Goal: Use online tool/utility: Utilize a website feature to perform a specific function

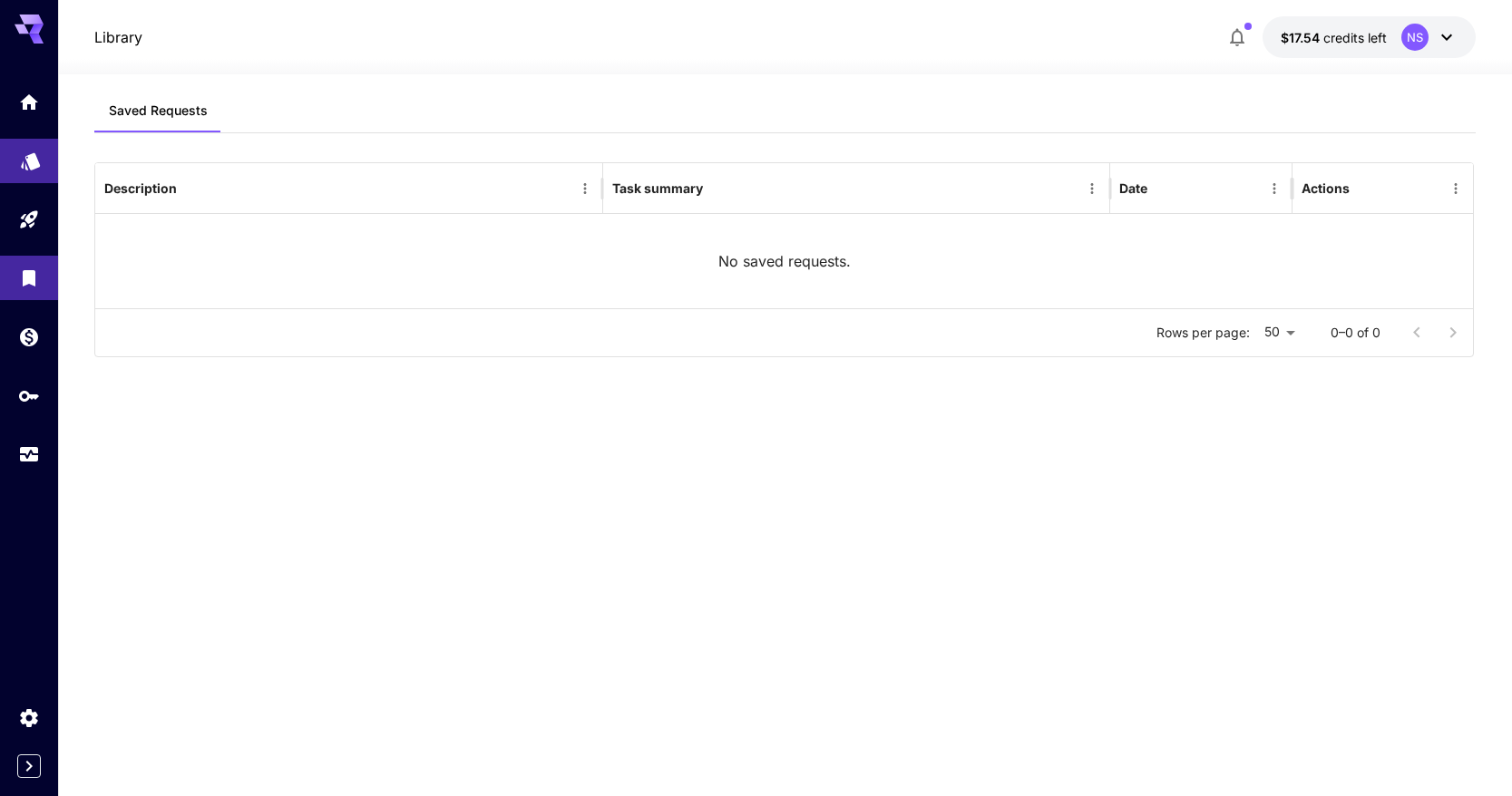
click at [44, 174] on link at bounding box center [29, 161] width 58 height 44
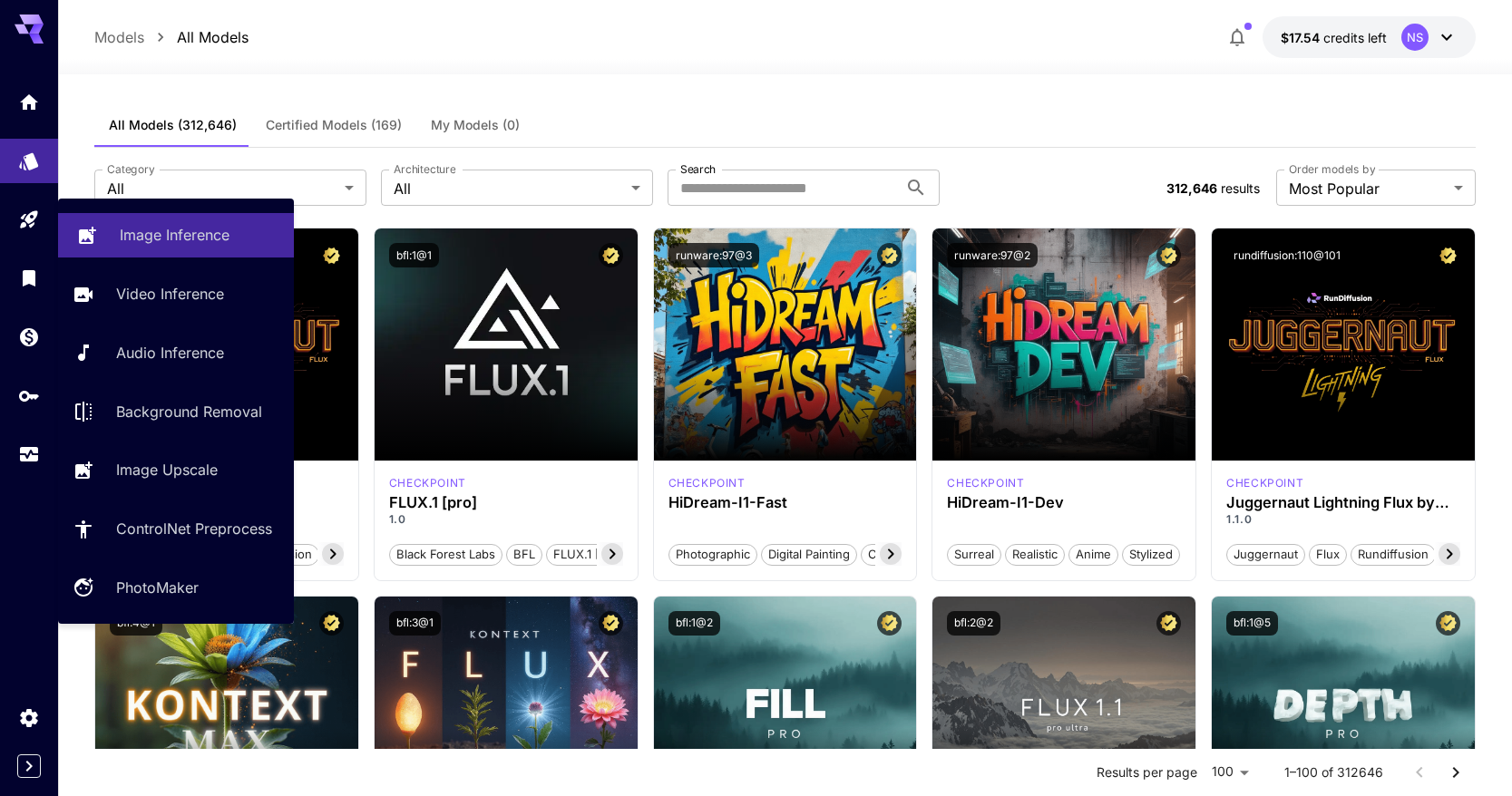
click at [123, 248] on link "Image Inference" at bounding box center [176, 235] width 236 height 44
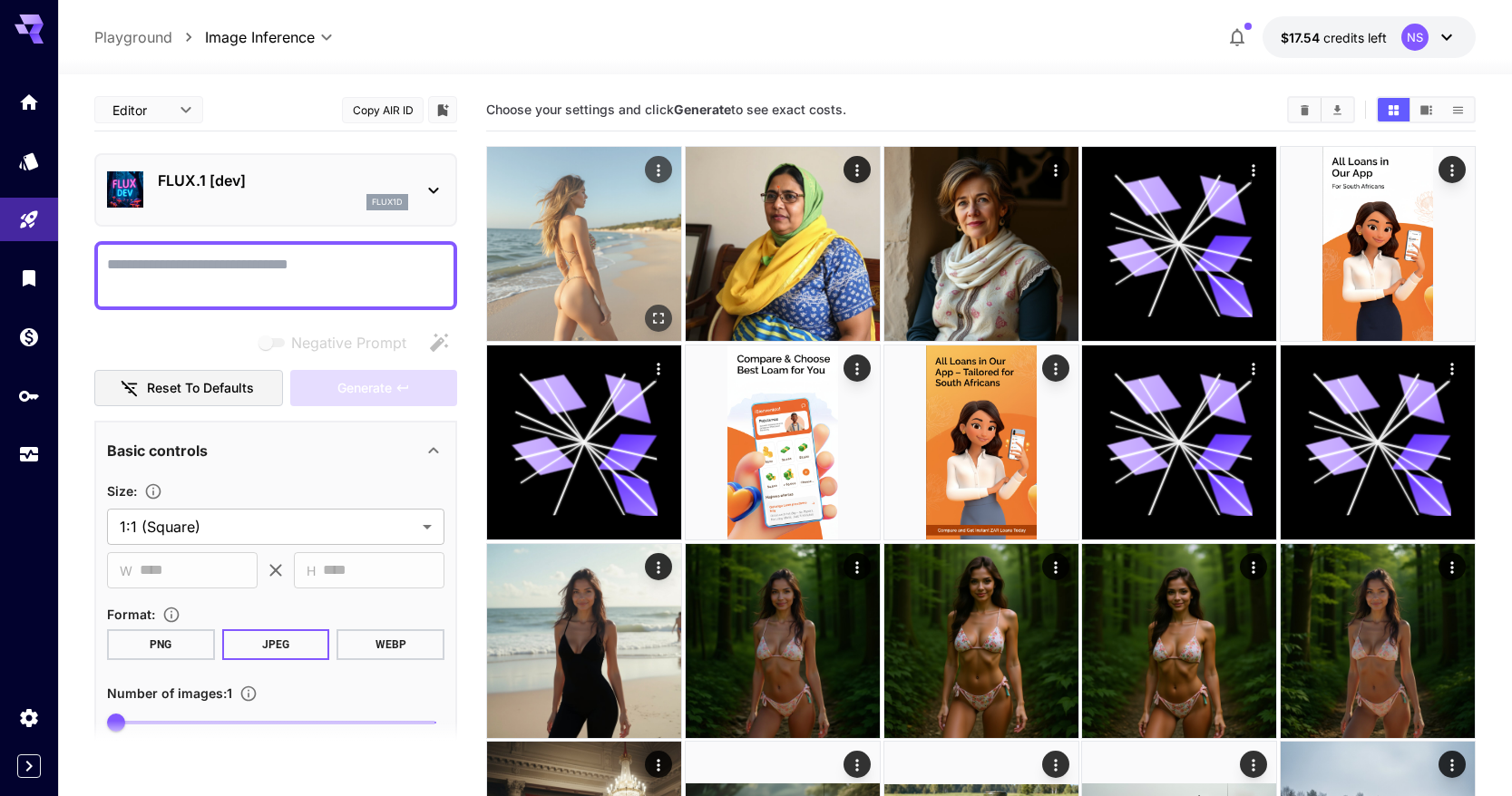
click at [571, 216] on img at bounding box center [584, 244] width 194 height 194
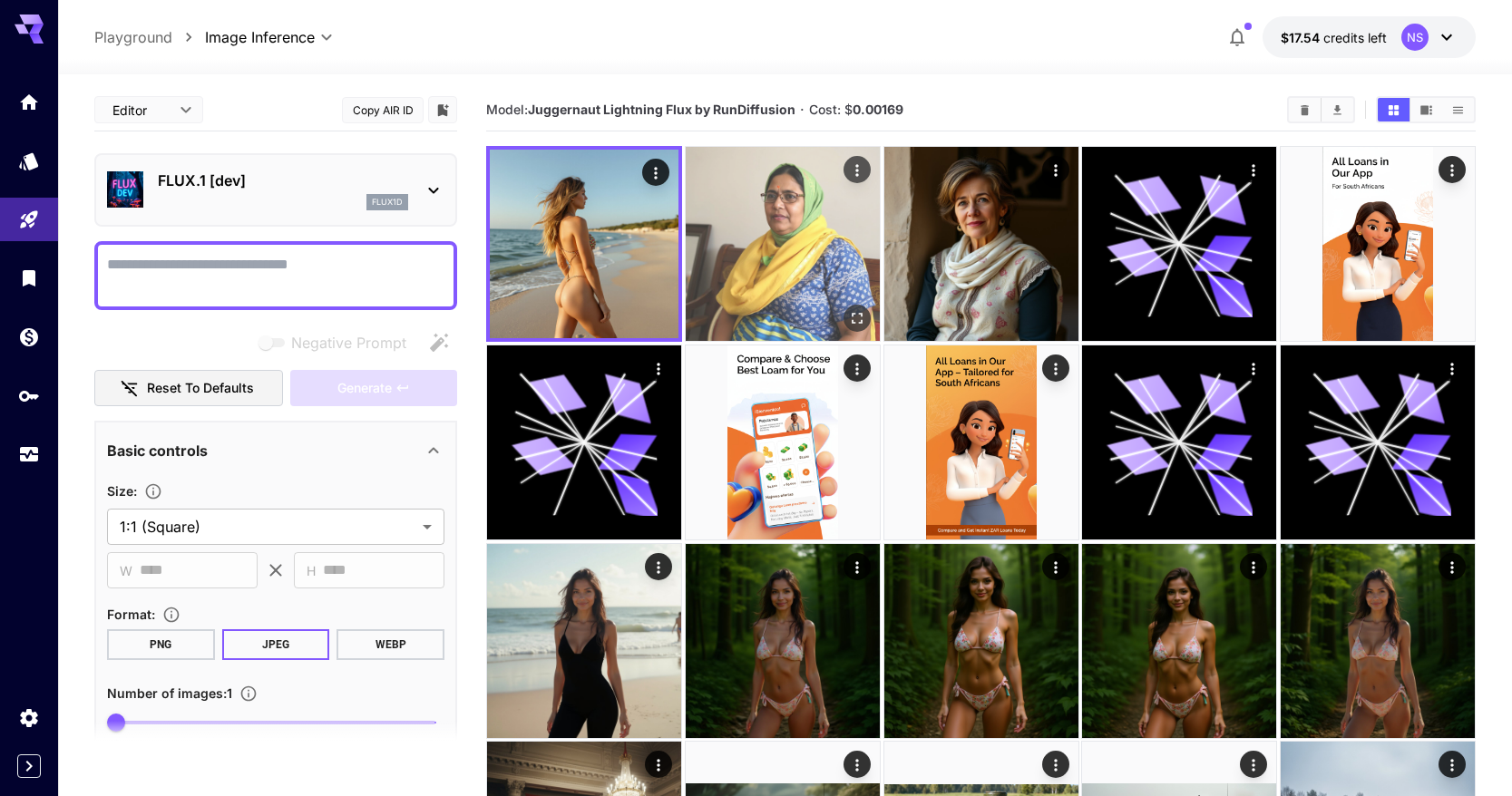
click at [817, 240] on img at bounding box center [783, 244] width 194 height 194
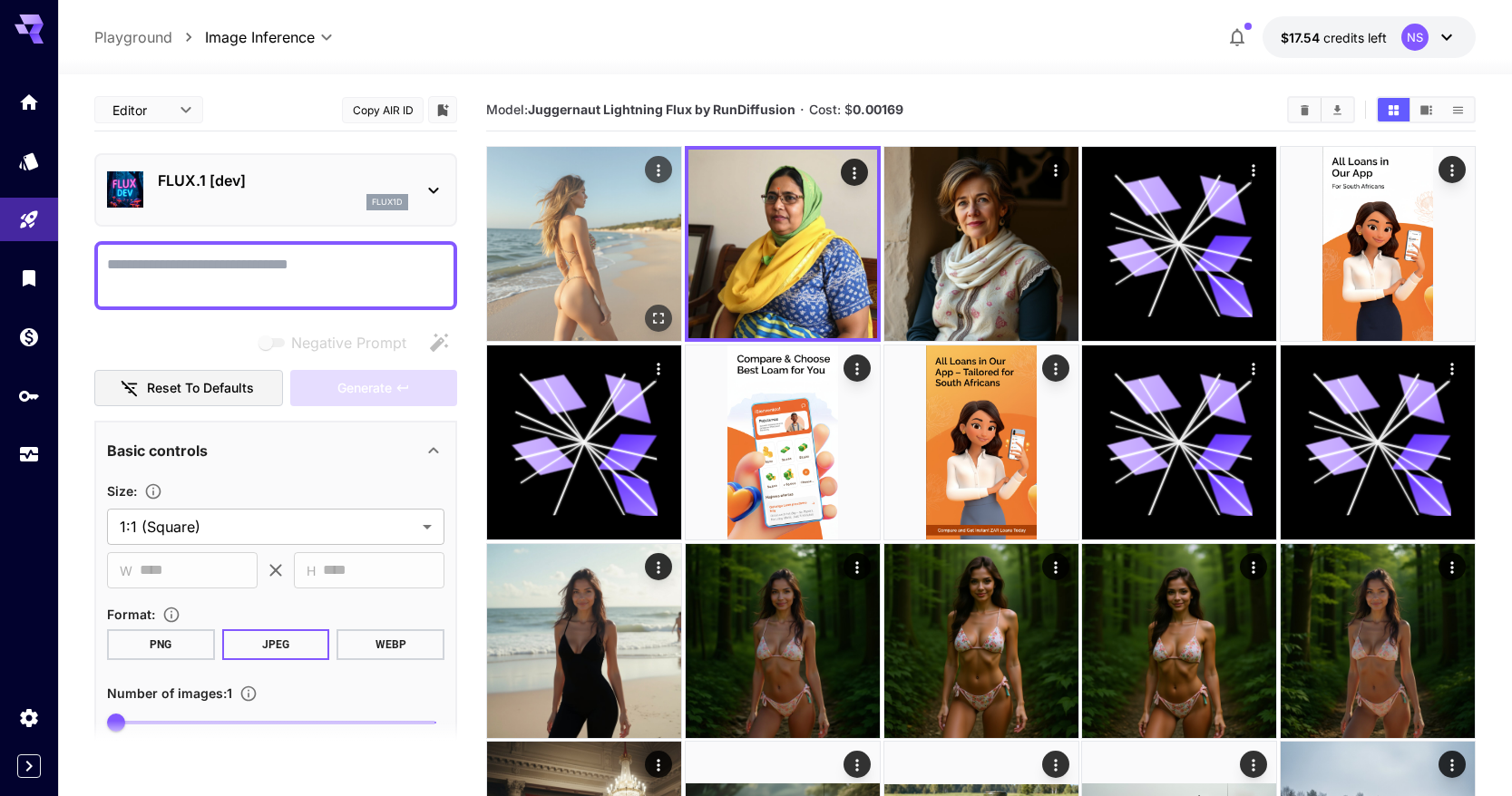
click at [638, 277] on img at bounding box center [584, 244] width 194 height 194
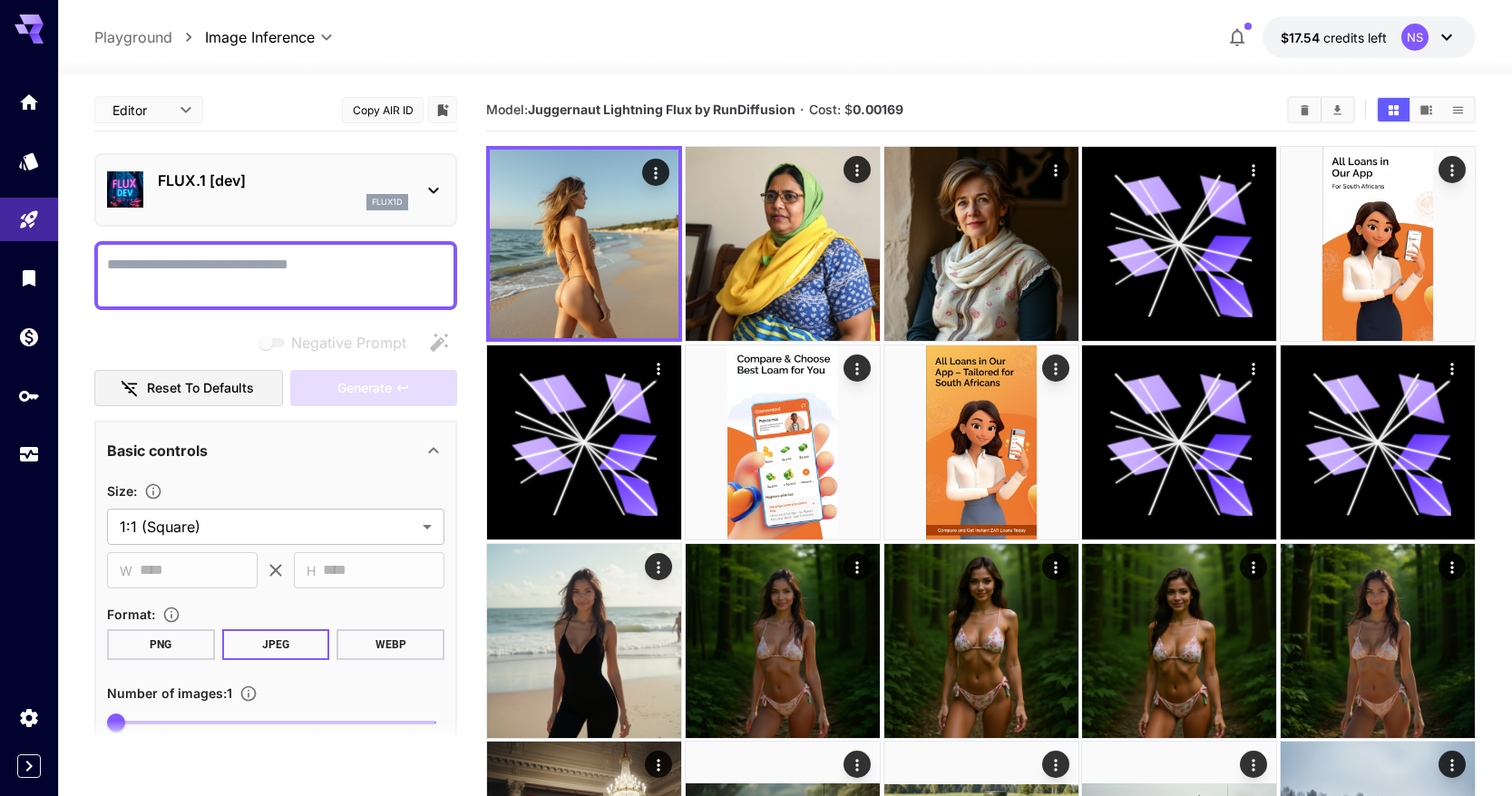
click at [355, 284] on textarea "Negative Prompt" at bounding box center [276, 275] width 337 height 44
type textarea "*"
click at [1393, 37] on button "$17.54 credits left NS" at bounding box center [1368, 37] width 213 height 42
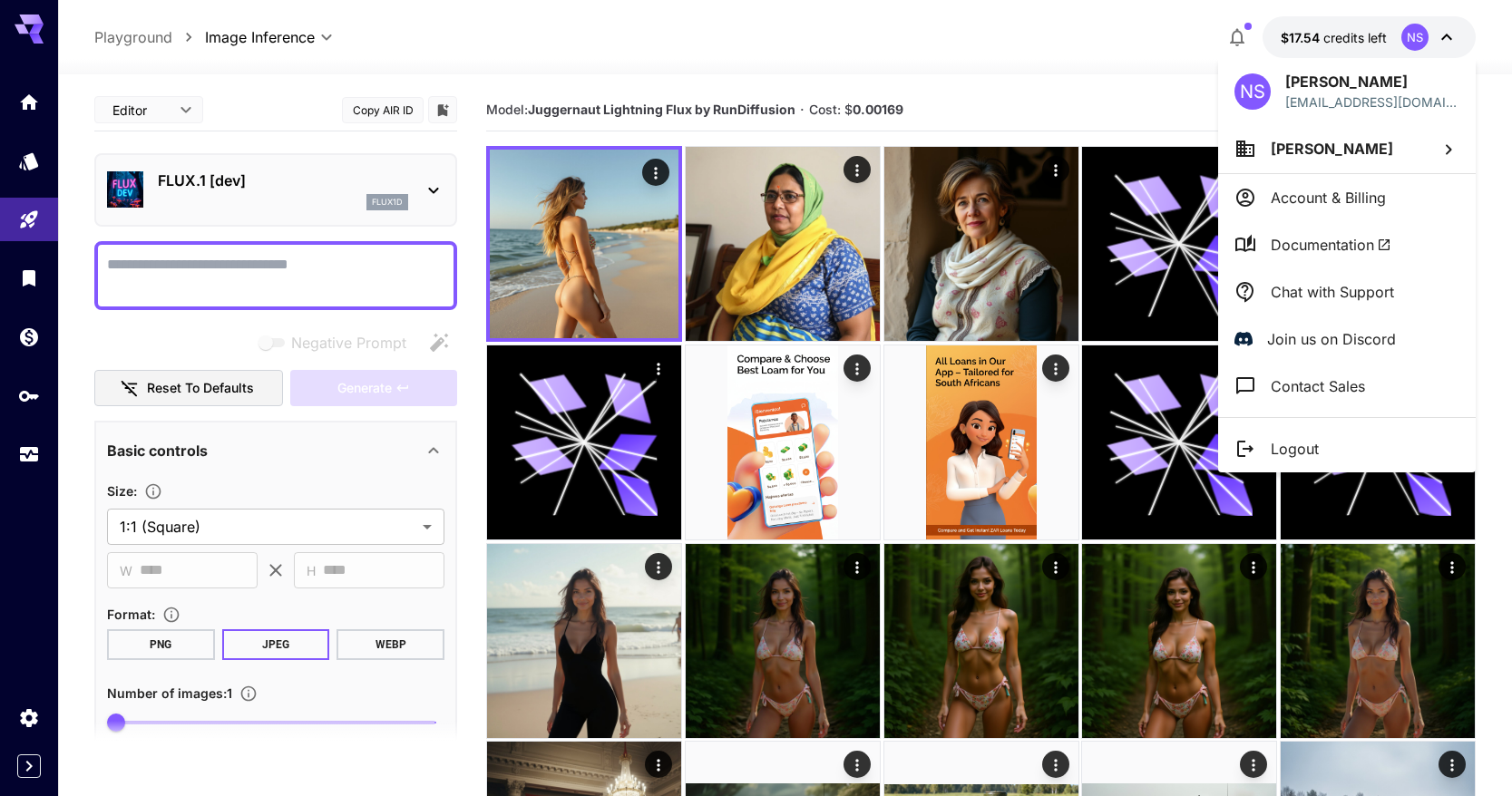
click at [1342, 194] on p "Account & Billing" at bounding box center [1328, 198] width 115 height 22
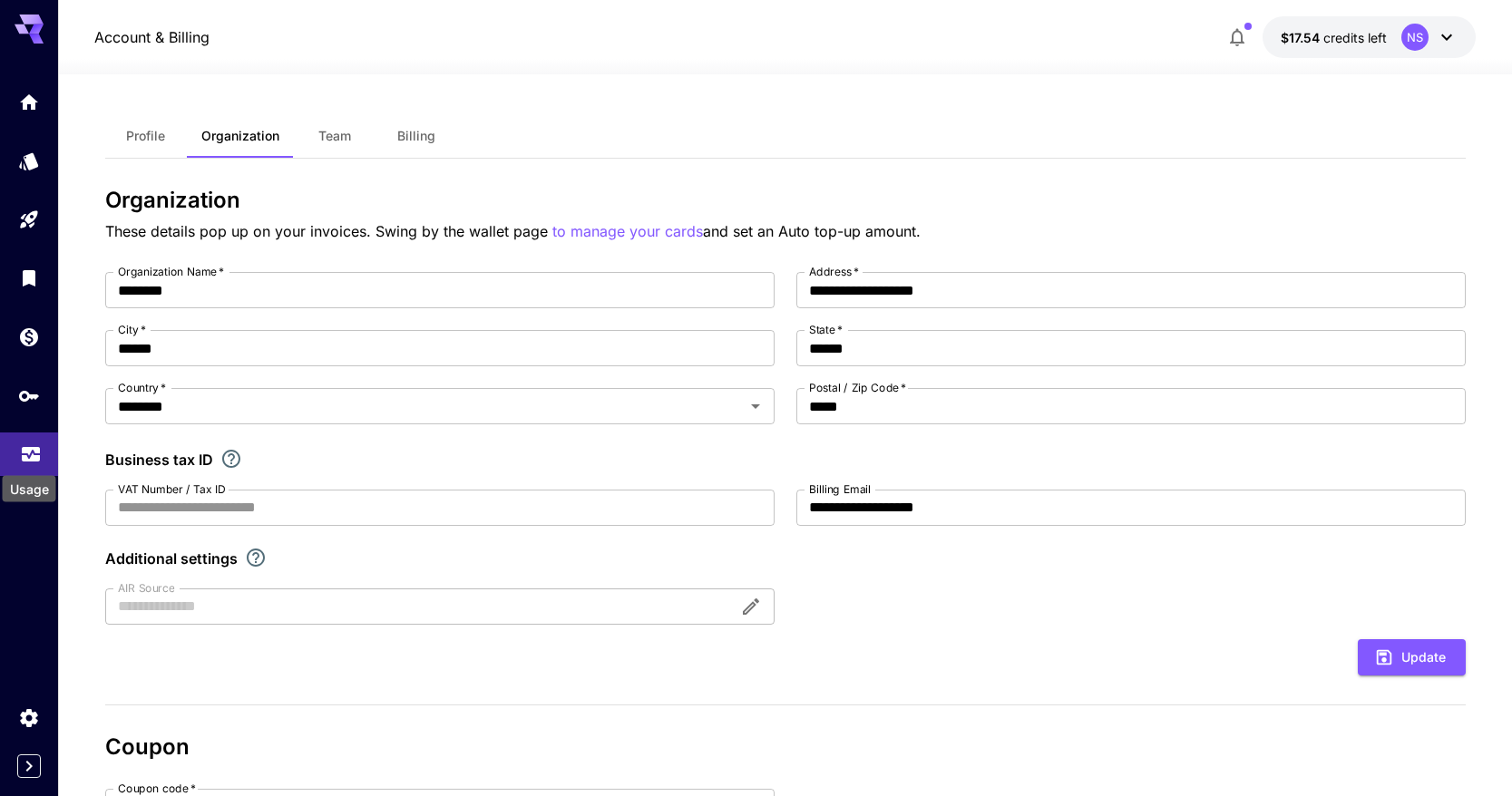
click at [30, 454] on icon "Usage" at bounding box center [31, 453] width 19 height 9
click at [35, 159] on icon "Models" at bounding box center [31, 156] width 19 height 18
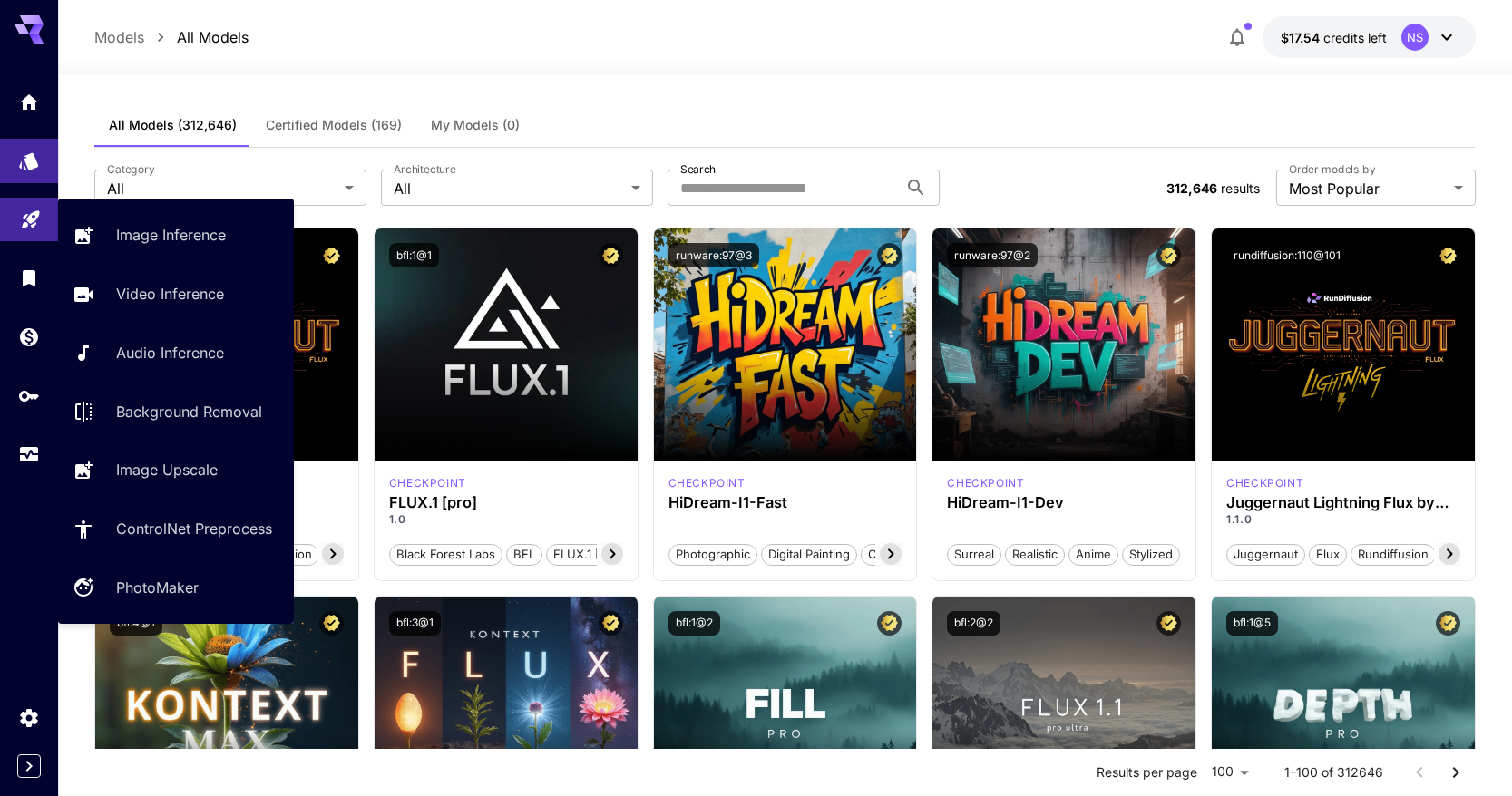
click at [30, 205] on icon "Playground" at bounding box center [31, 214] width 22 height 22
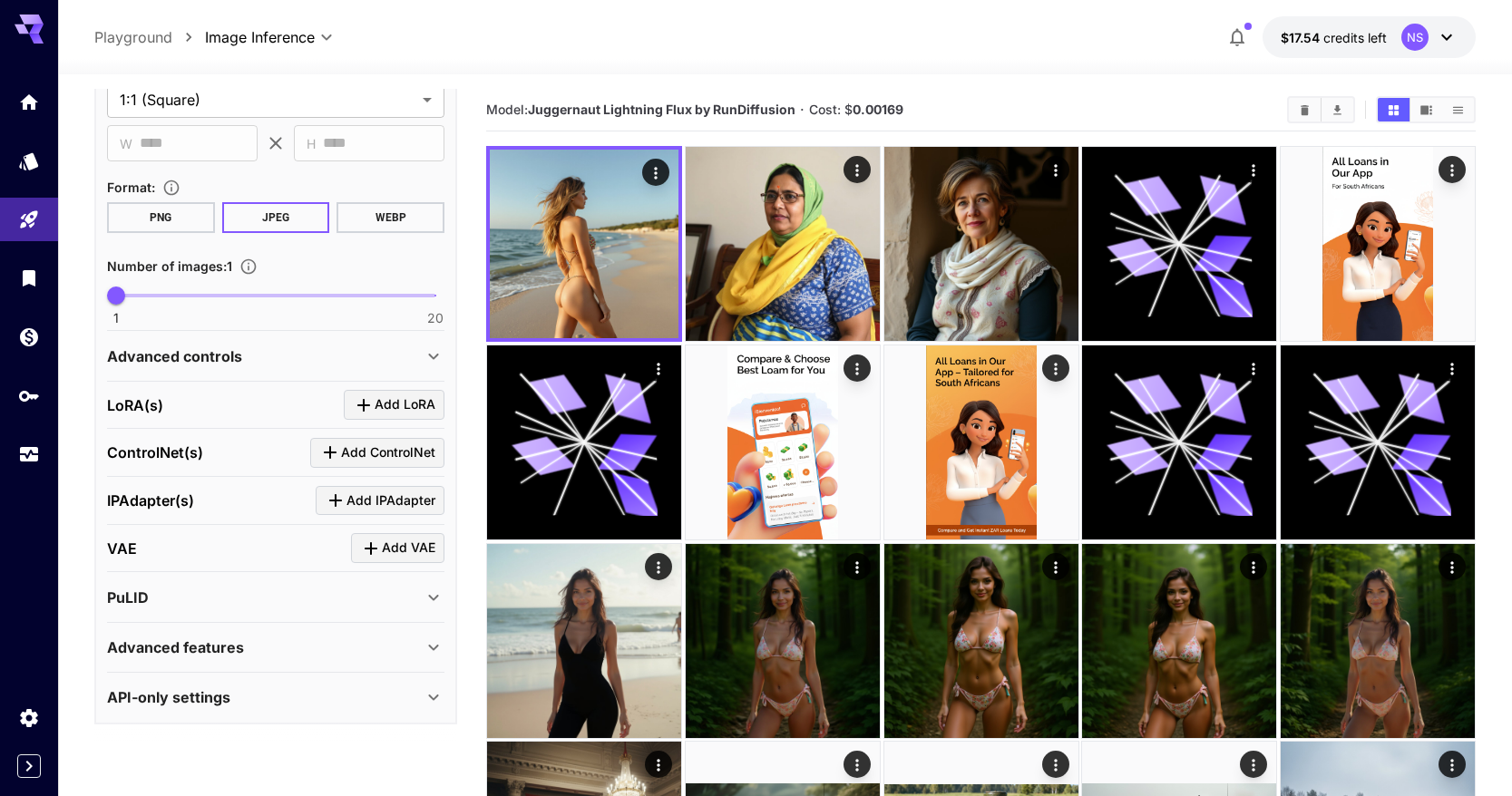
scroll to position [429, 0]
click at [312, 621] on div "Advanced features Accelerator options : None **** ​ LayerDiffuse : Enable Layer…" at bounding box center [276, 645] width 337 height 50
click at [310, 639] on div "Advanced features" at bounding box center [265, 645] width 316 height 22
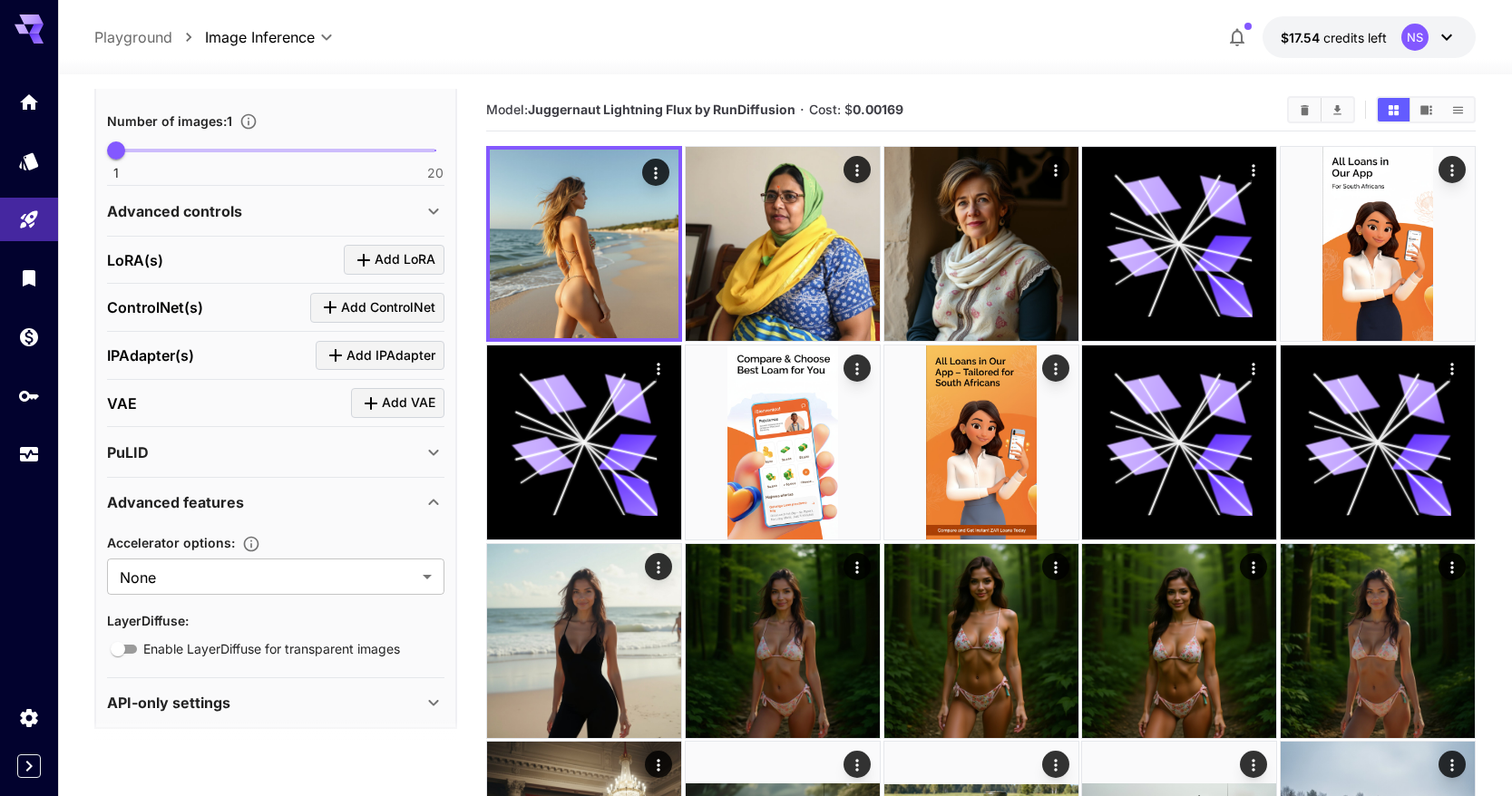
scroll to position [581, 0]
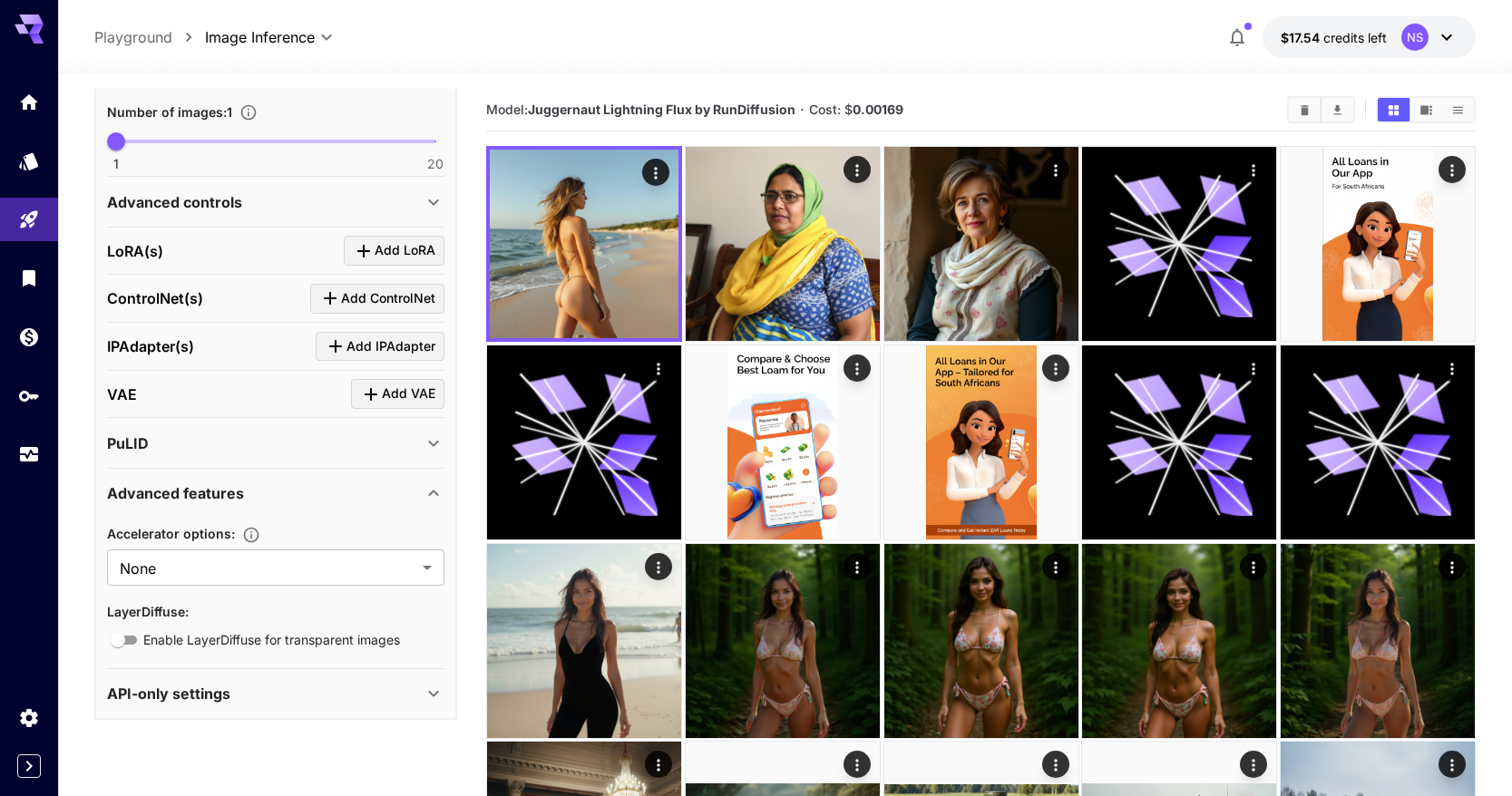
click at [297, 686] on div "API-only settings" at bounding box center [265, 694] width 316 height 22
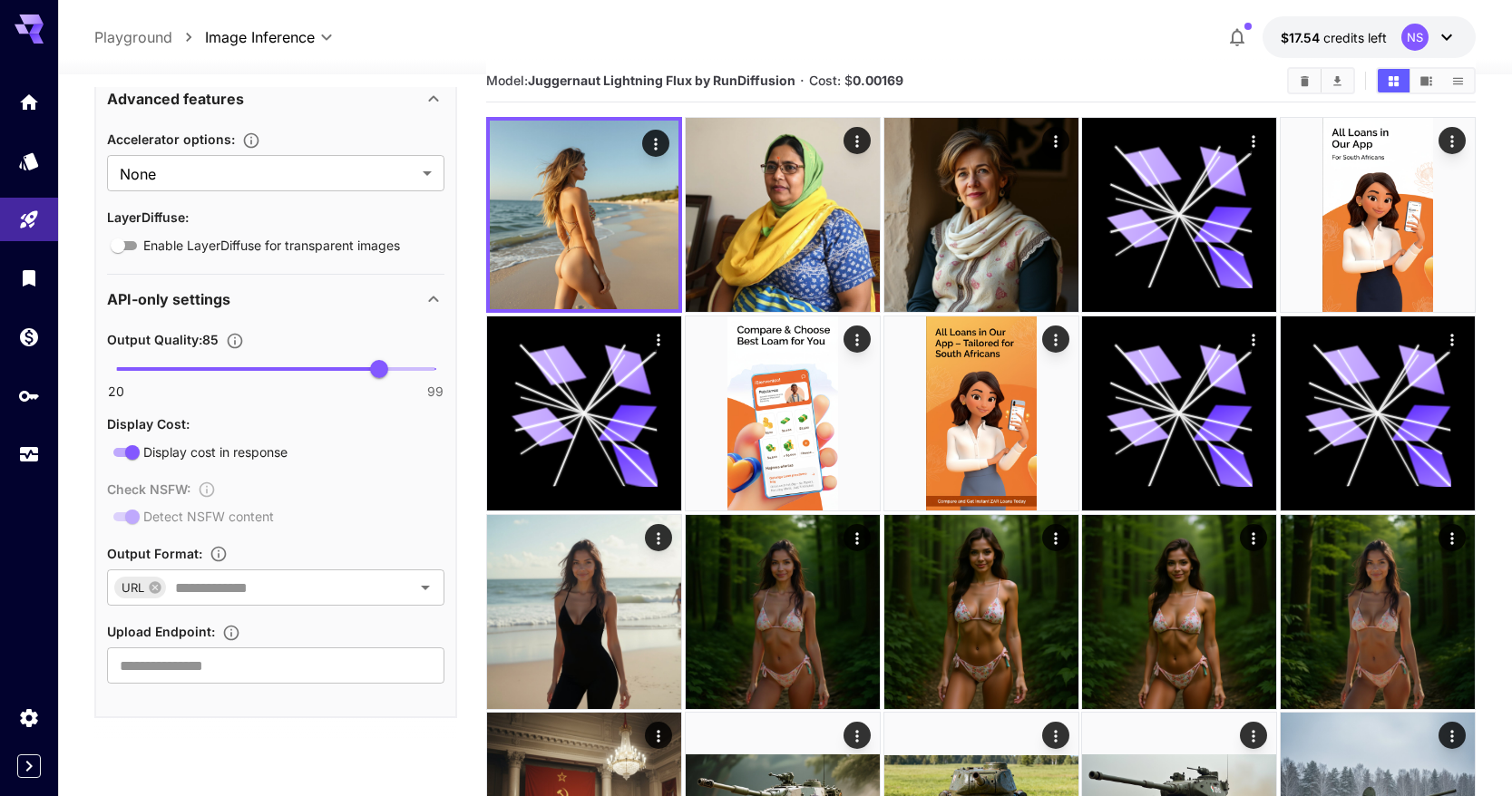
scroll to position [40, 0]
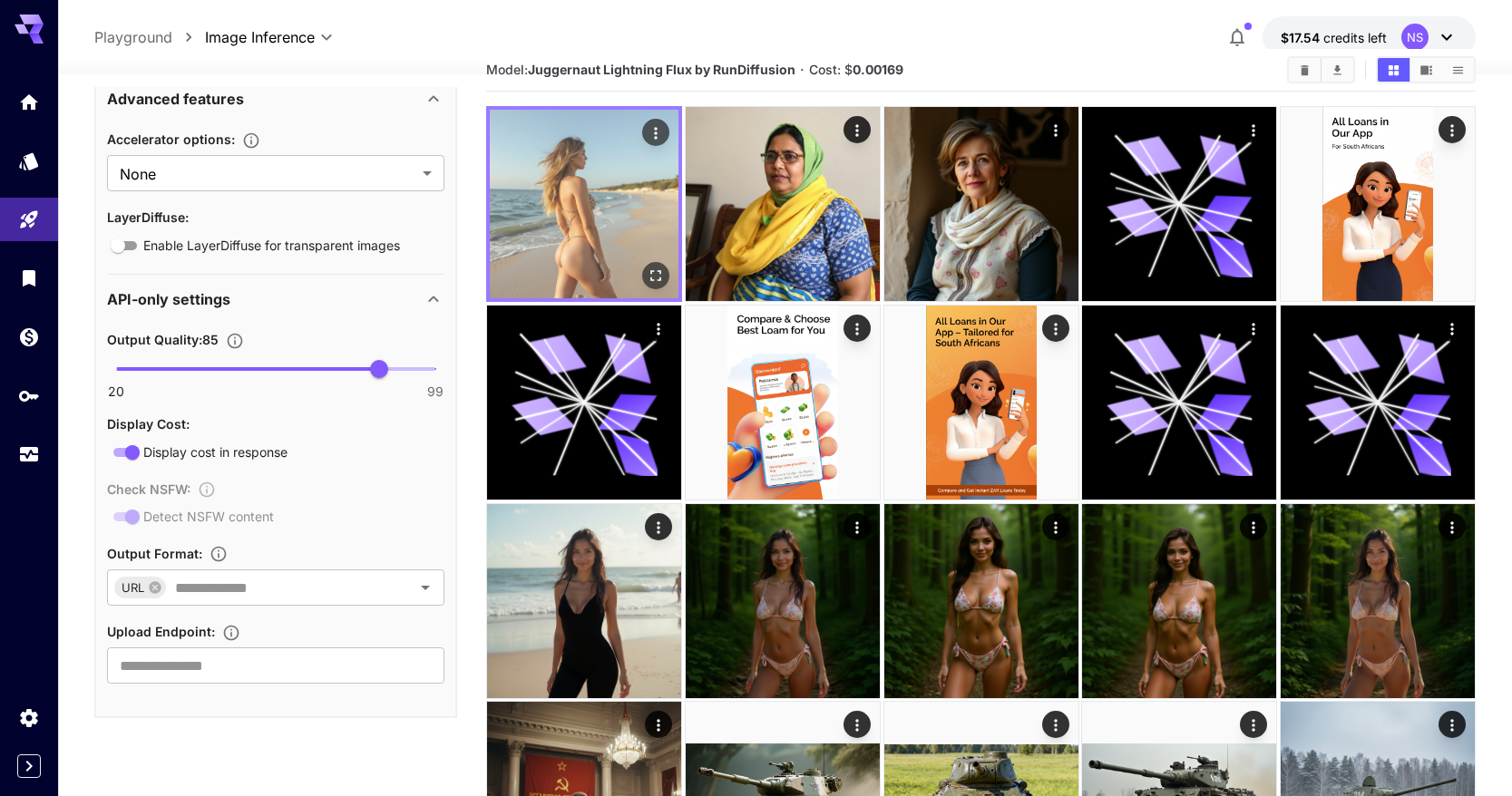
click at [583, 256] on img at bounding box center [584, 205] width 189 height 189
click at [656, 134] on icon "Actions" at bounding box center [656, 133] width 19 height 19
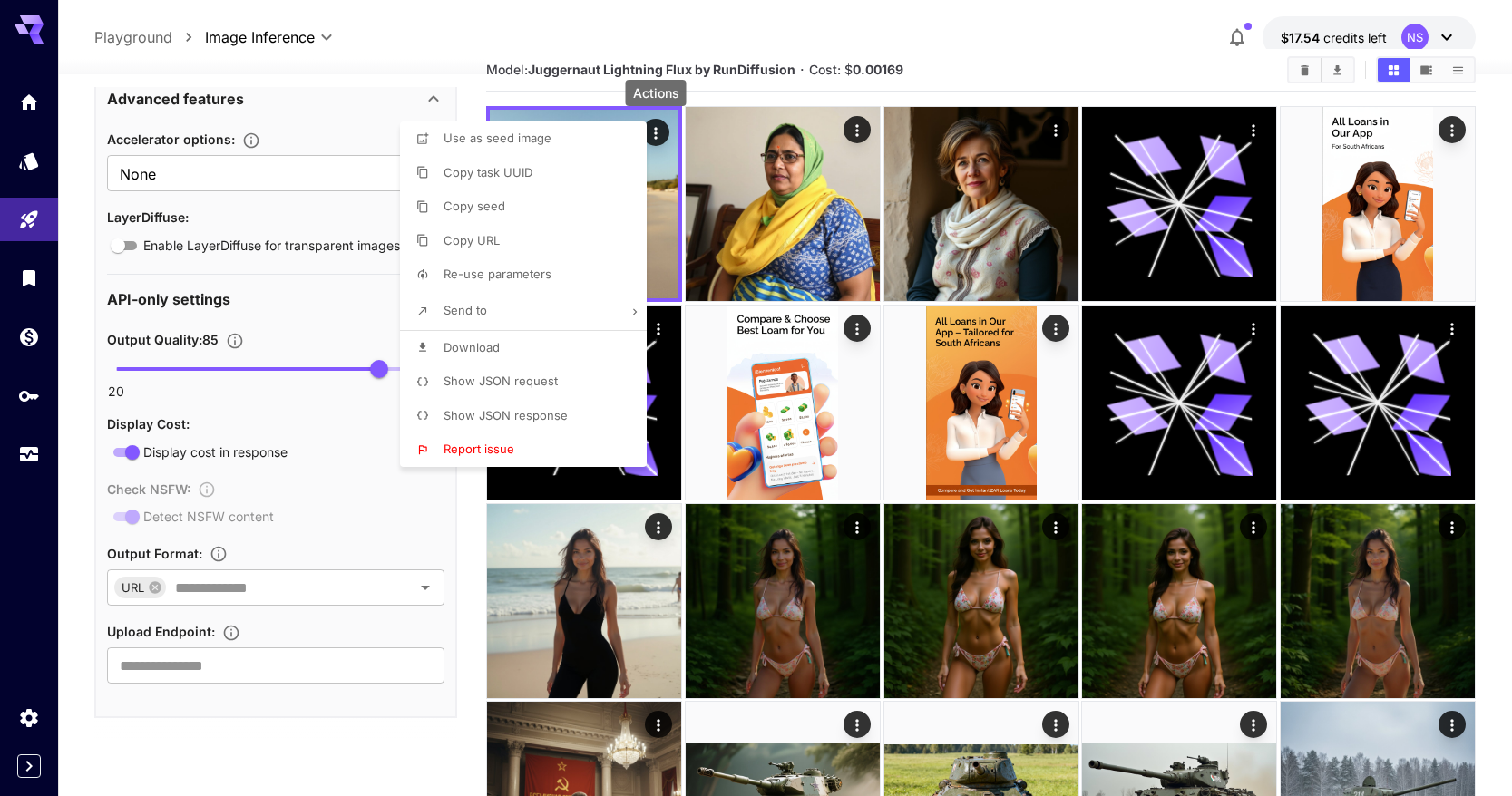
click at [593, 373] on li "Show JSON request" at bounding box center [529, 381] width 257 height 34
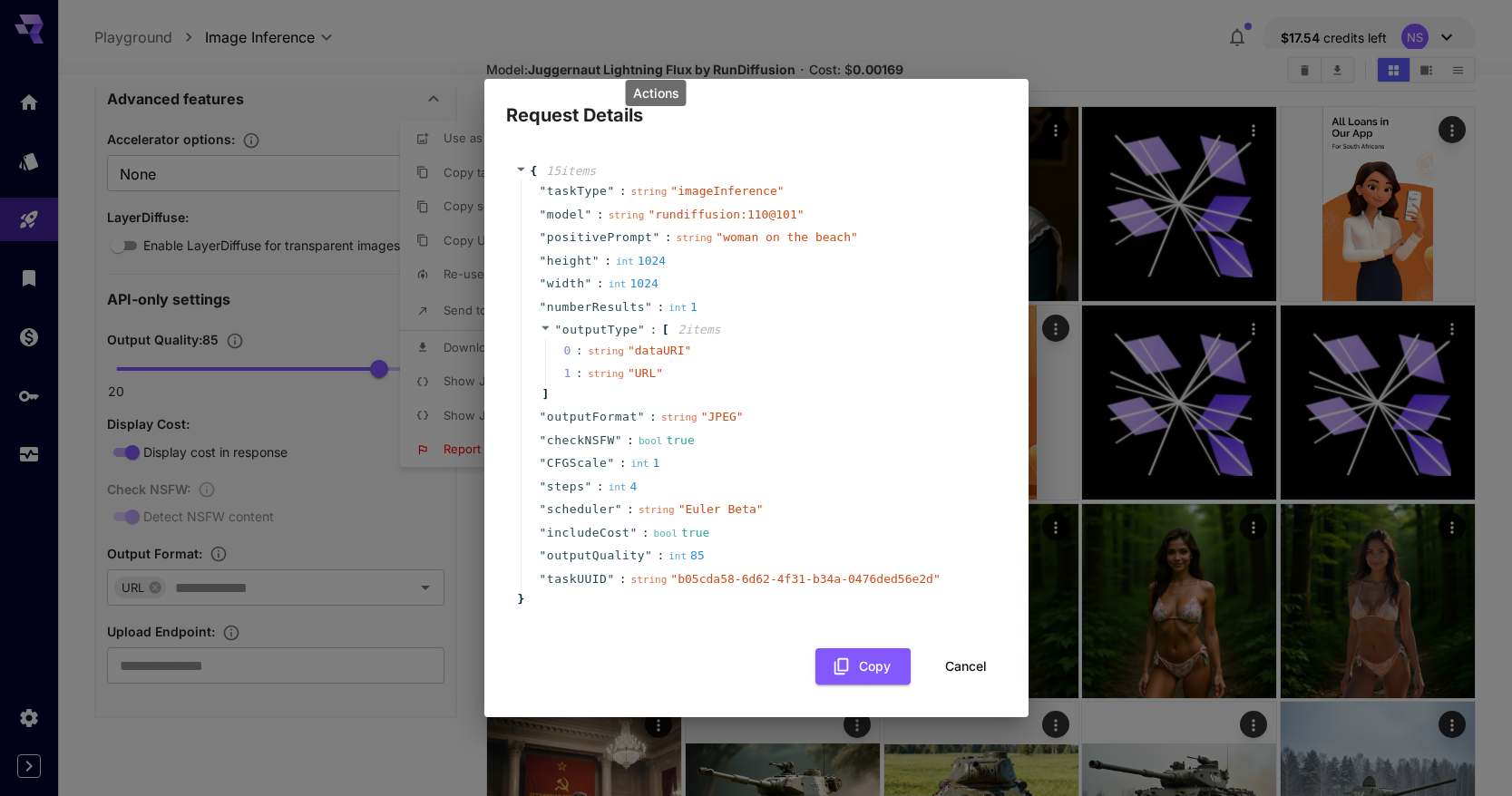
click at [992, 661] on button "Cancel" at bounding box center [966, 666] width 81 height 37
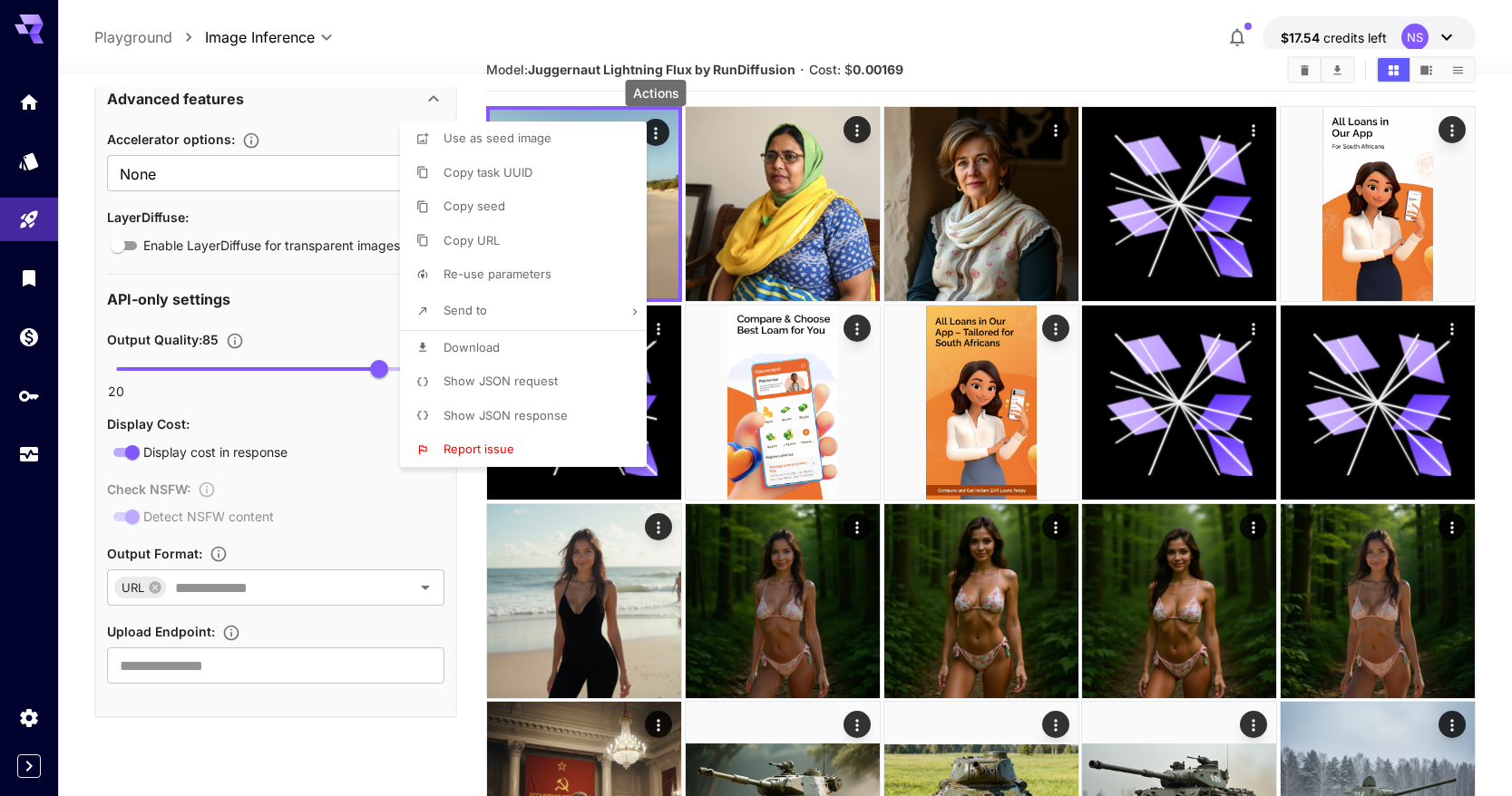
click at [781, 213] on div at bounding box center [756, 398] width 1512 height 796
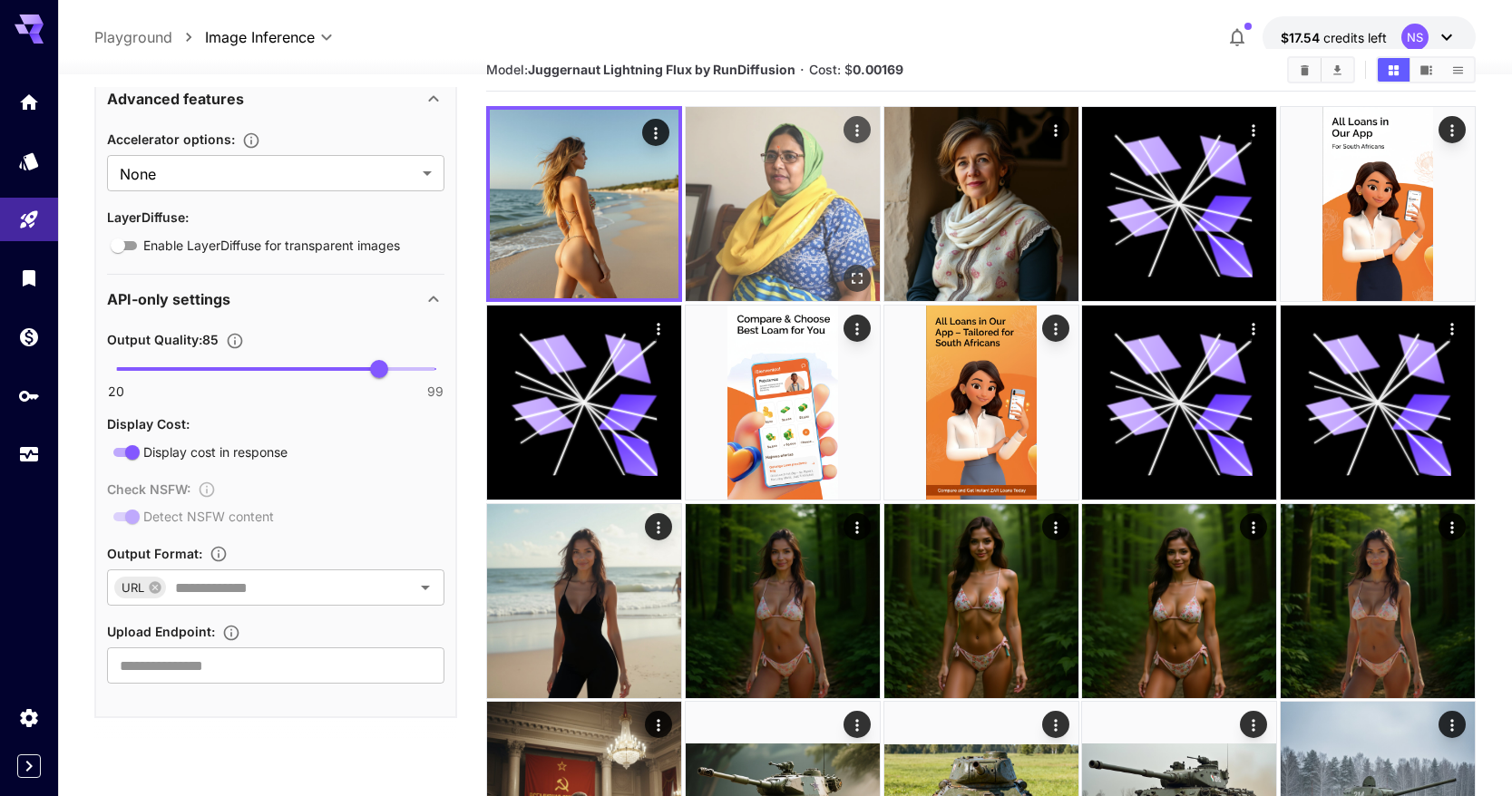
click at [808, 213] on img at bounding box center [783, 205] width 194 height 194
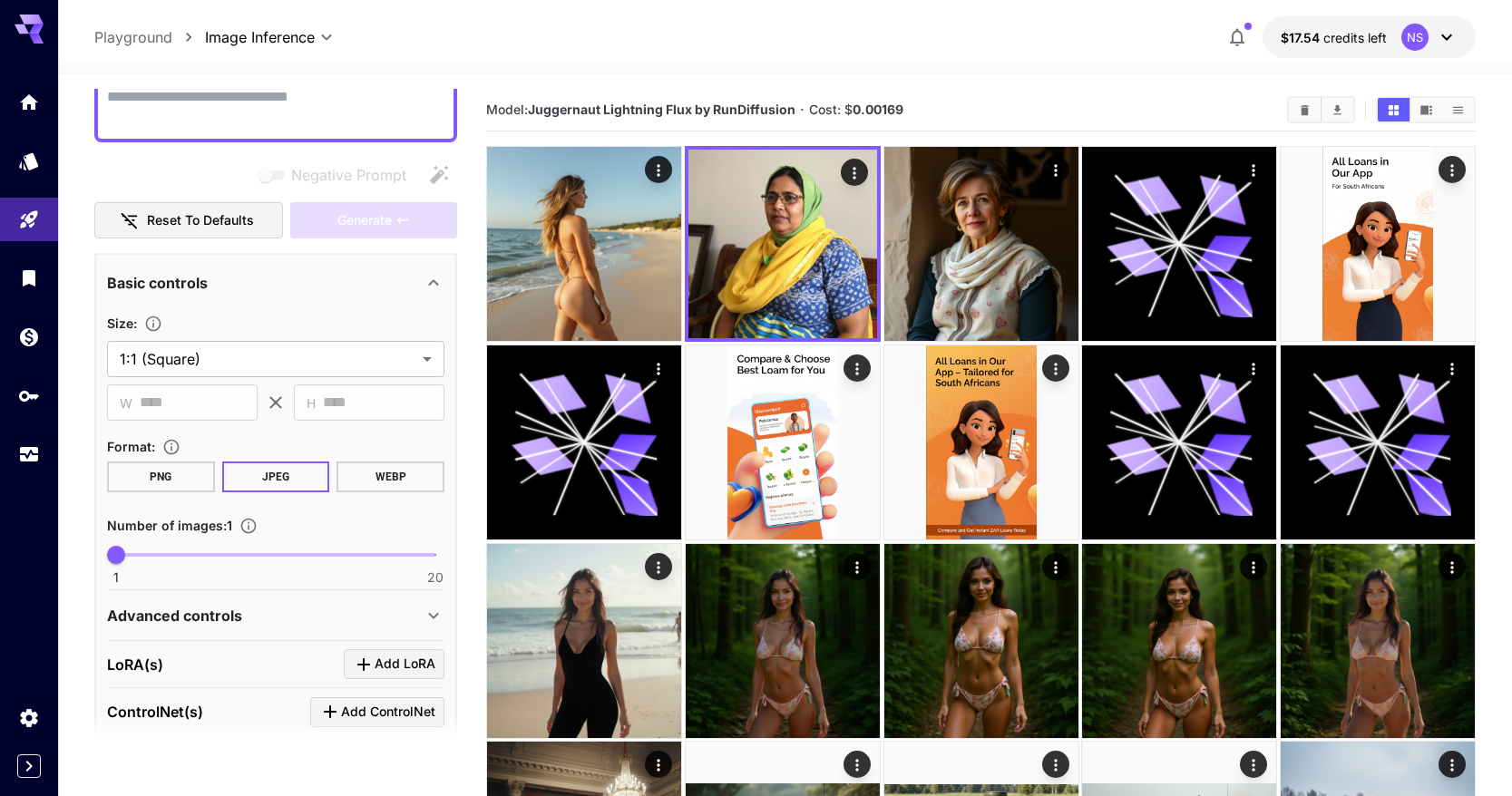
scroll to position [0, 0]
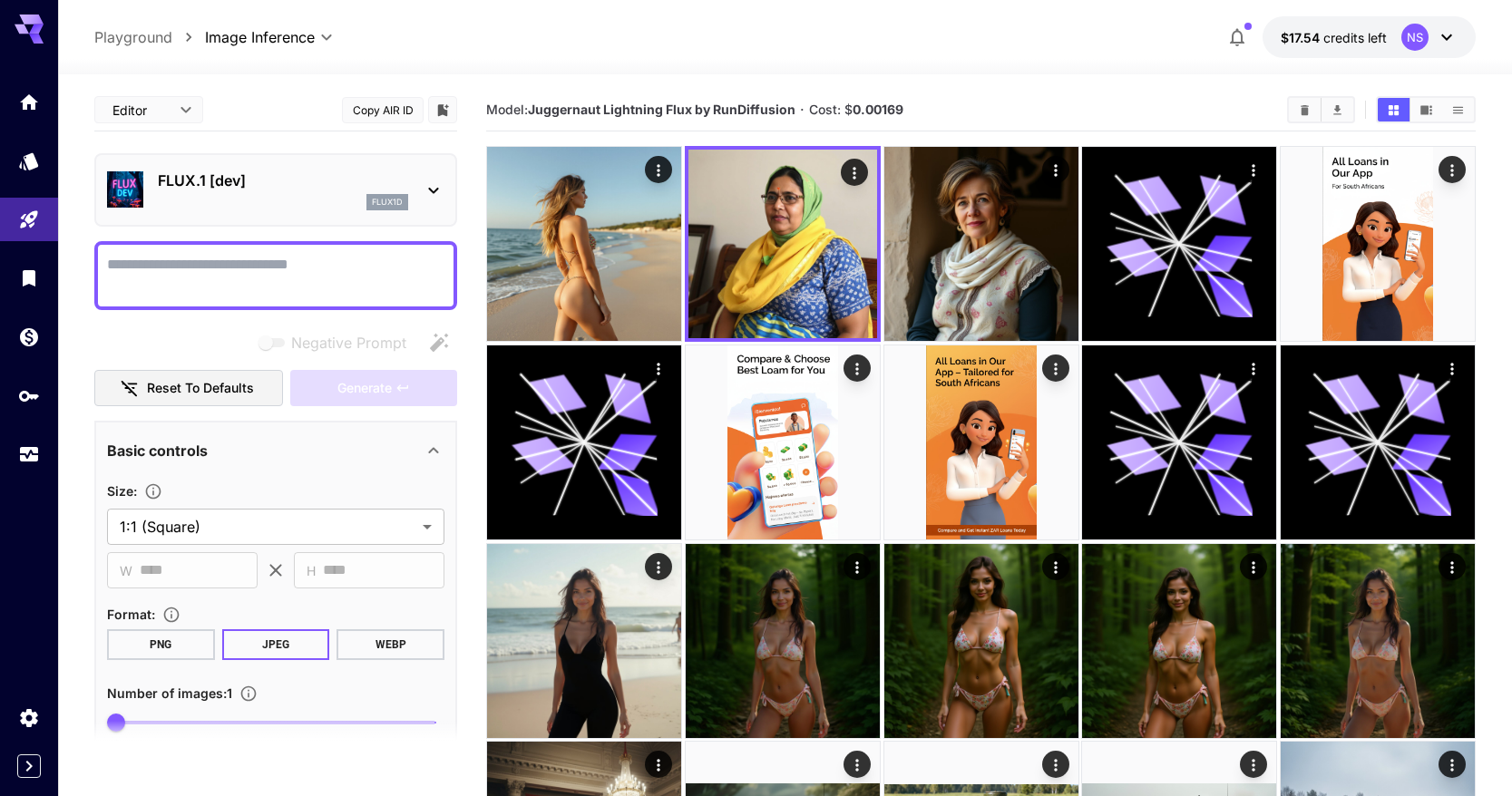
click at [225, 274] on textarea "Negative Prompt" at bounding box center [276, 275] width 337 height 44
type textarea "*"
click at [242, 262] on textarea "*****" at bounding box center [276, 275] width 337 height 44
type textarea "*****"
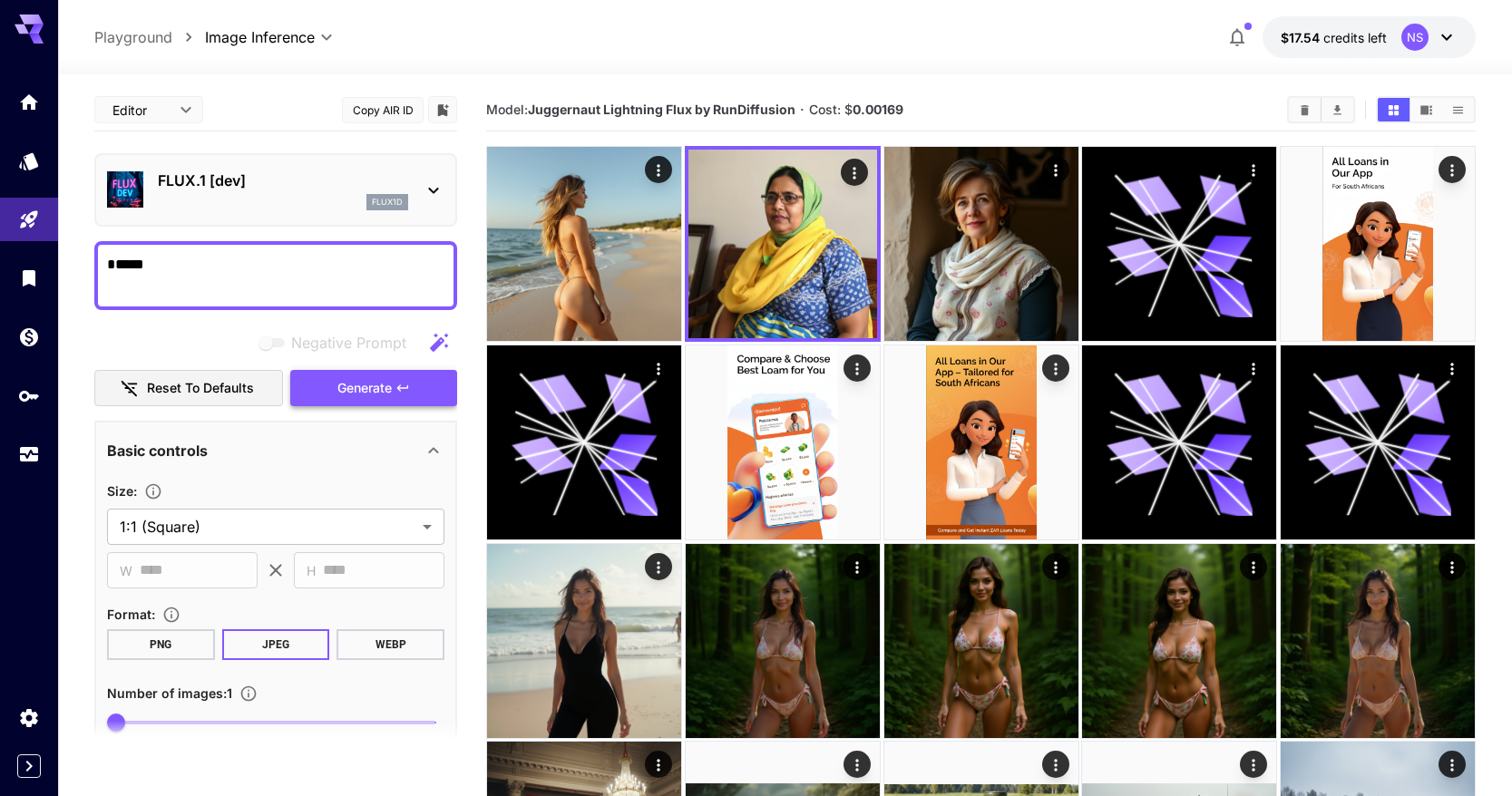
click at [338, 370] on button "Generate" at bounding box center [373, 389] width 167 height 37
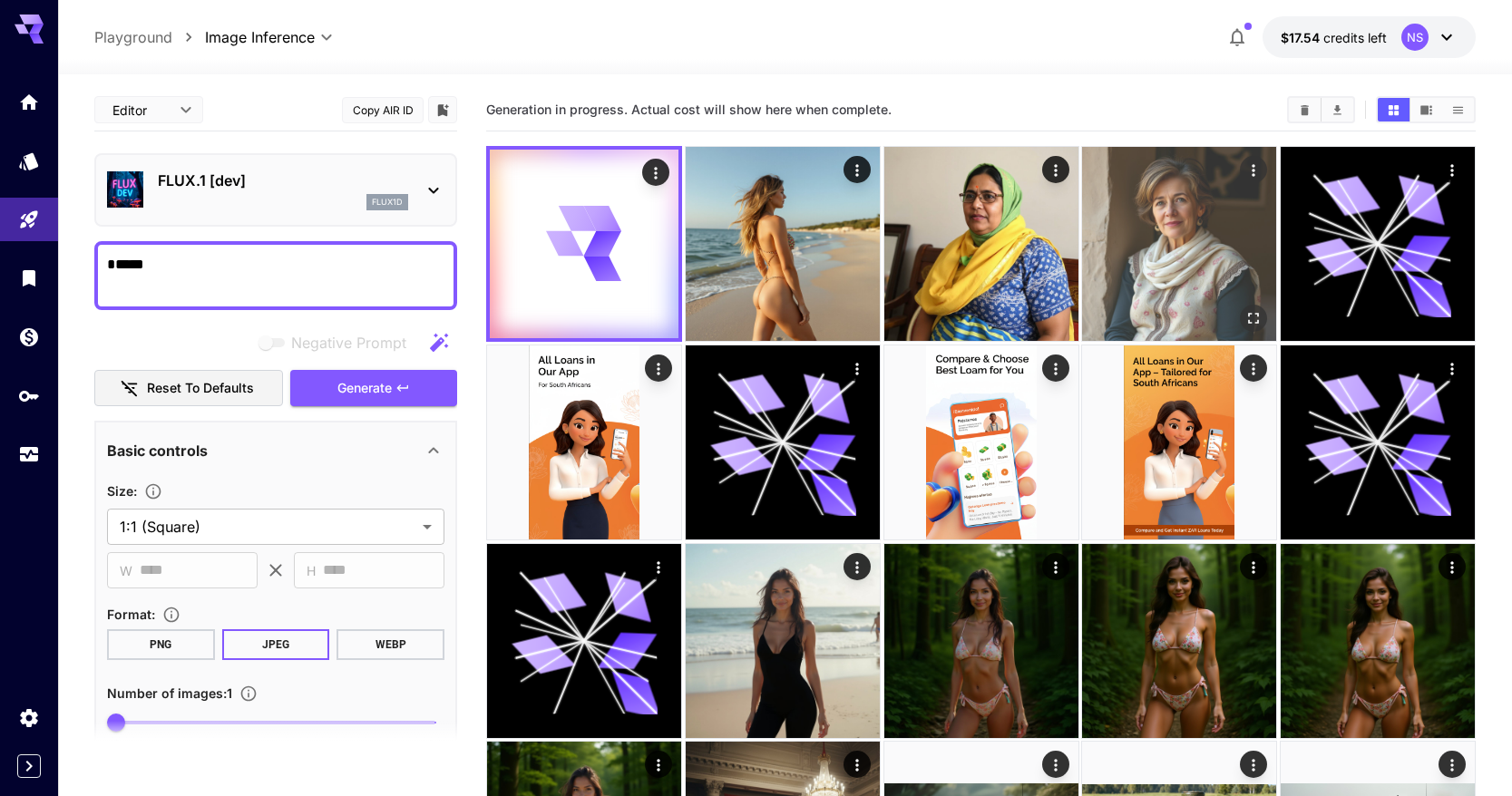
click at [1151, 287] on img at bounding box center [1180, 244] width 194 height 194
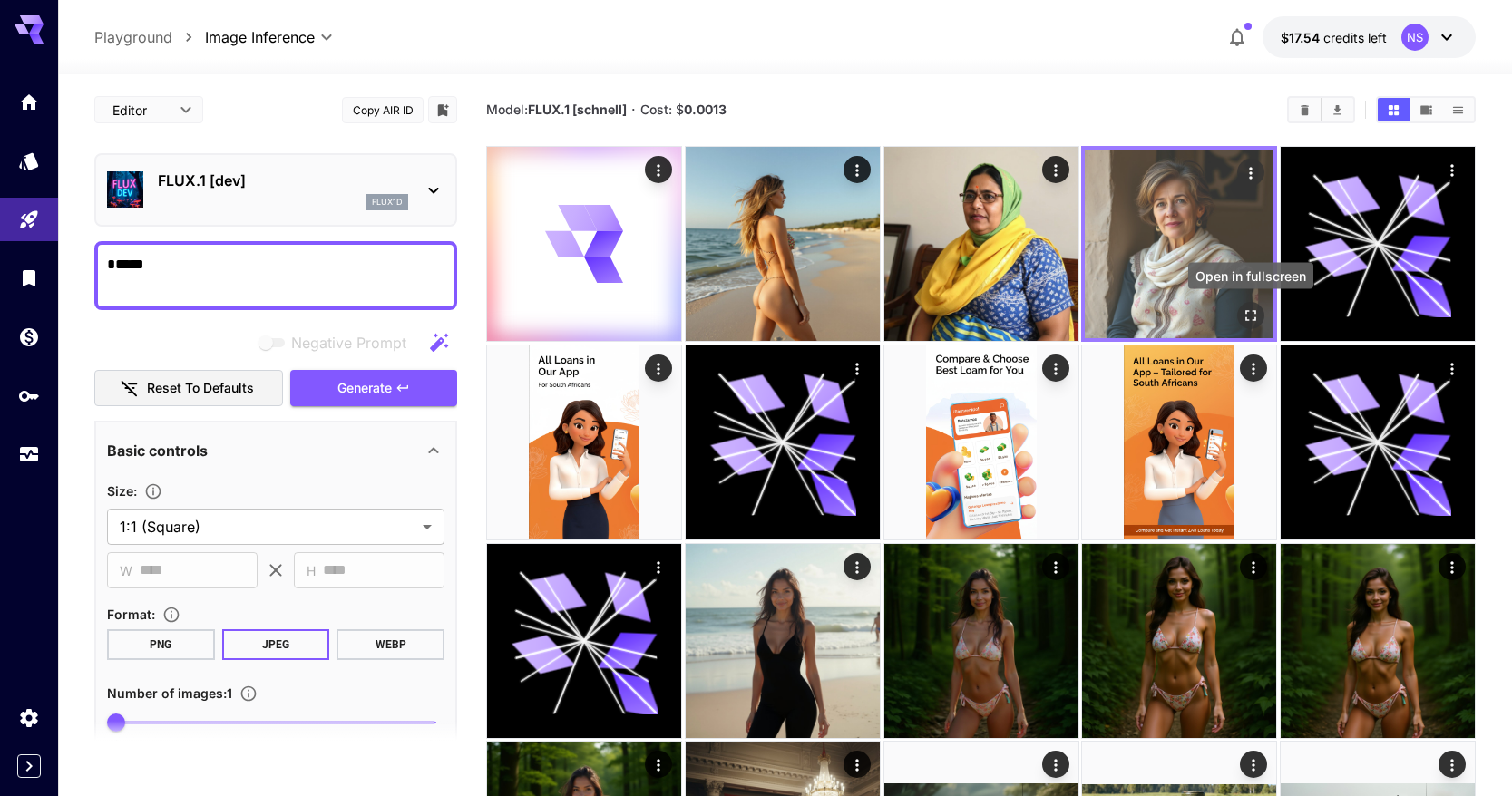
click at [1250, 316] on icon "Open in fullscreen" at bounding box center [1251, 316] width 19 height 19
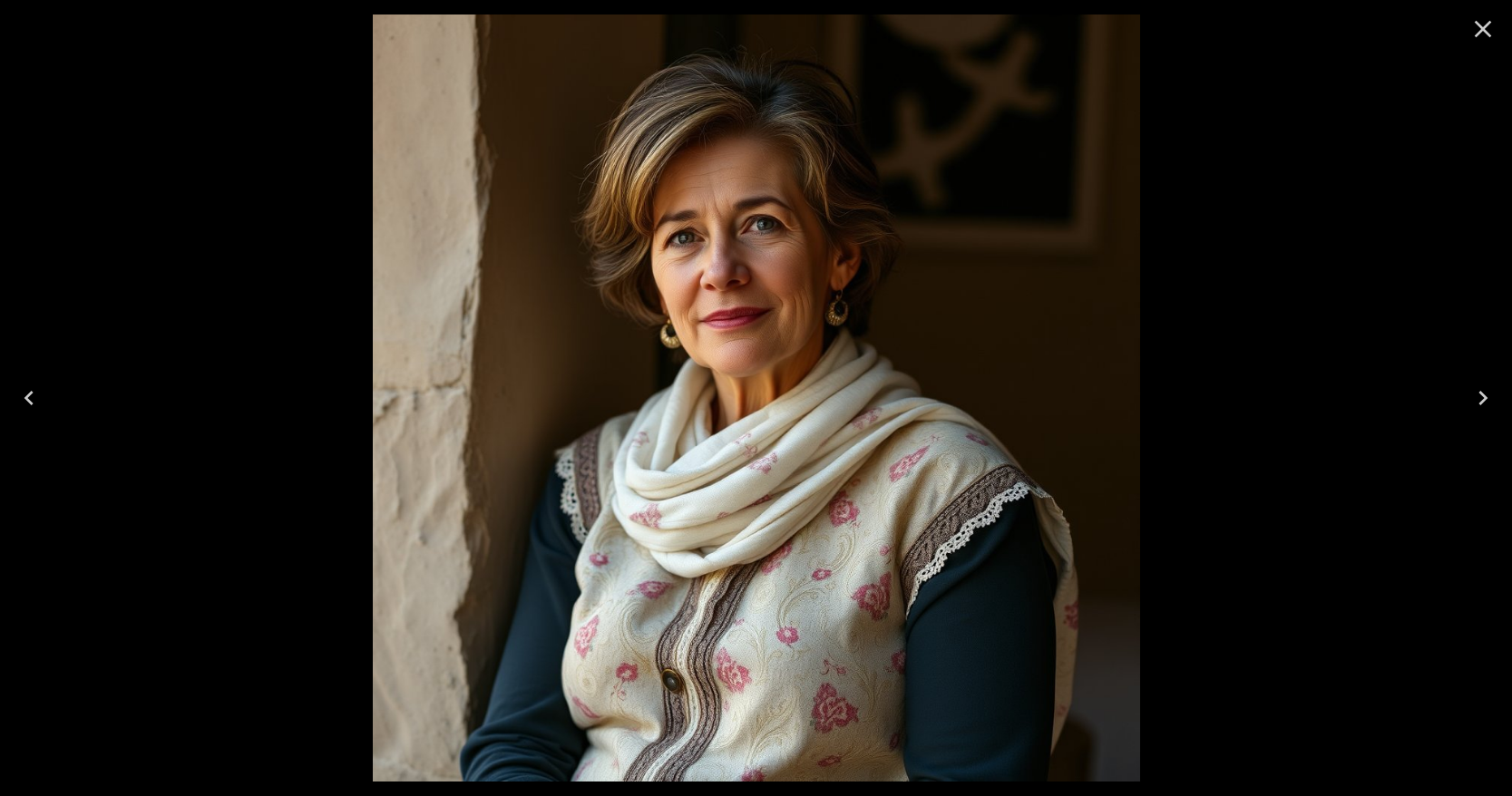
click at [1483, 31] on icon "Close" at bounding box center [1482, 29] width 29 height 29
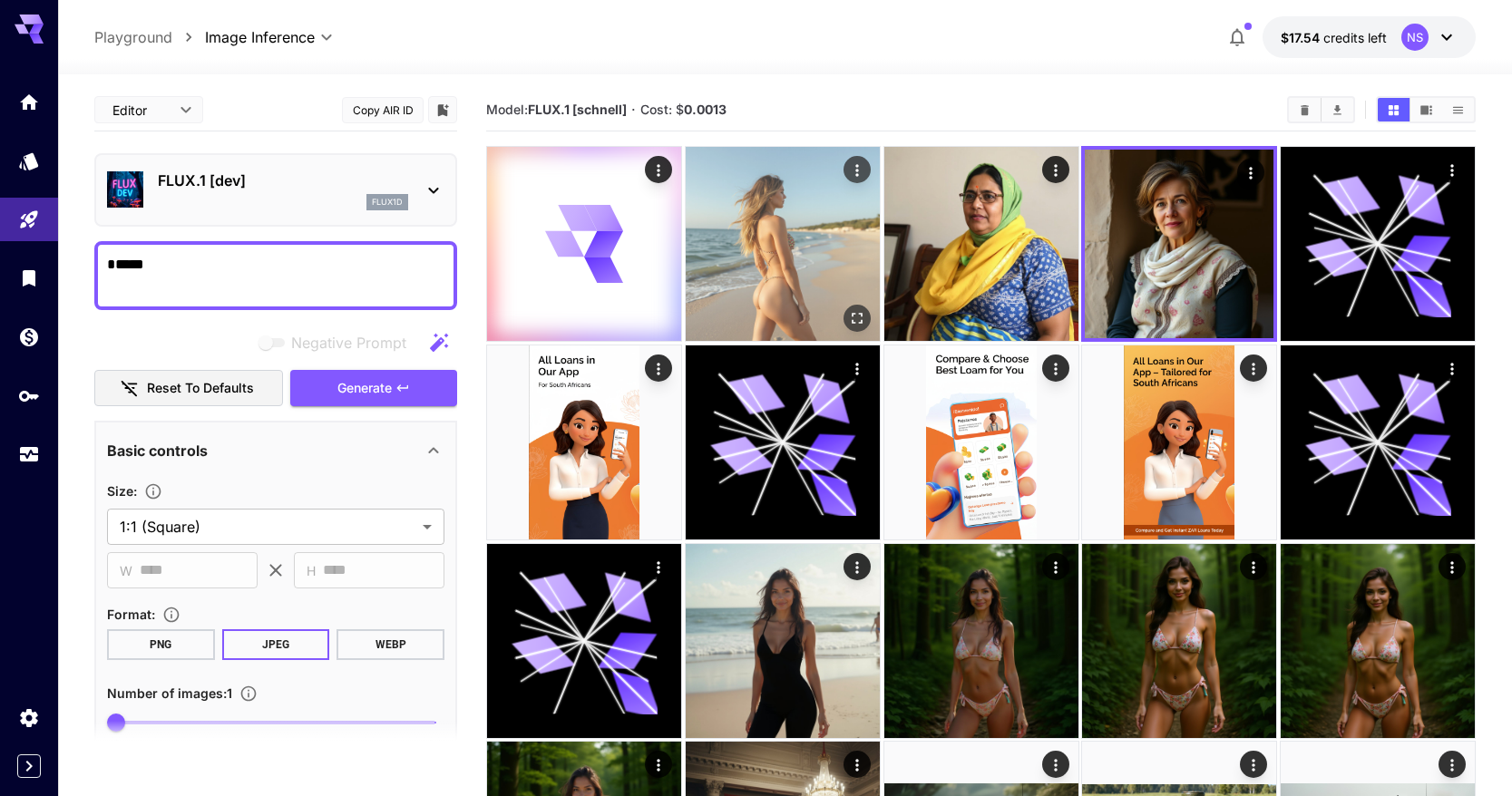
click at [715, 217] on img at bounding box center [783, 244] width 194 height 194
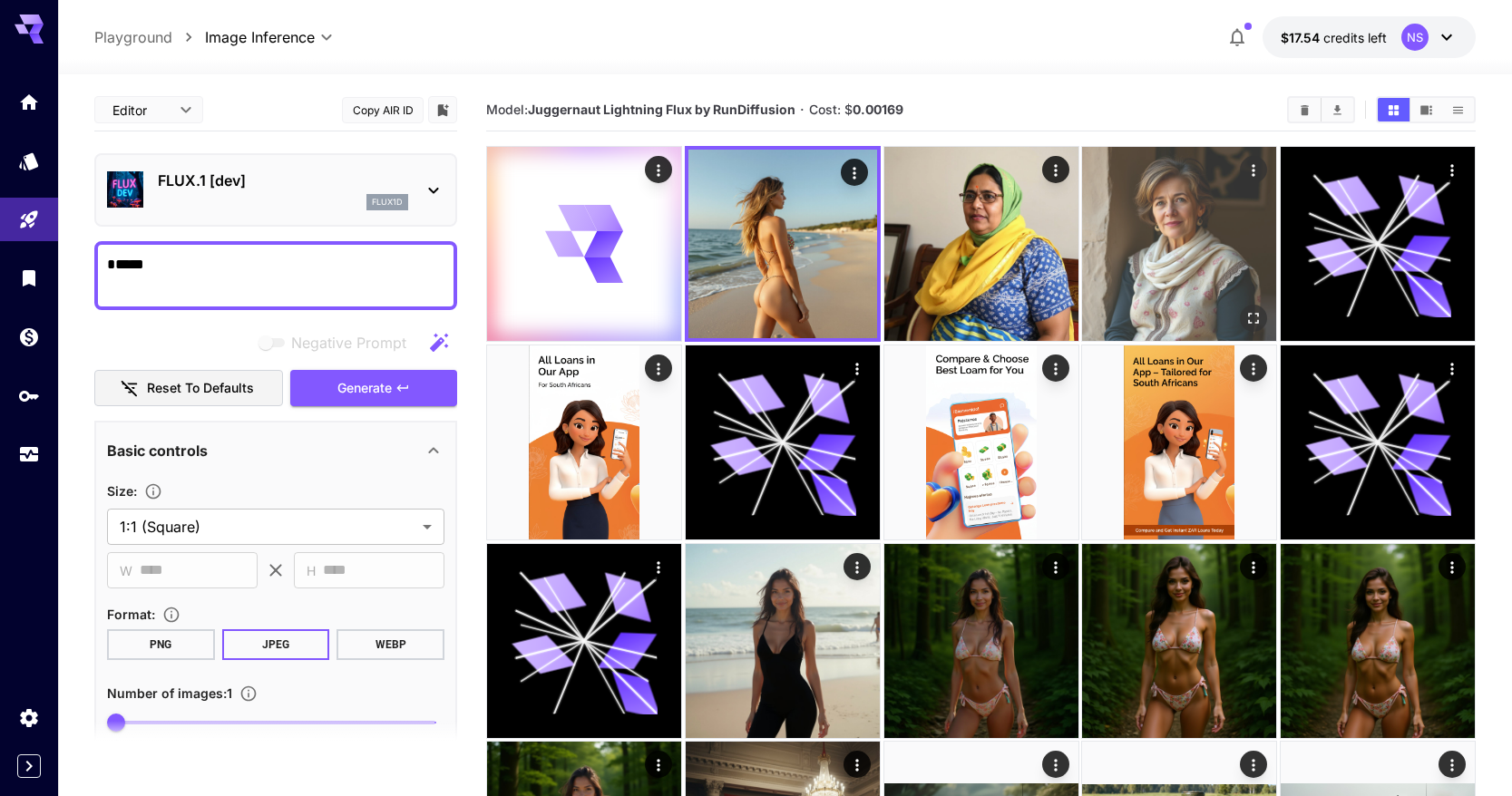
click at [1103, 245] on img at bounding box center [1180, 244] width 194 height 194
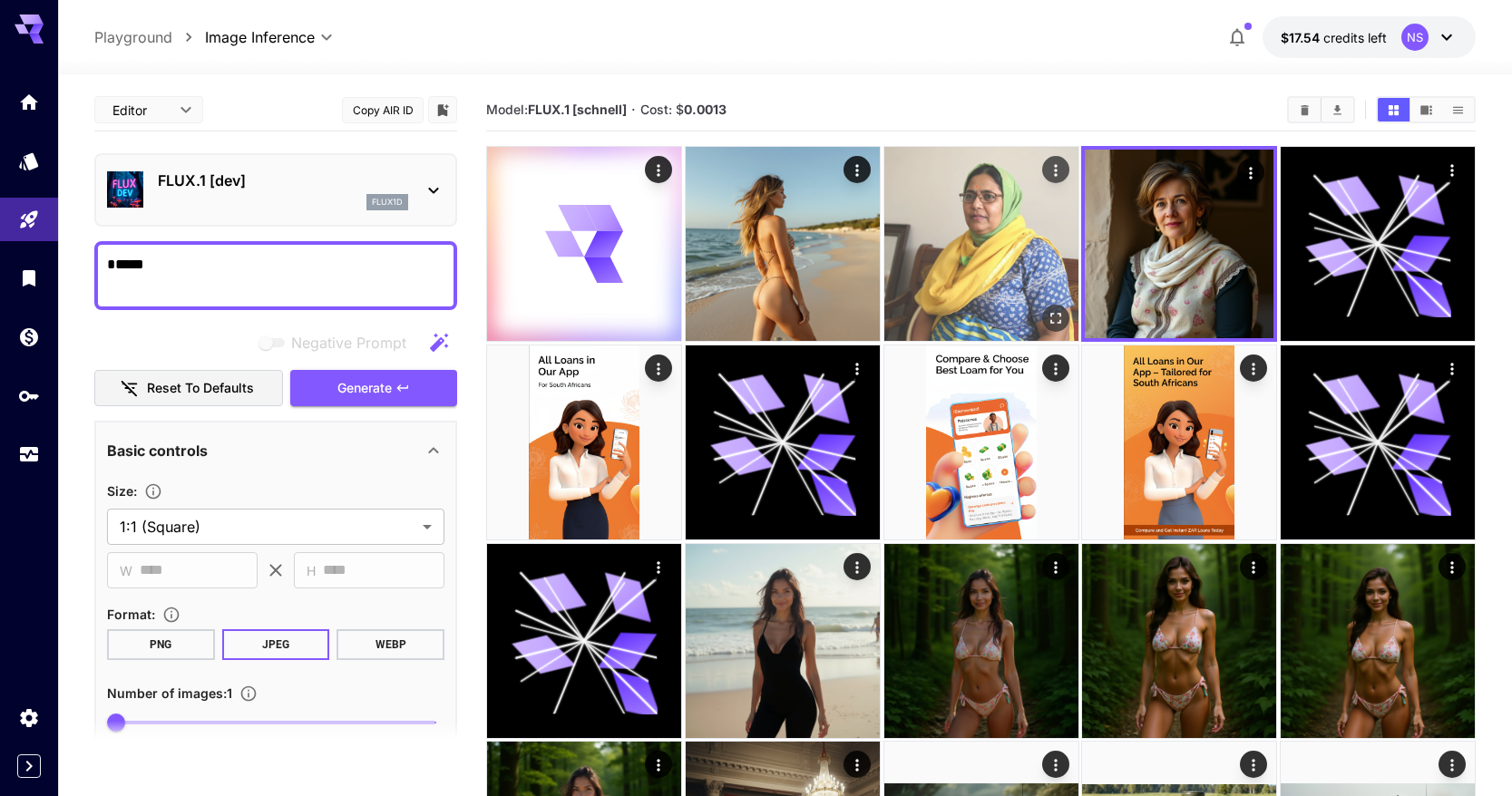
click at [1022, 241] on img at bounding box center [981, 244] width 194 height 194
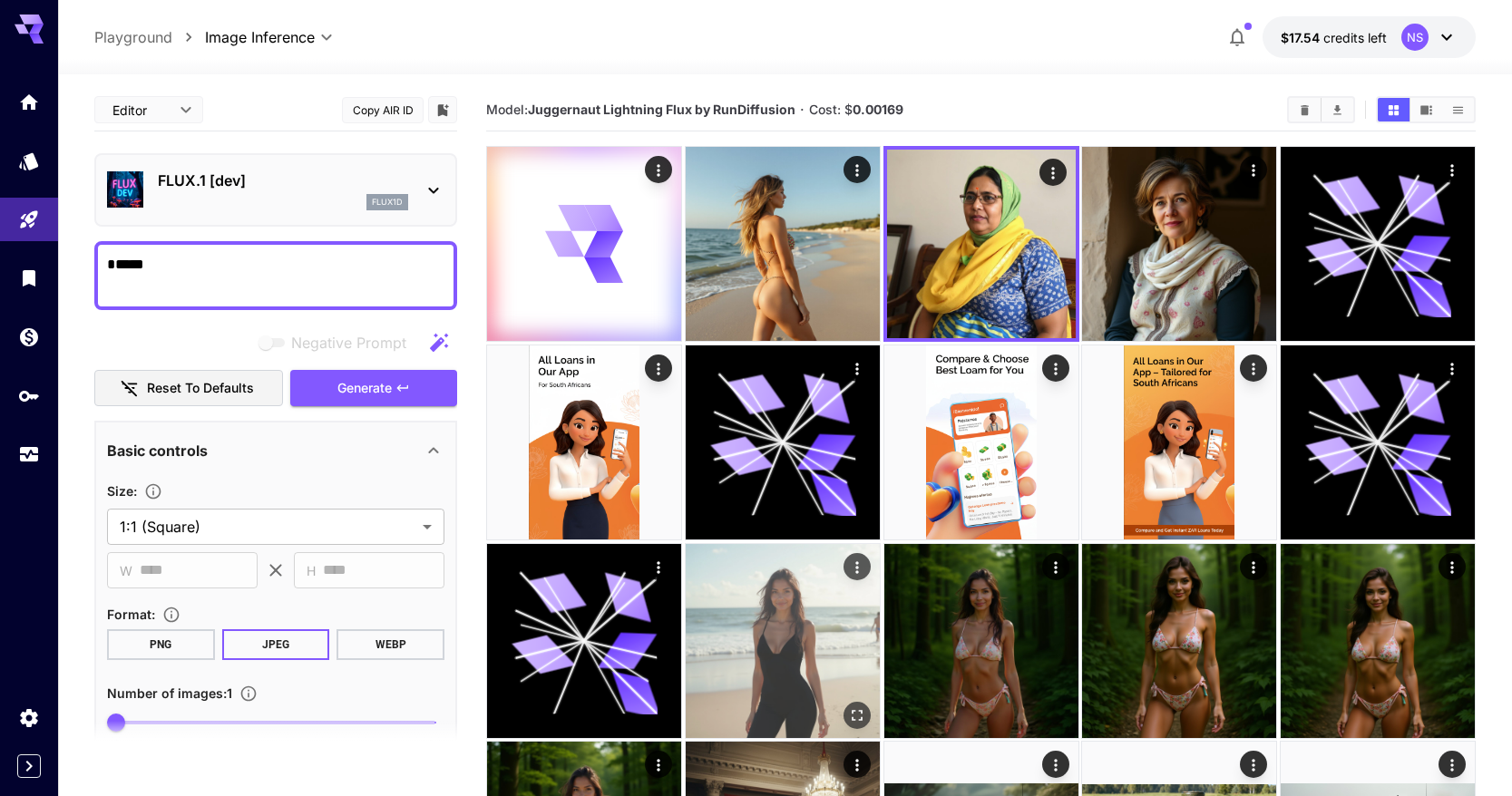
click at [792, 650] on img at bounding box center [783, 641] width 194 height 194
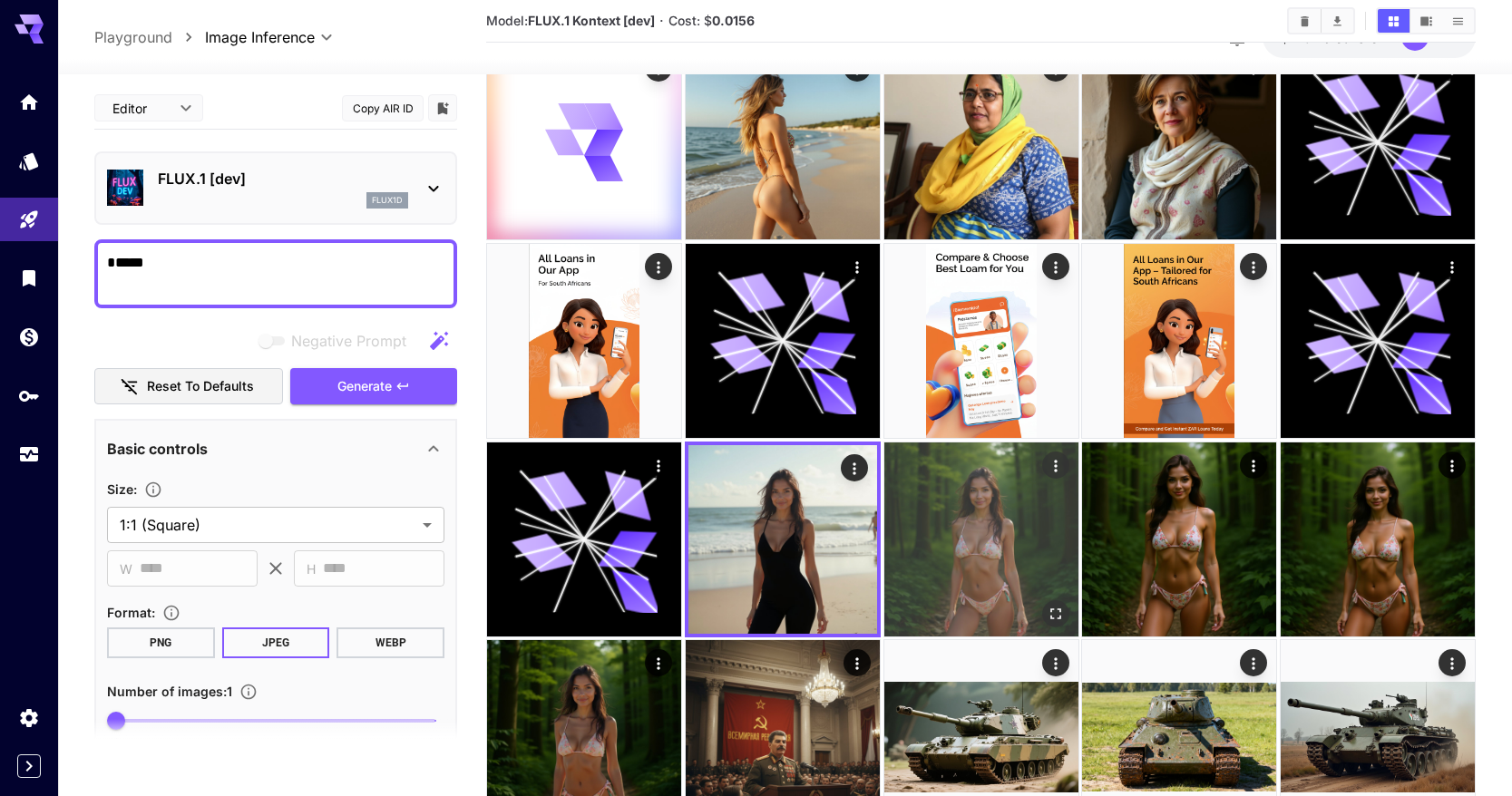
click at [981, 537] on img at bounding box center [981, 540] width 194 height 194
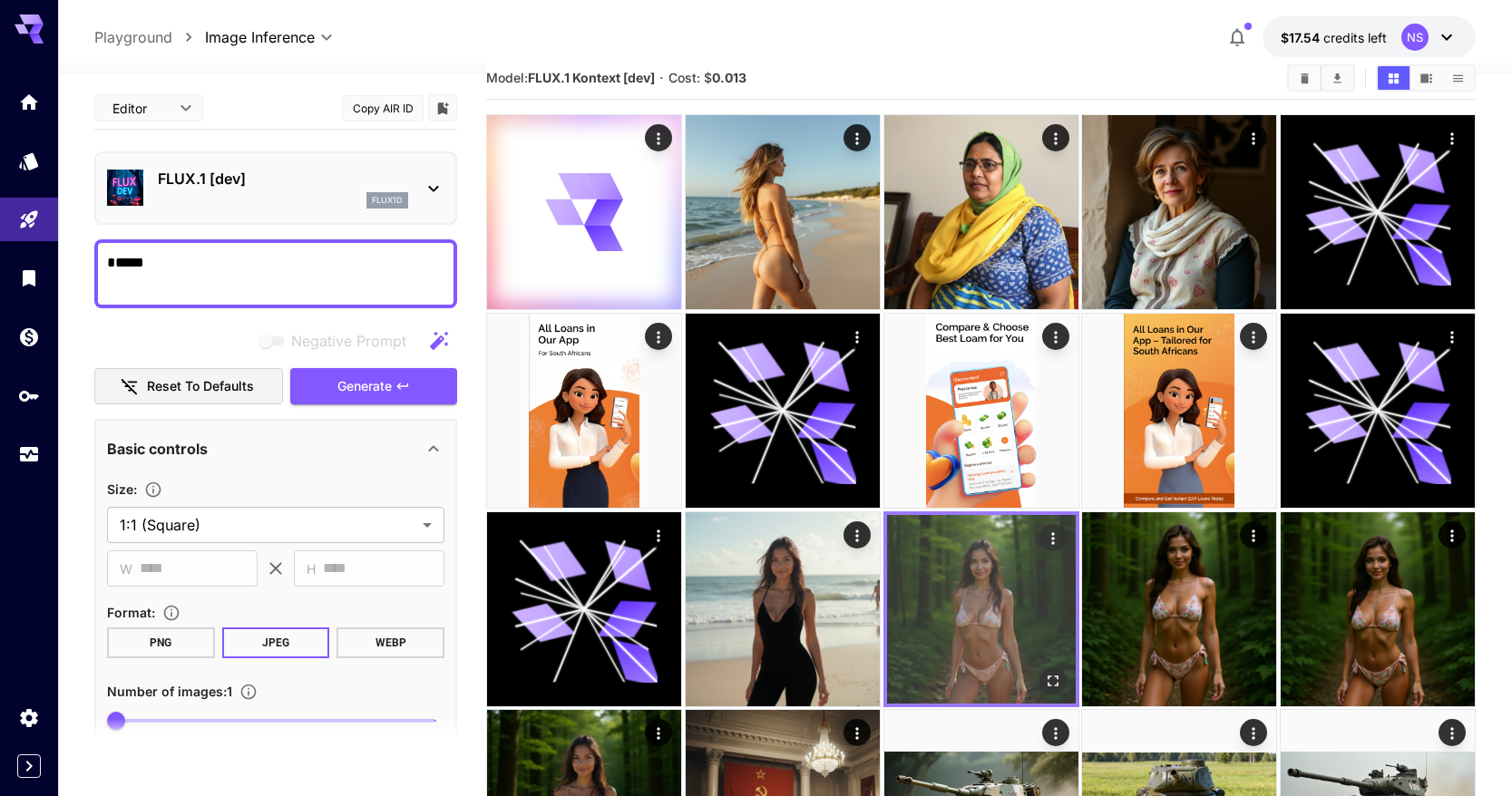
scroll to position [23, 0]
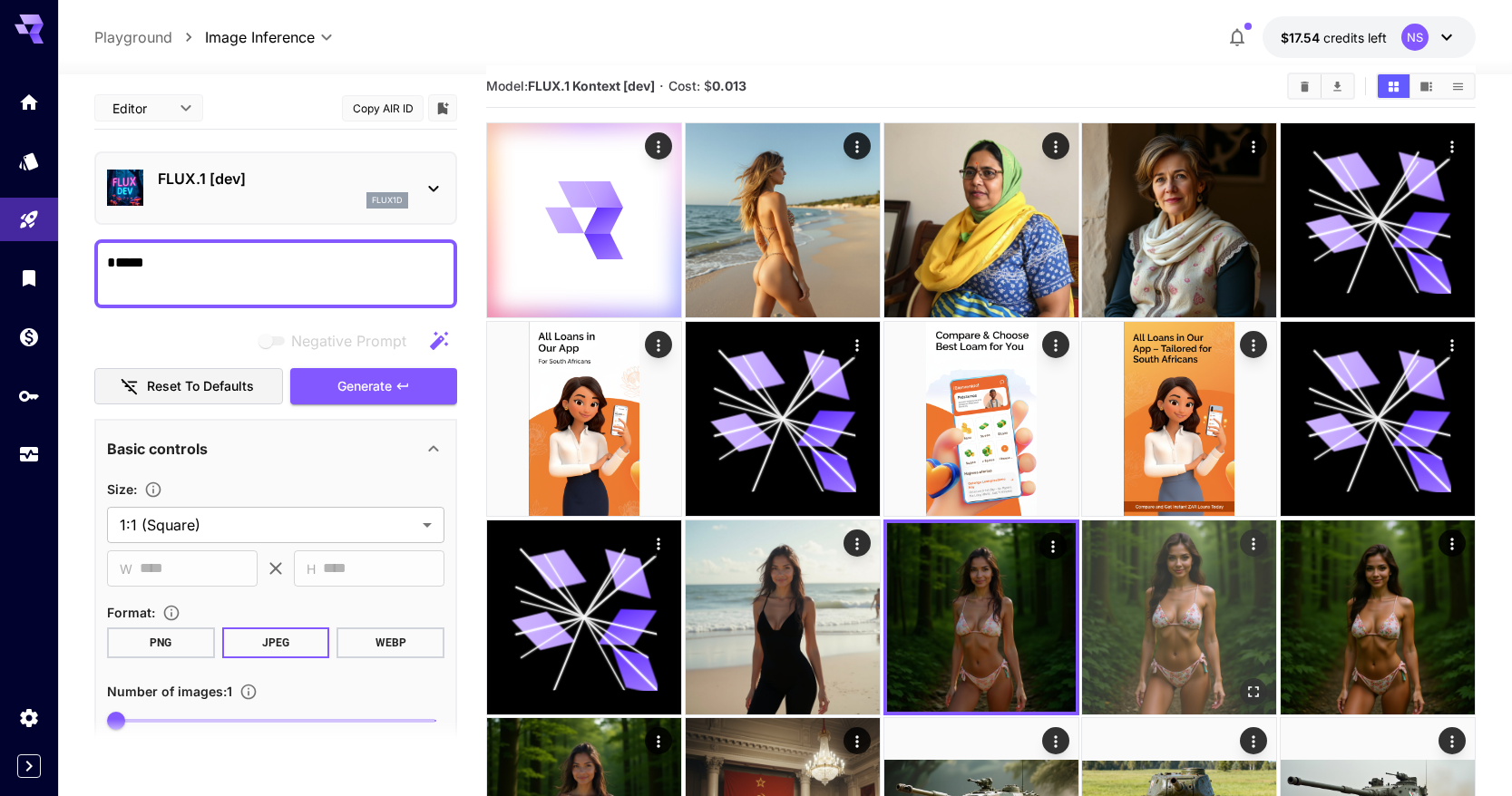
click at [1181, 605] on img at bounding box center [1180, 617] width 194 height 194
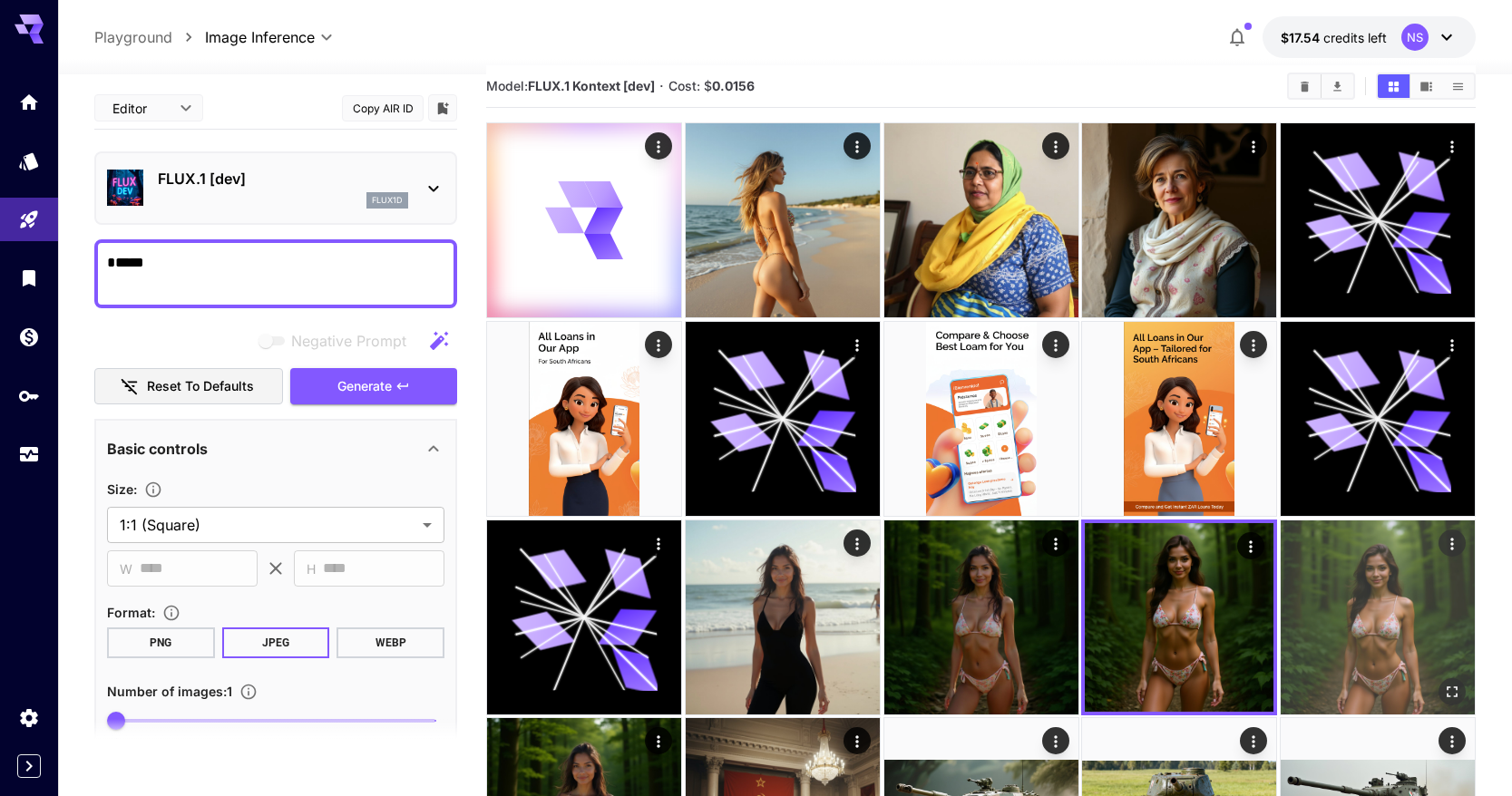
click at [1407, 616] on img at bounding box center [1378, 617] width 194 height 194
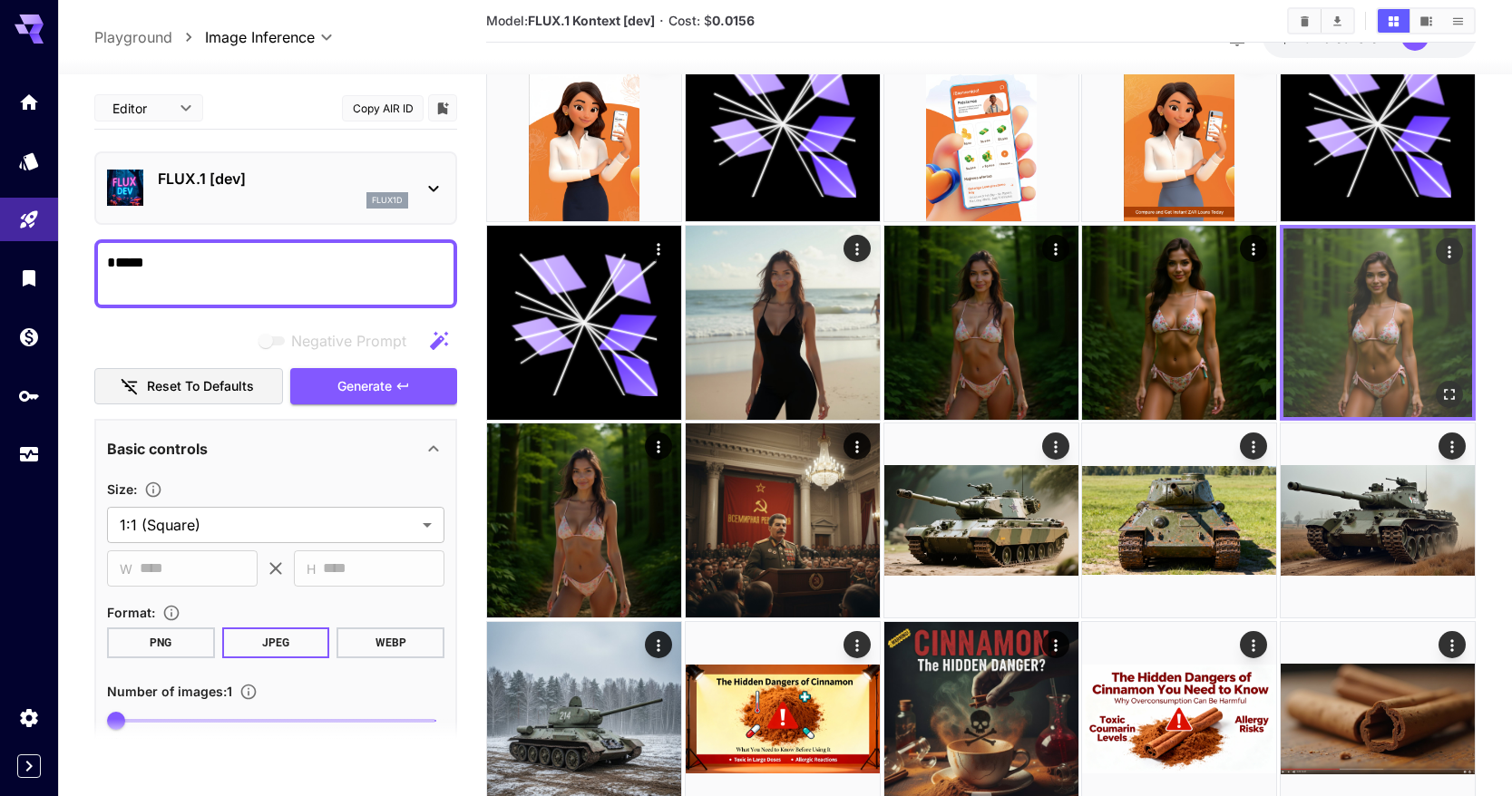
scroll to position [372, 0]
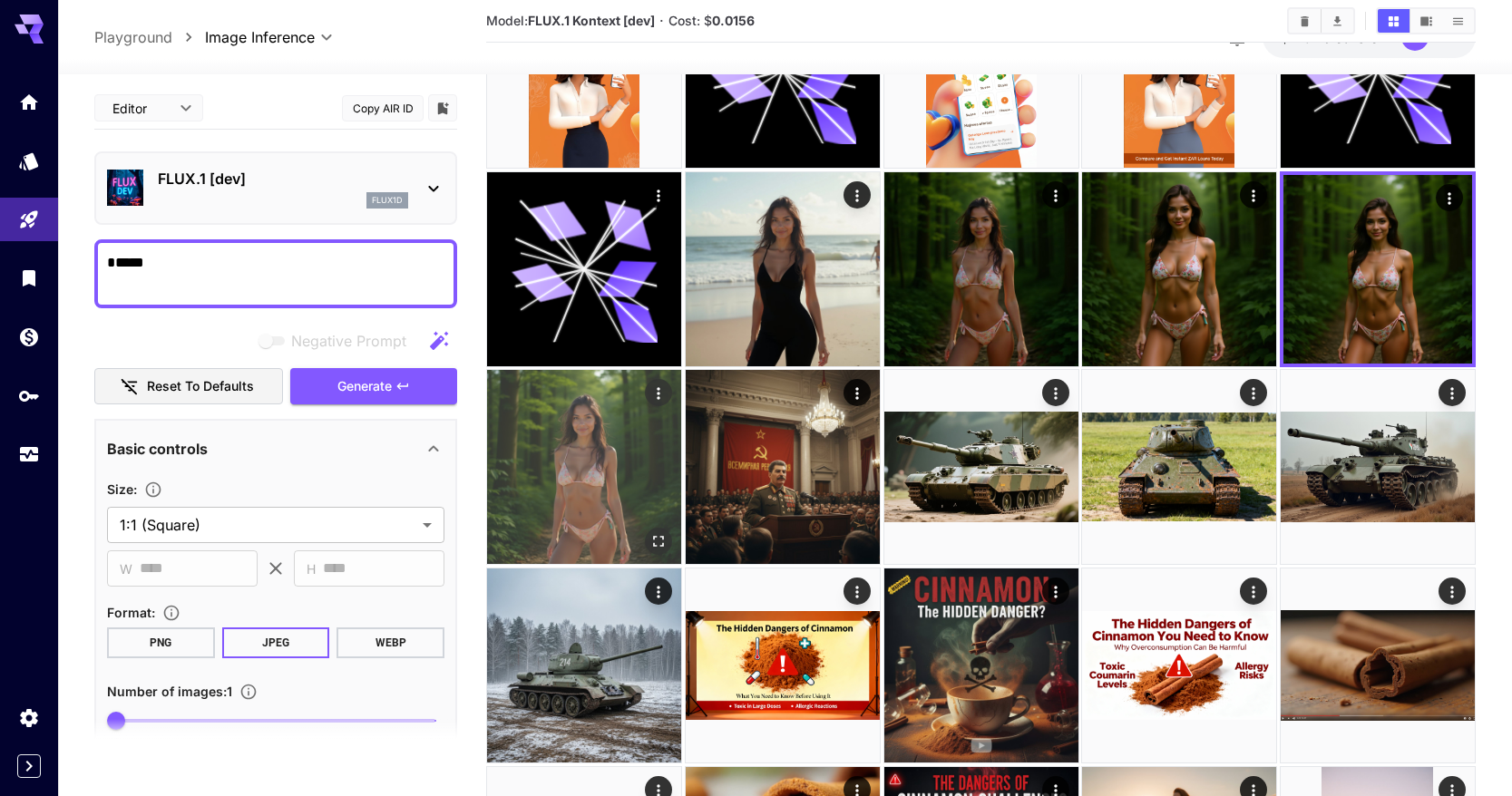
click at [635, 492] on img at bounding box center [584, 467] width 194 height 194
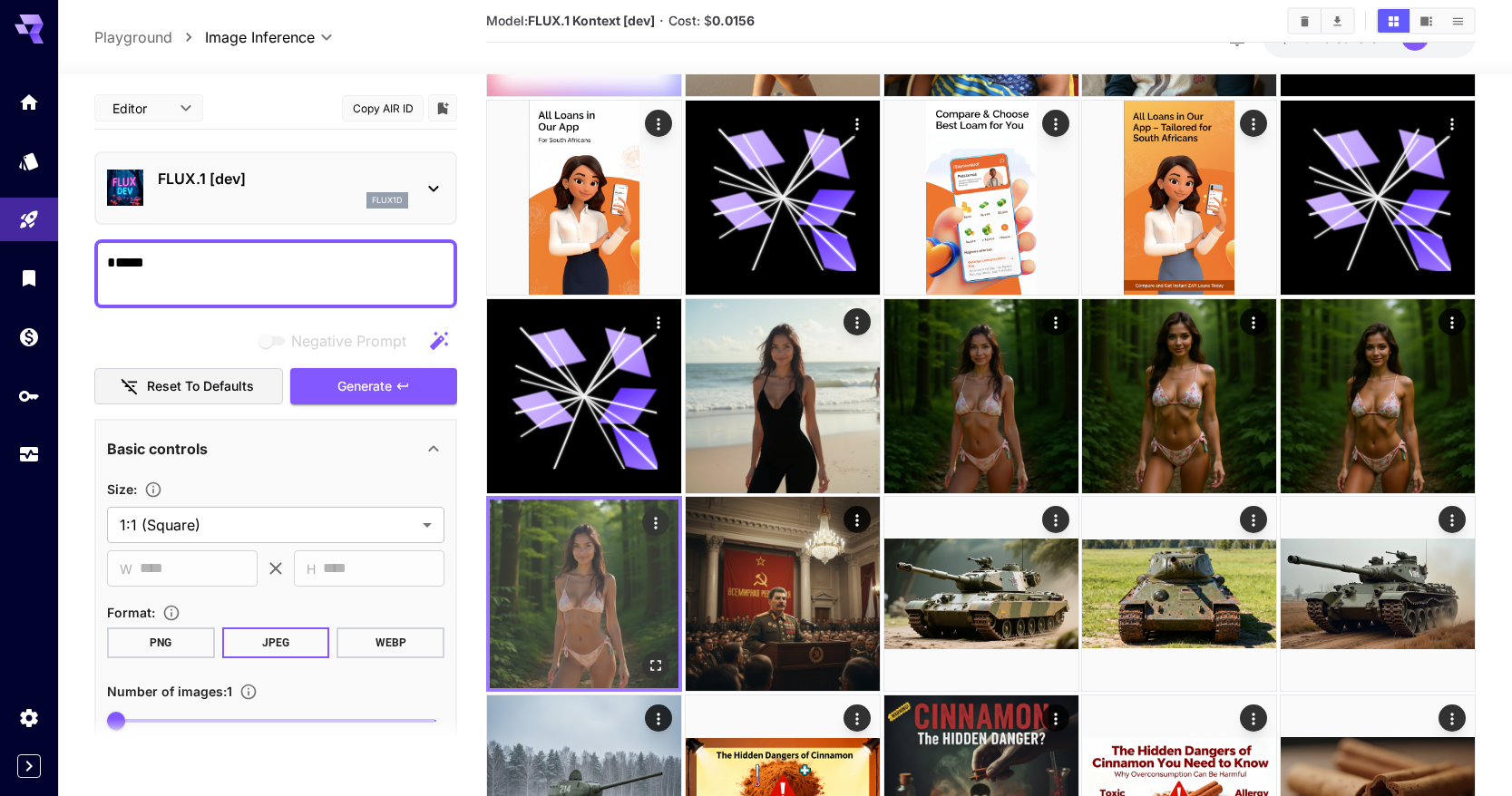
scroll to position [0, 0]
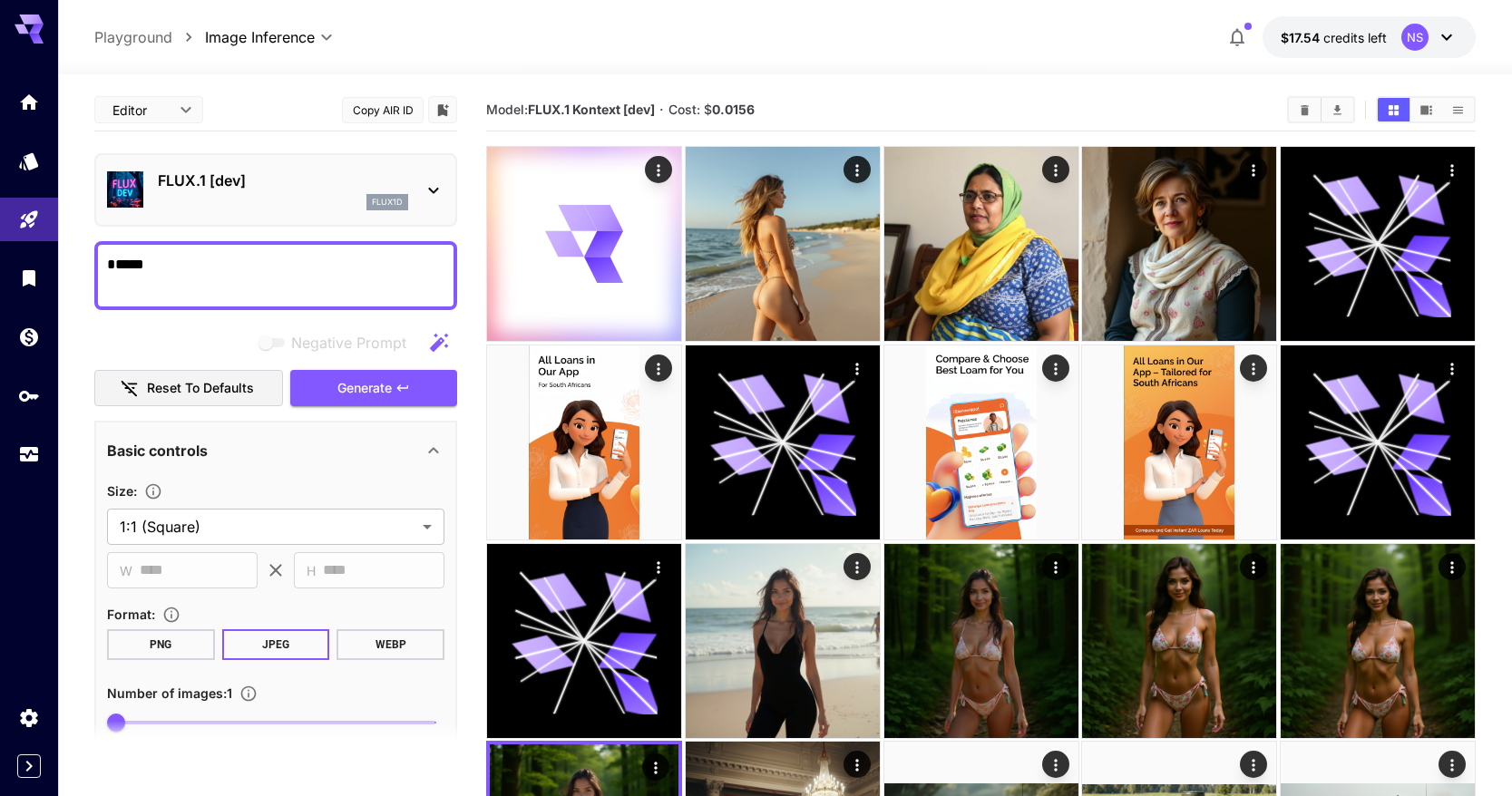
click at [331, 260] on textarea "*****" at bounding box center [276, 275] width 337 height 44
click at [393, 366] on div "Negative Prompt Reset to defaults Generate" at bounding box center [276, 366] width 363 height 82
click at [393, 375] on button "Generate" at bounding box center [373, 389] width 167 height 37
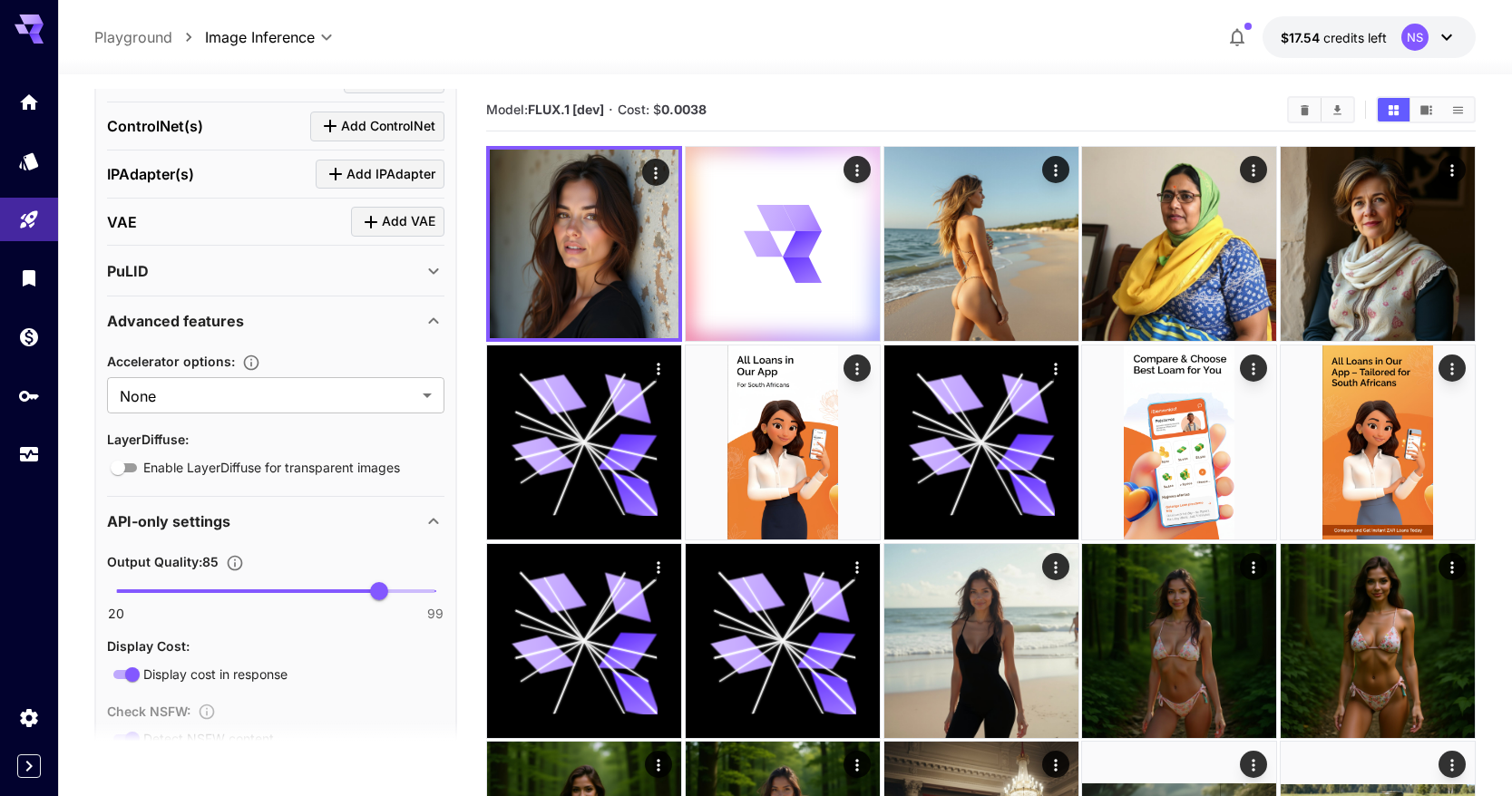
scroll to position [762, 0]
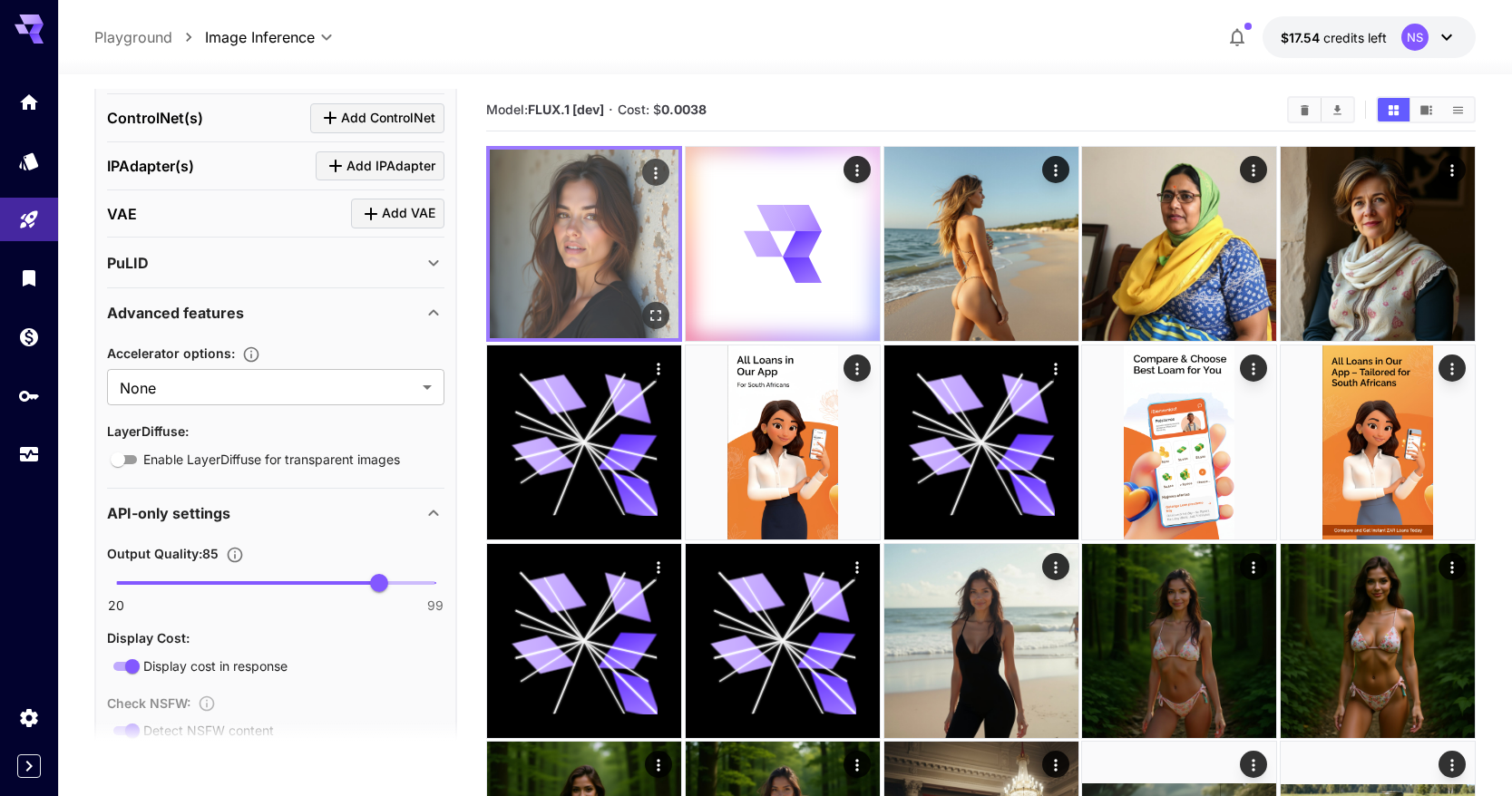
click at [559, 243] on img at bounding box center [584, 244] width 189 height 189
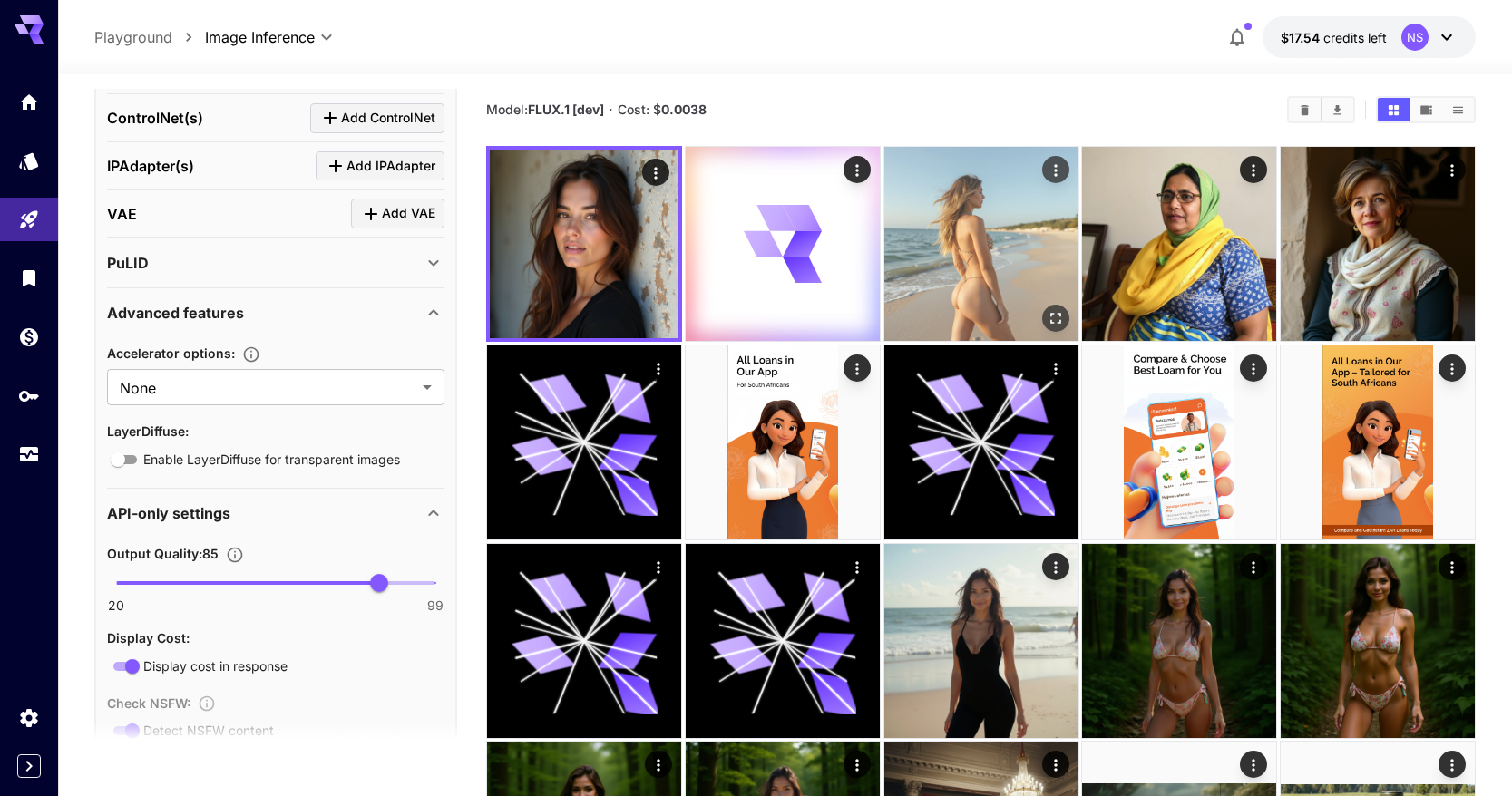
click at [994, 229] on img at bounding box center [981, 244] width 194 height 194
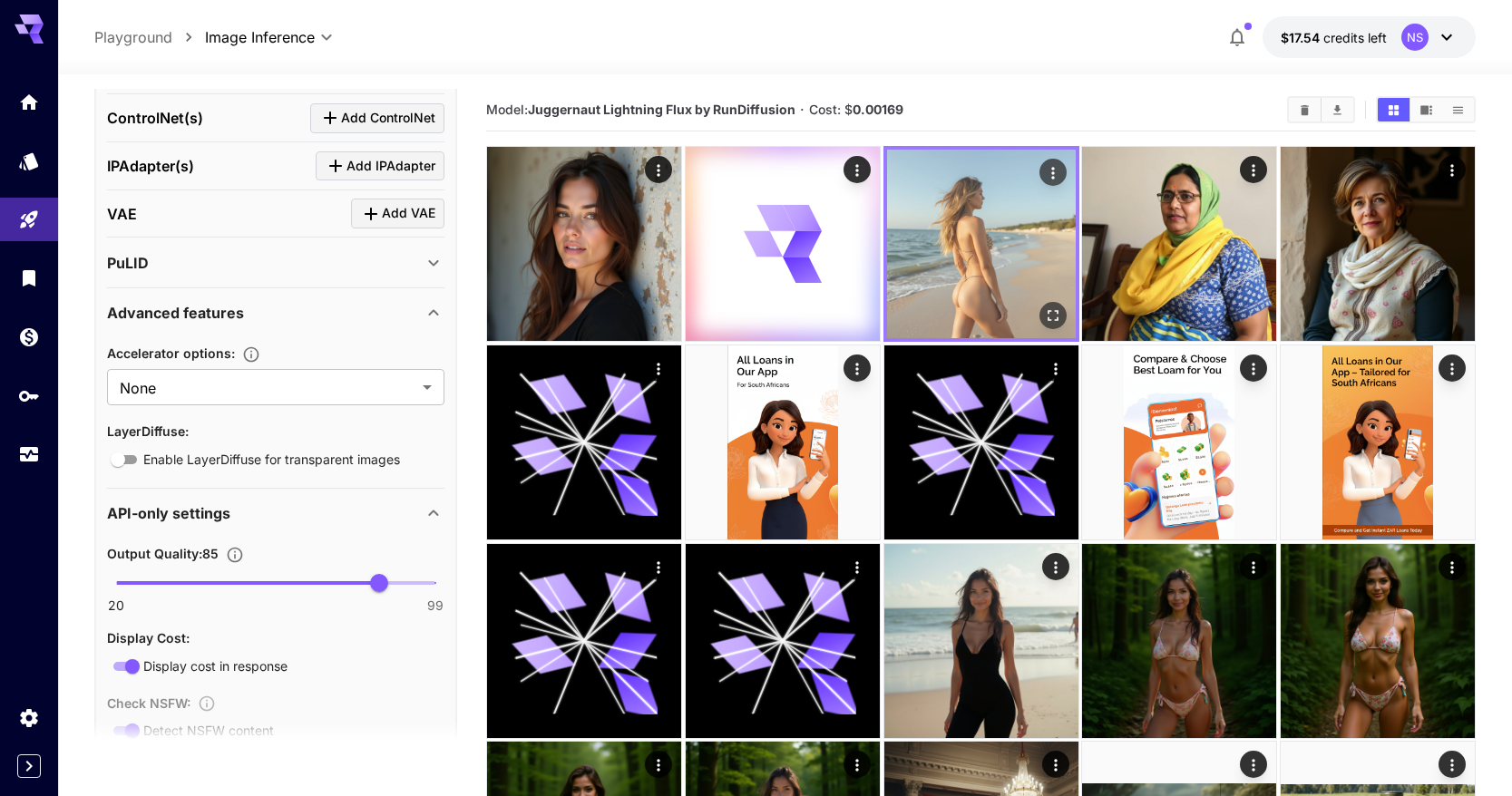
click at [1058, 310] on icon "Open in fullscreen" at bounding box center [1052, 316] width 19 height 19
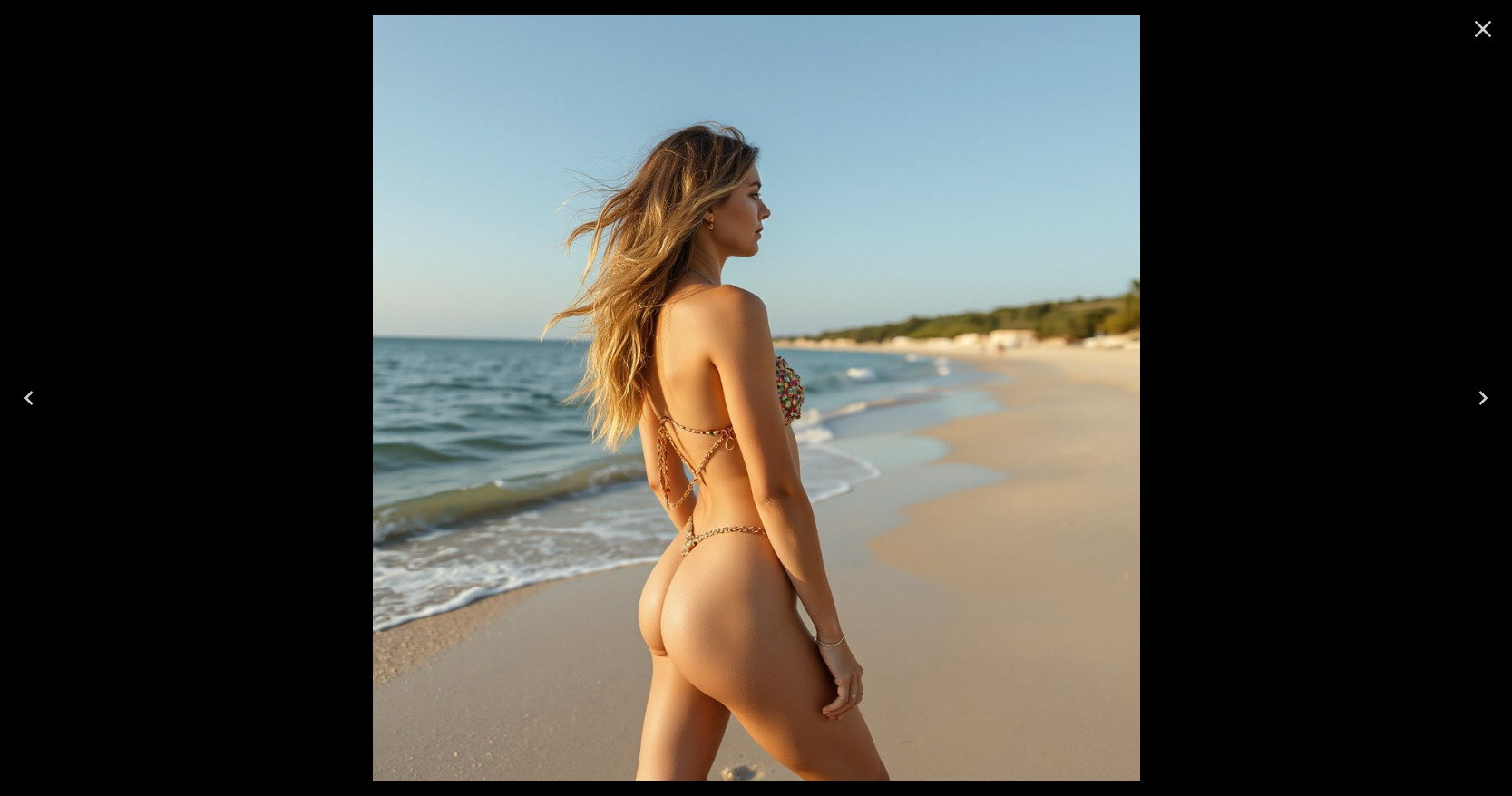
click at [1486, 404] on icon "Next" at bounding box center [1482, 397] width 29 height 29
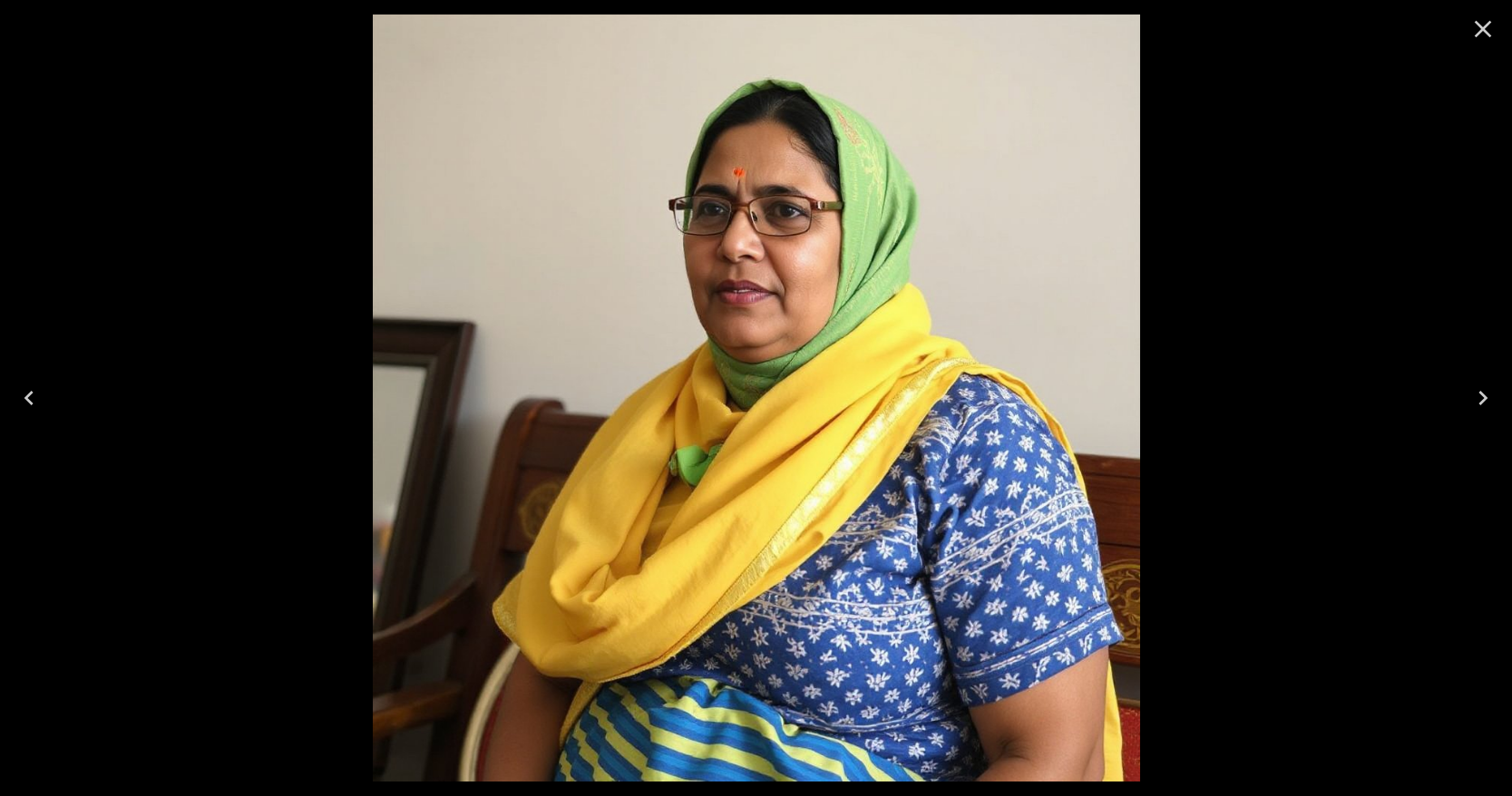
click at [1403, 375] on div at bounding box center [756, 398] width 1512 height 796
click at [1458, 20] on div at bounding box center [1482, 29] width 58 height 58
click at [1479, 22] on icon "Close" at bounding box center [1482, 29] width 29 height 29
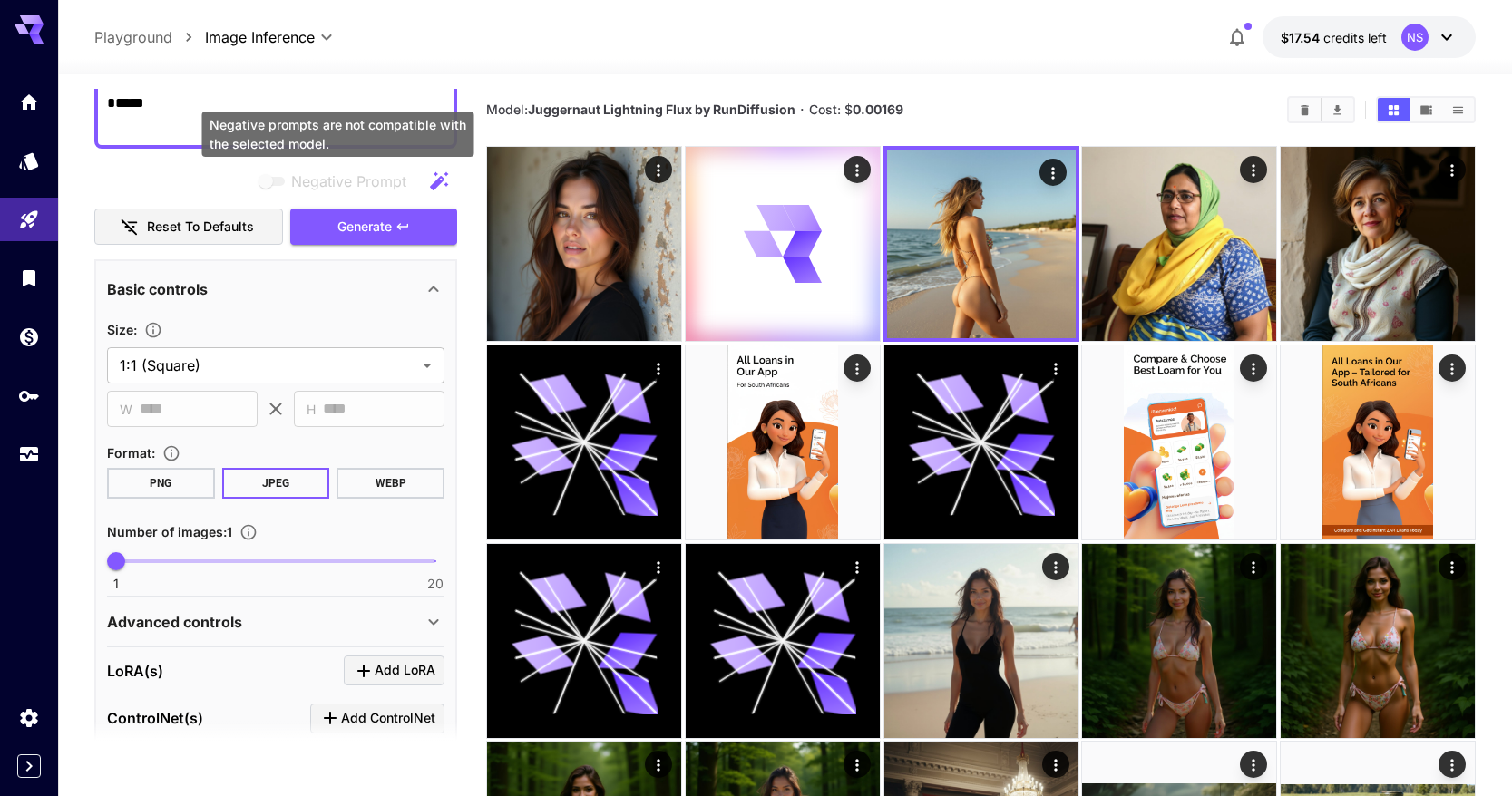
scroll to position [0, 0]
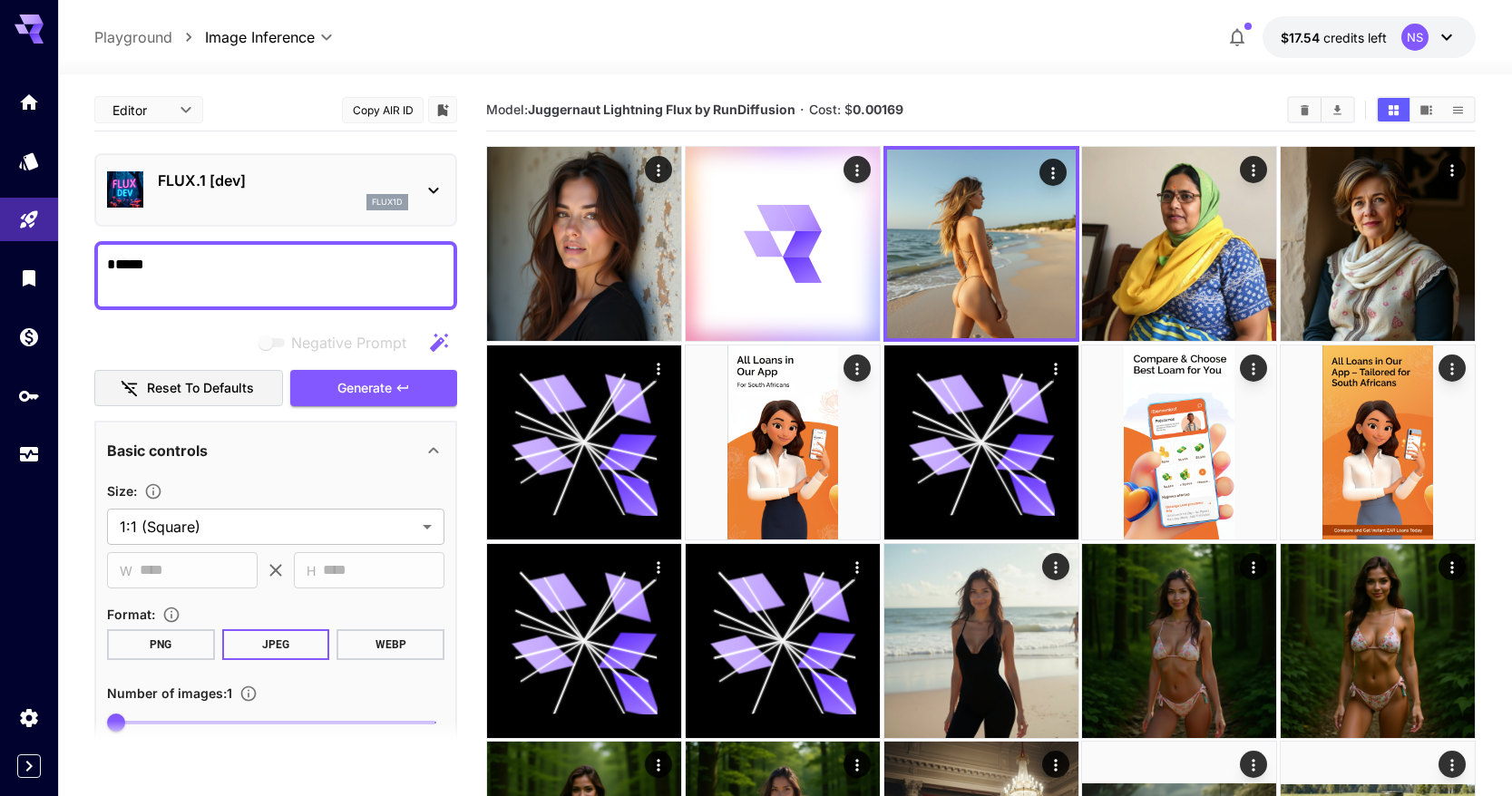
click at [294, 193] on div "FLUX.1 [dev] flux1d" at bounding box center [282, 190] width 250 height 41
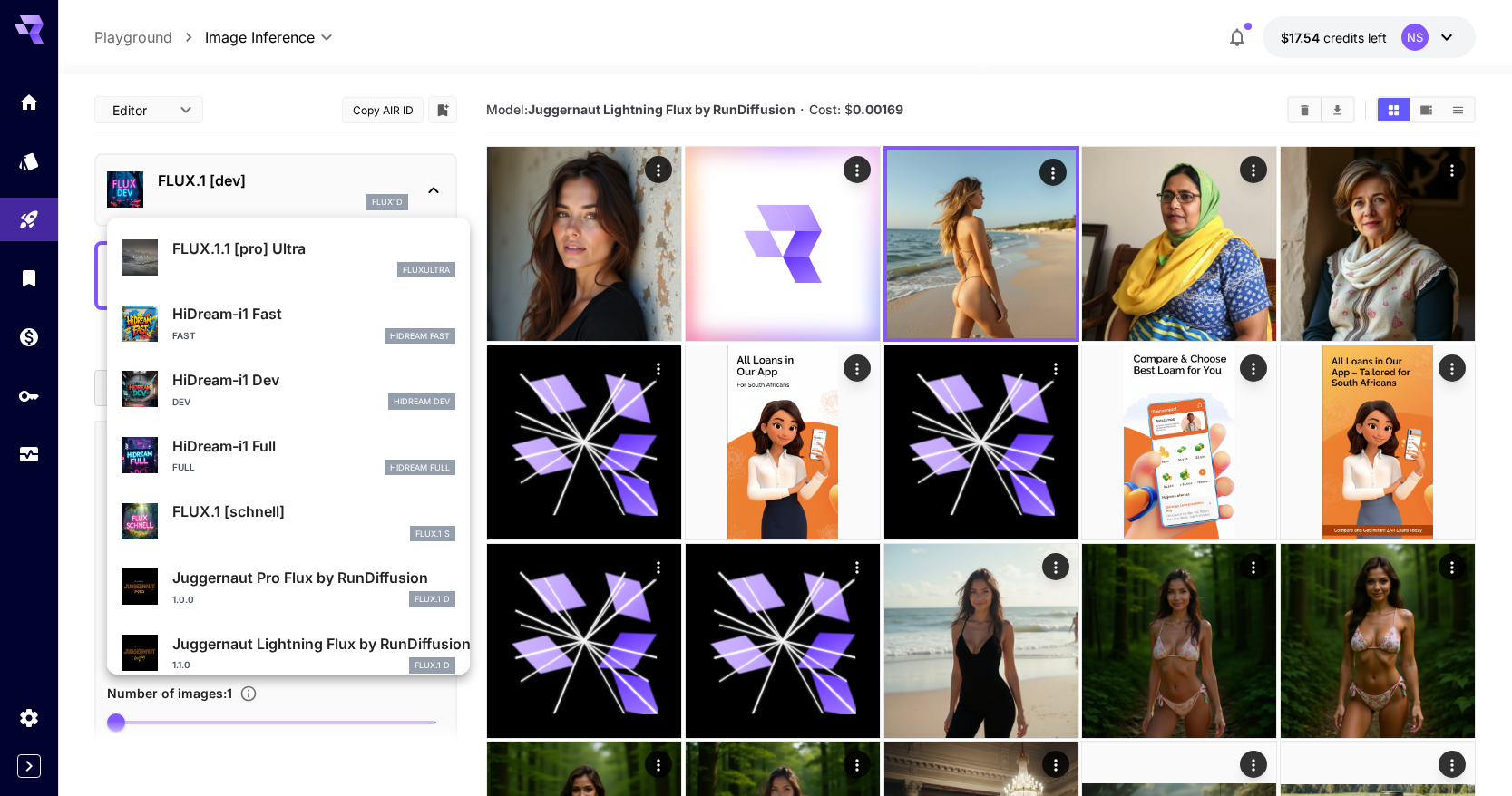
scroll to position [1467, 0]
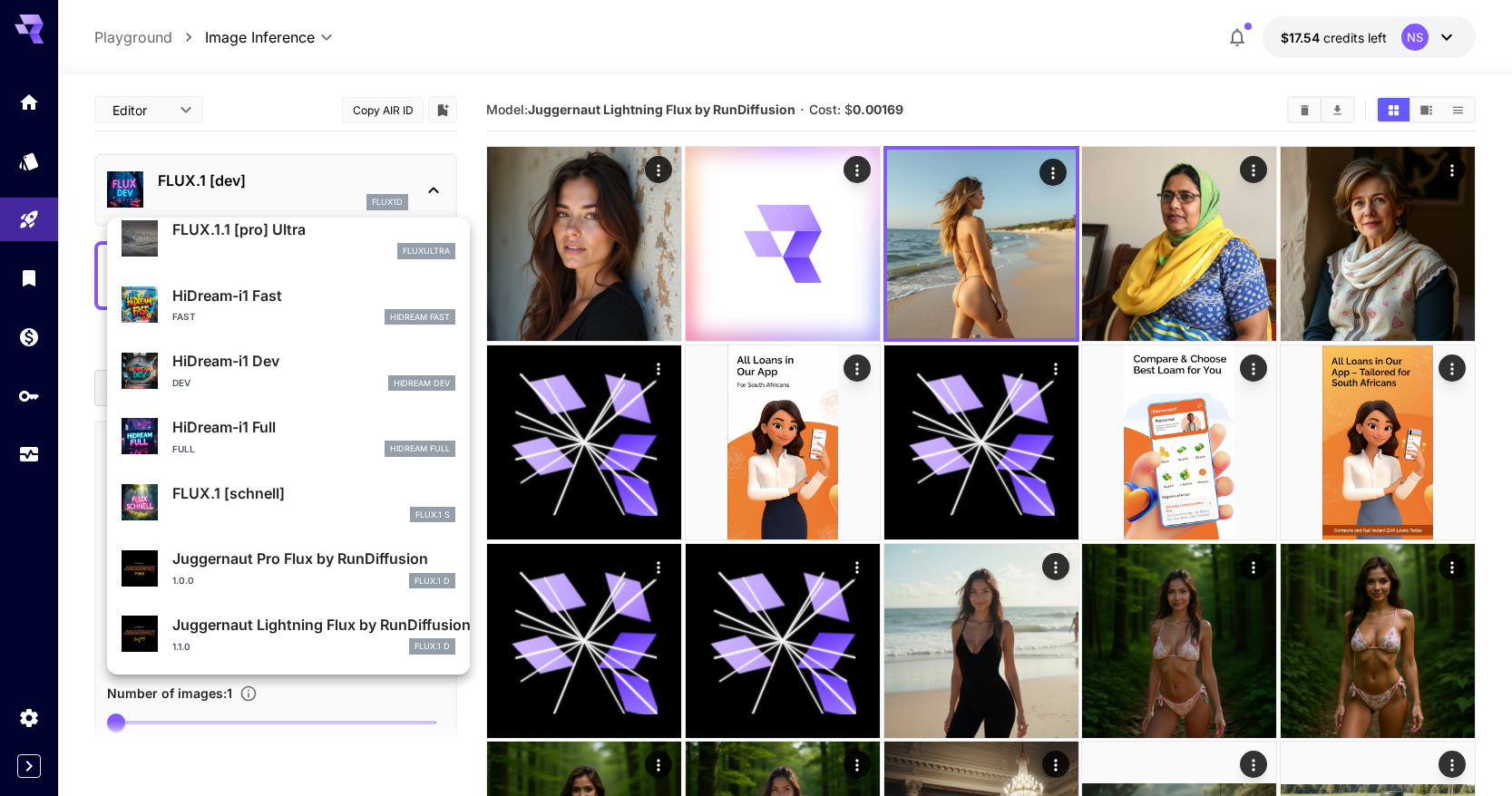
click at [323, 627] on p "Juggernaut Lightning Flux by RunDiffusion" at bounding box center [314, 625] width 283 height 22
type input "*"
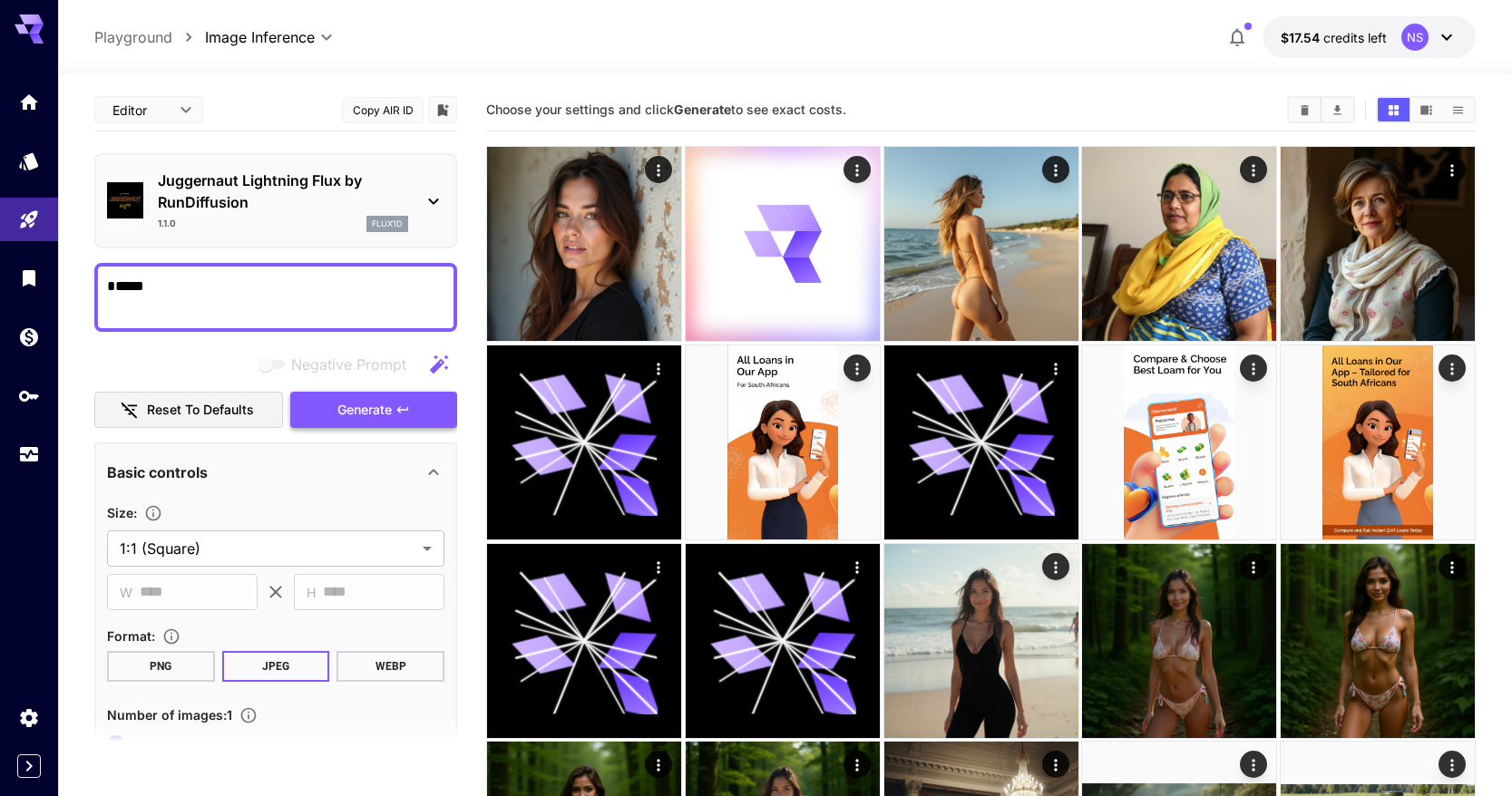
click at [347, 404] on span "Generate" at bounding box center [364, 410] width 55 height 22
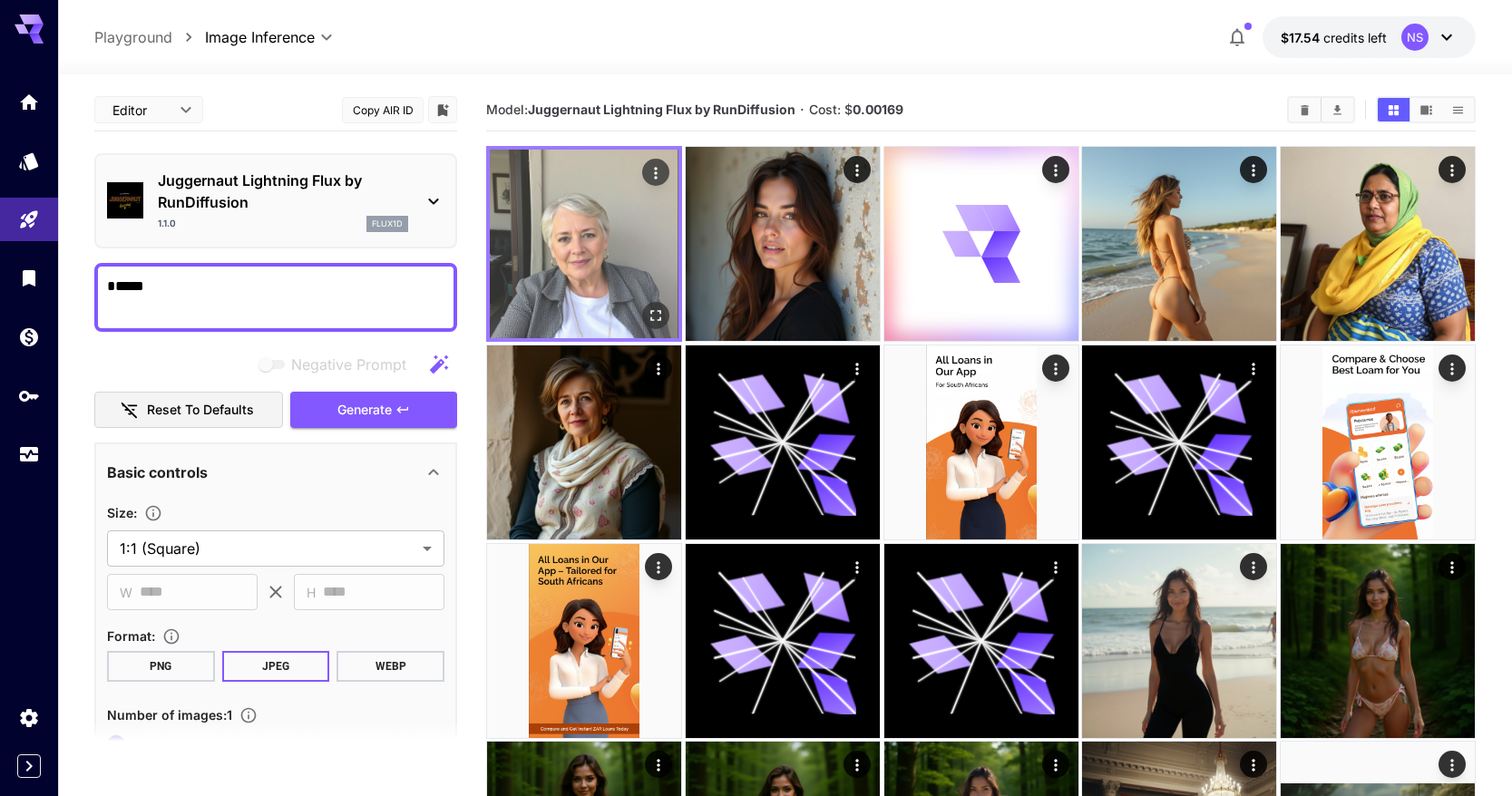
click at [560, 288] on img at bounding box center [584, 244] width 189 height 189
click at [660, 315] on icon "Open in fullscreen" at bounding box center [656, 316] width 19 height 19
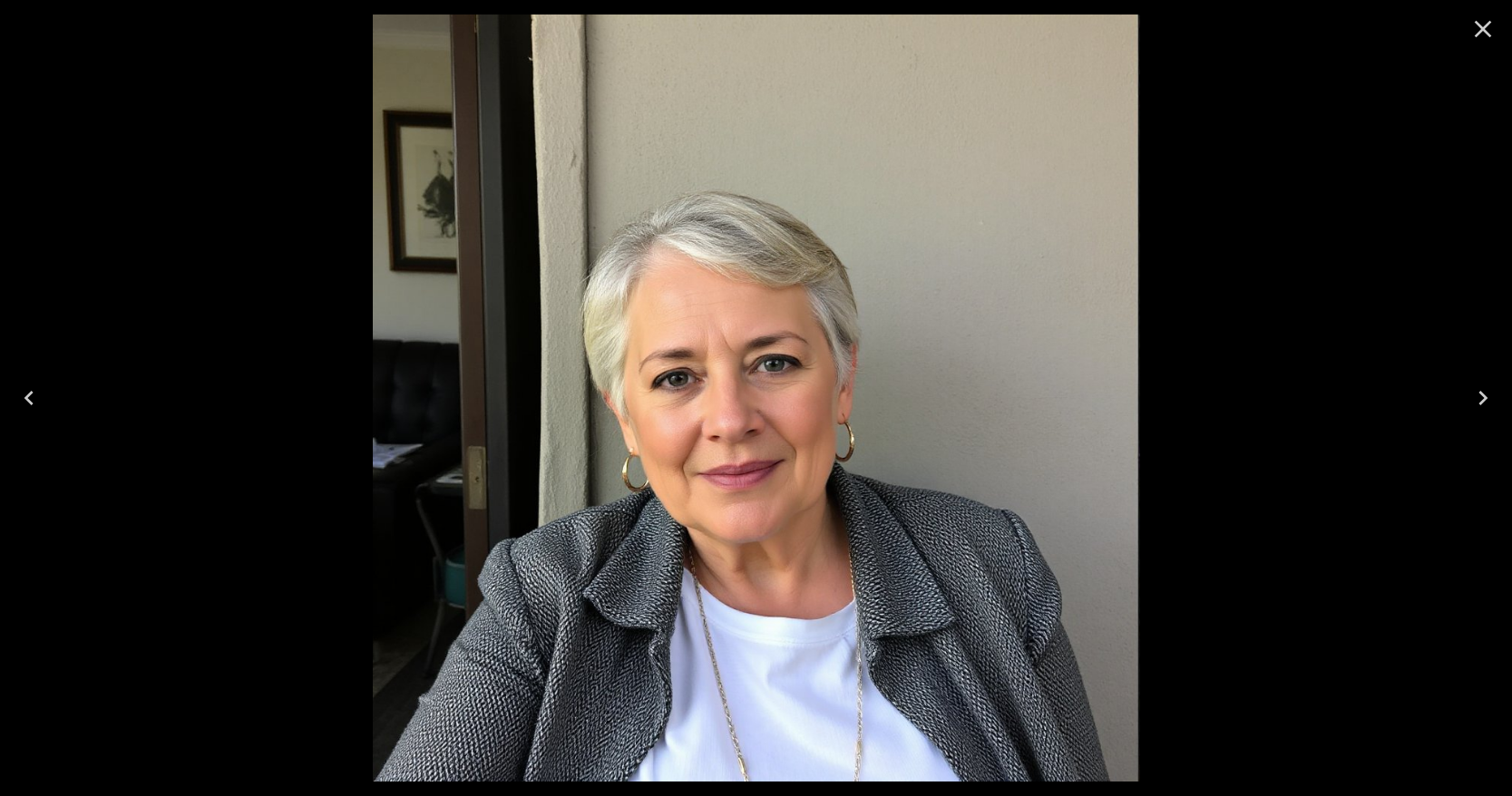
click at [1286, 286] on div at bounding box center [756, 398] width 1512 height 796
click at [1468, 33] on icon "Close" at bounding box center [1482, 29] width 29 height 29
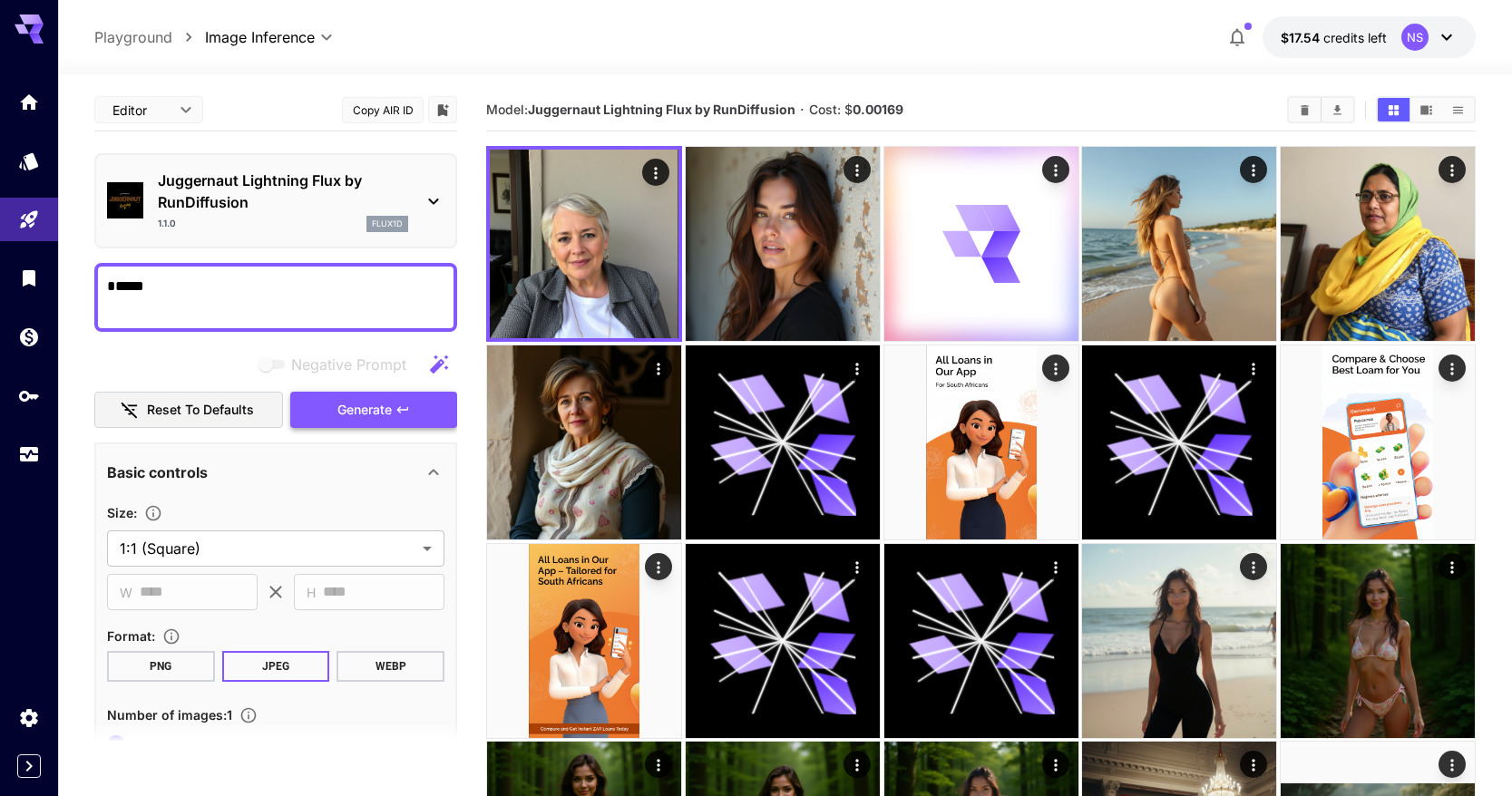
click at [381, 395] on button "Generate" at bounding box center [373, 410] width 167 height 37
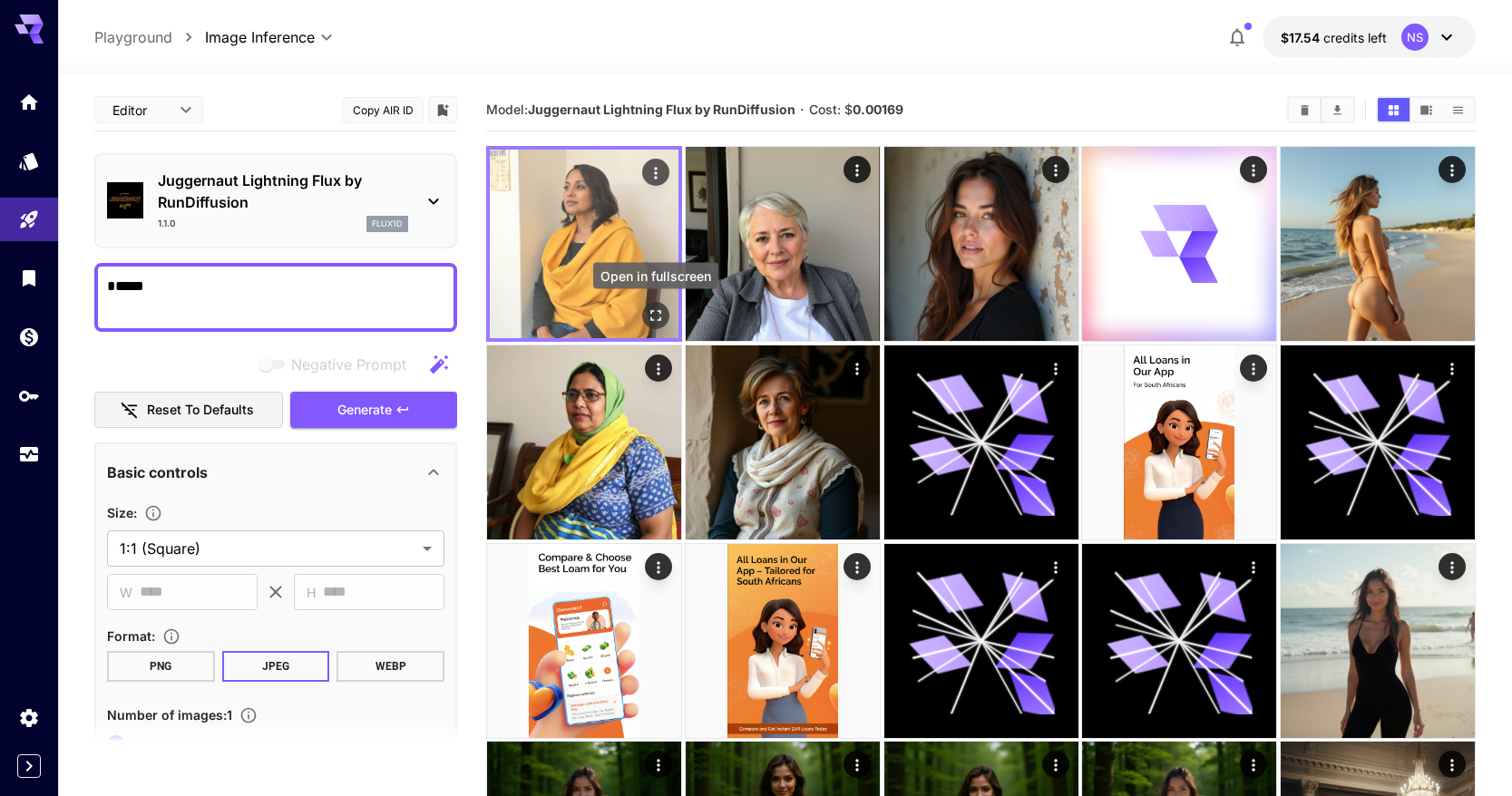
click at [650, 315] on icon "Open in fullscreen" at bounding box center [656, 316] width 19 height 19
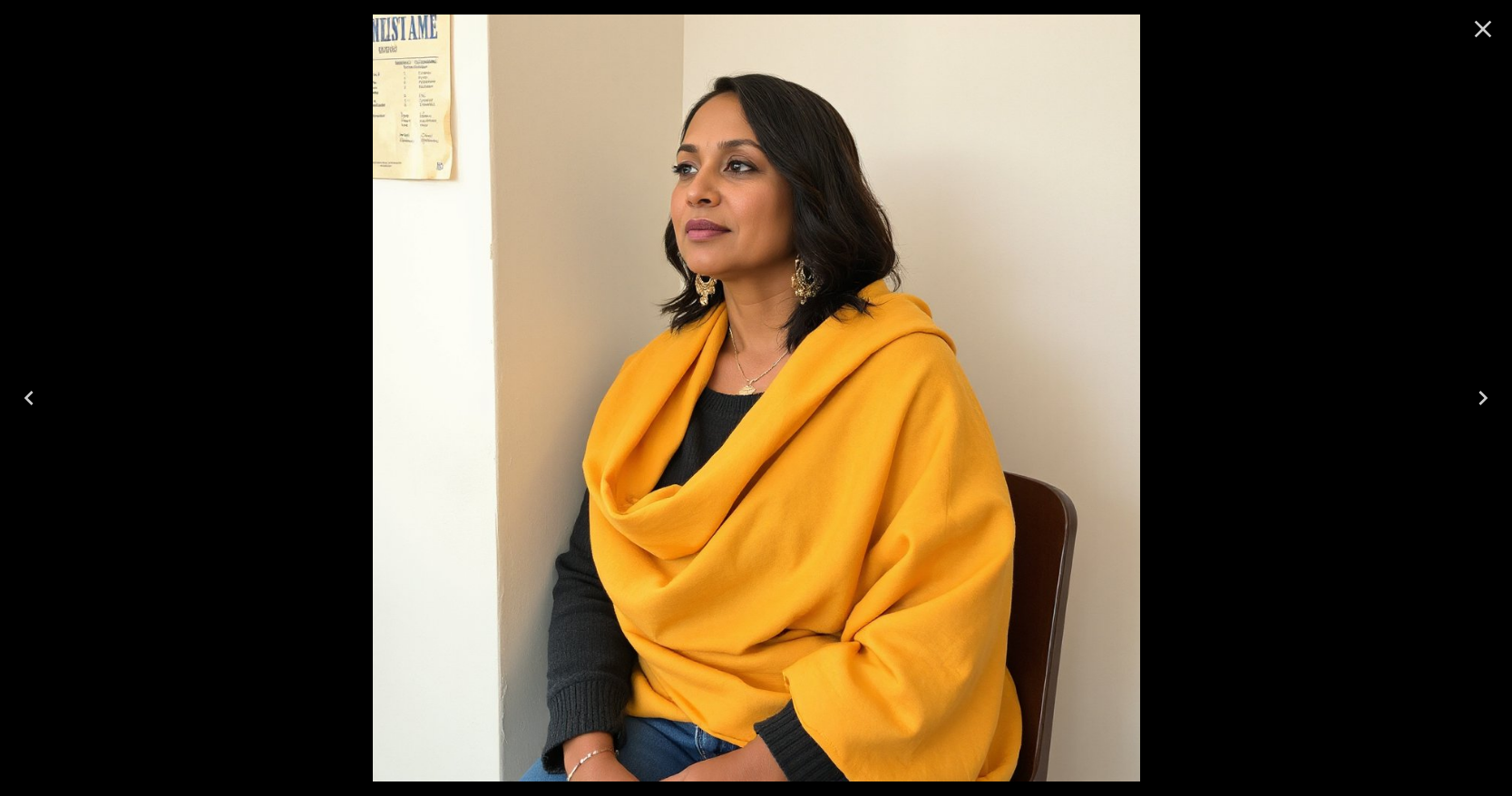
click at [1489, 32] on icon "Close" at bounding box center [1482, 29] width 29 height 29
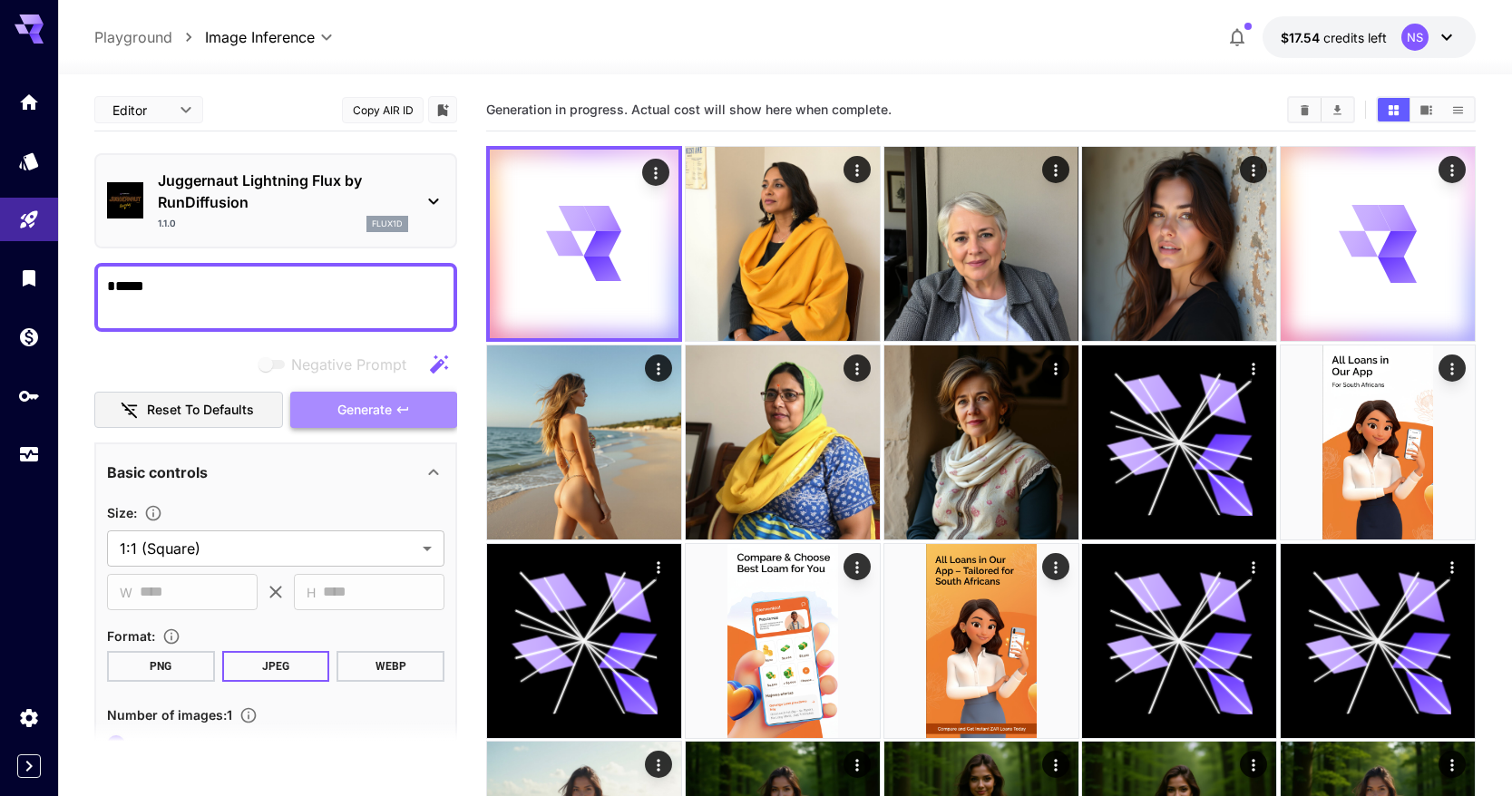
click at [384, 410] on span "Generate" at bounding box center [364, 410] width 55 height 22
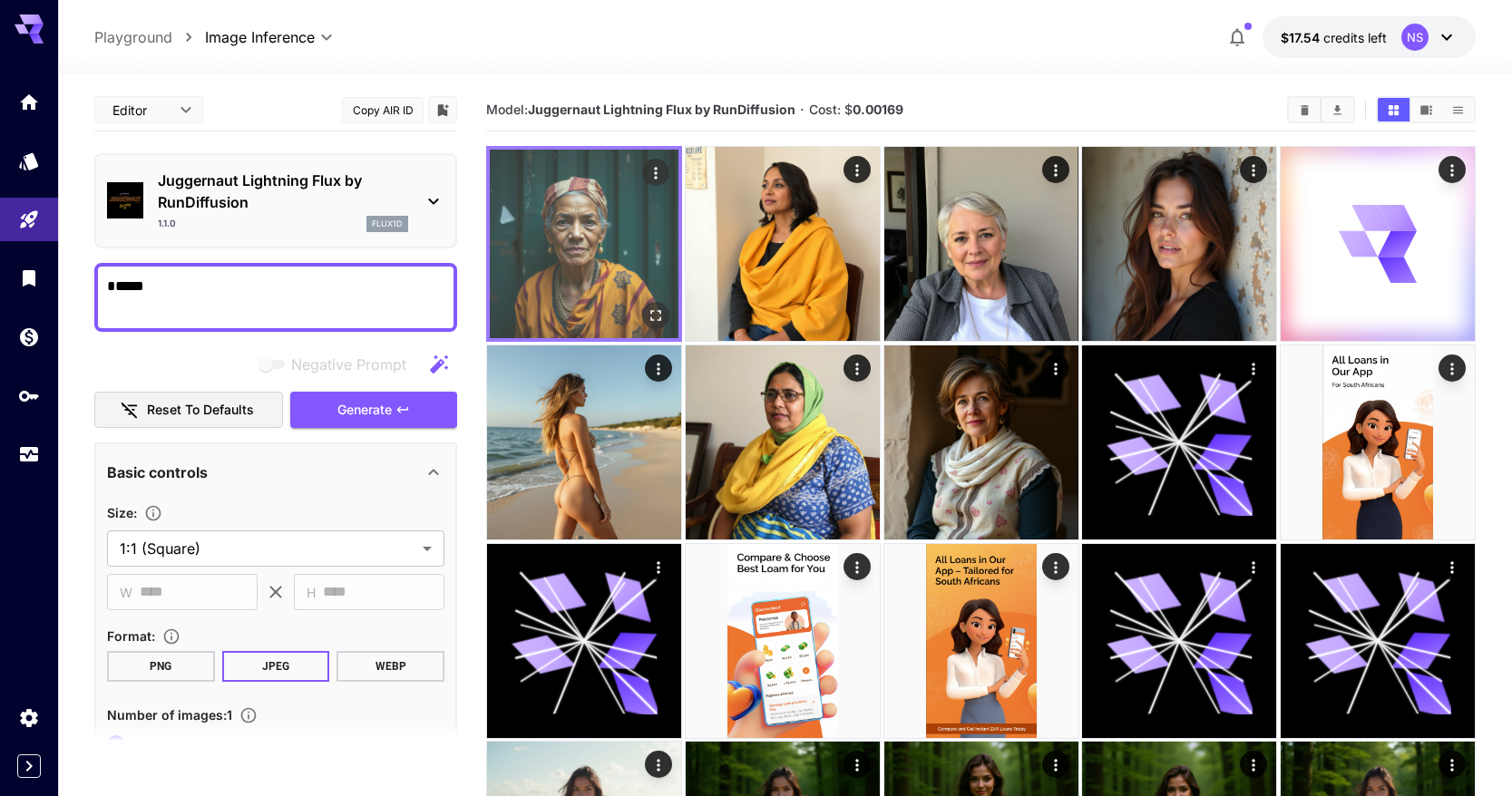
click at [650, 306] on icon "Open in fullscreen" at bounding box center [656, 316] width 19 height 19
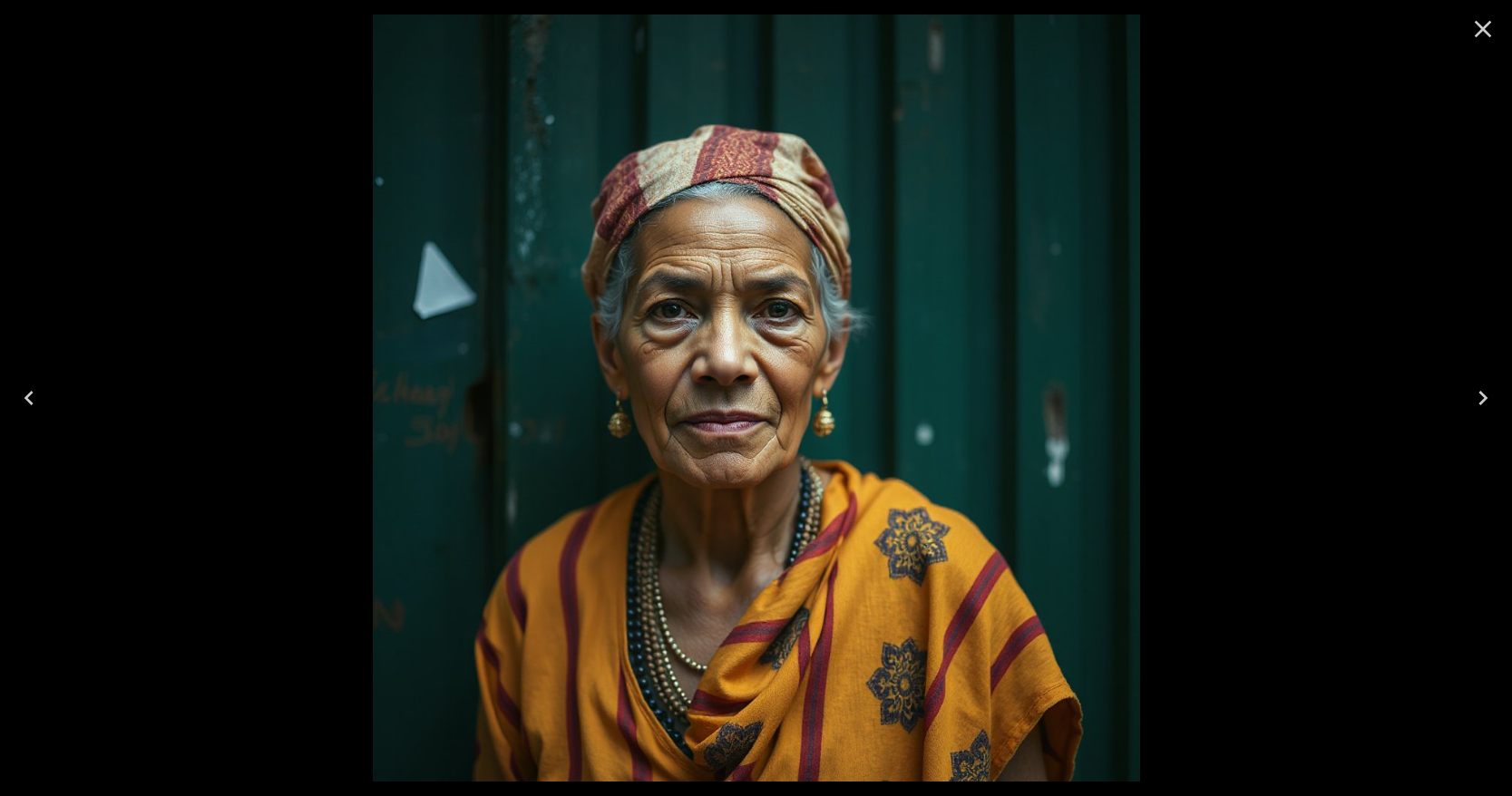
click at [1475, 25] on icon "Close" at bounding box center [1482, 29] width 29 height 29
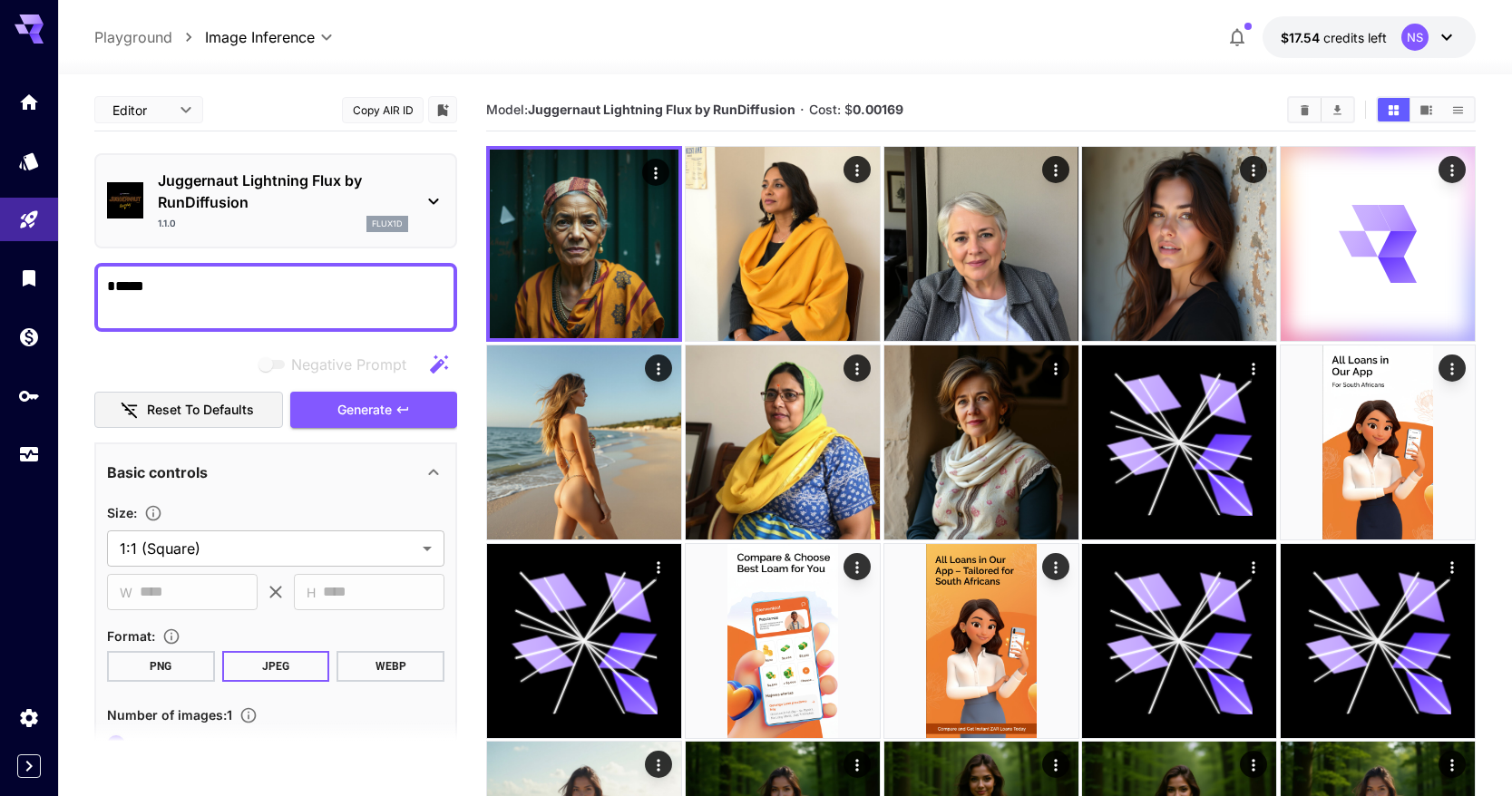
click at [321, 292] on textarea "*****" at bounding box center [276, 297] width 337 height 44
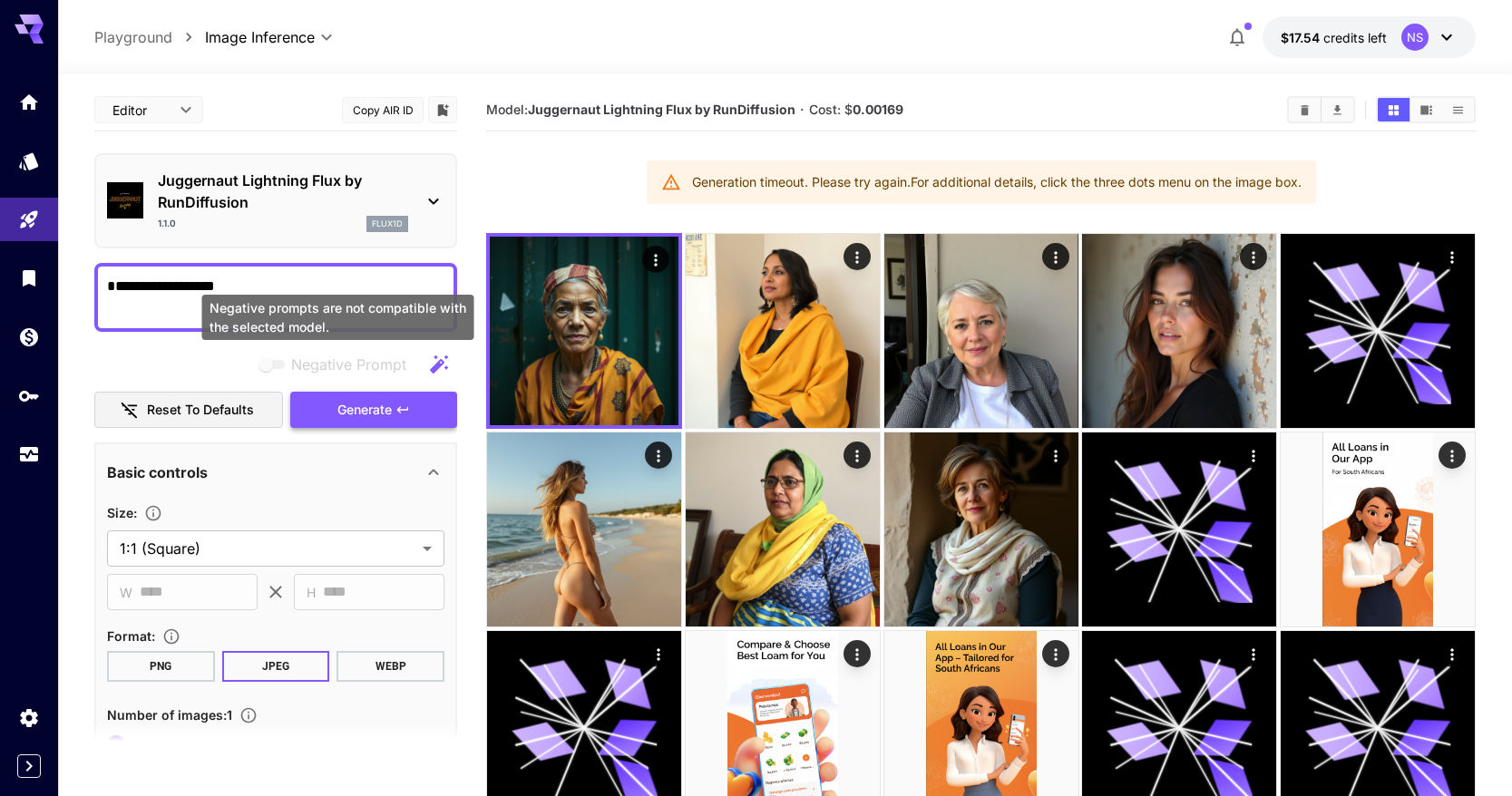
type textarea "**********"
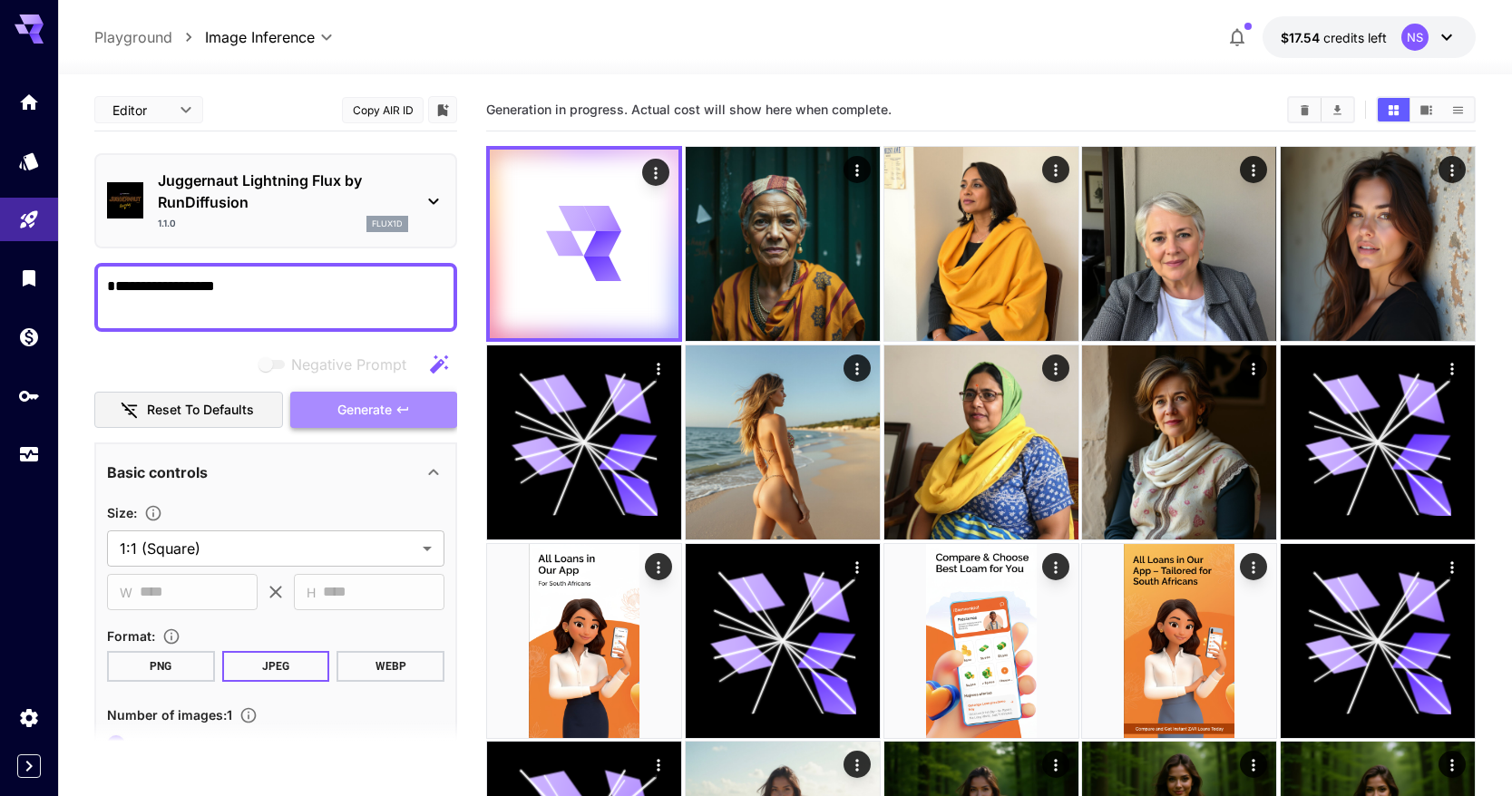
click at [344, 400] on span "Generate" at bounding box center [364, 410] width 55 height 22
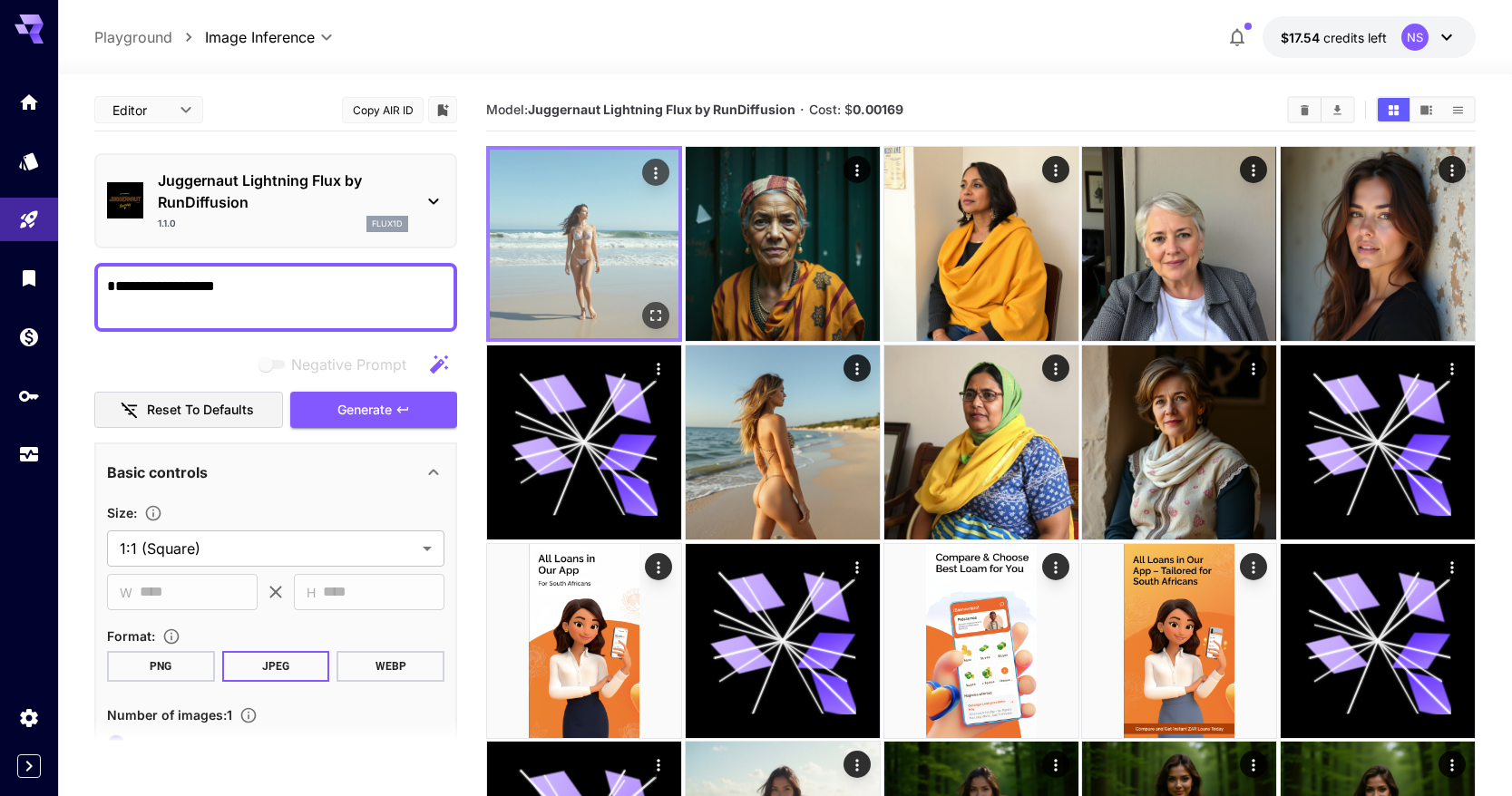
click at [660, 311] on icon "Open in fullscreen" at bounding box center [656, 316] width 19 height 19
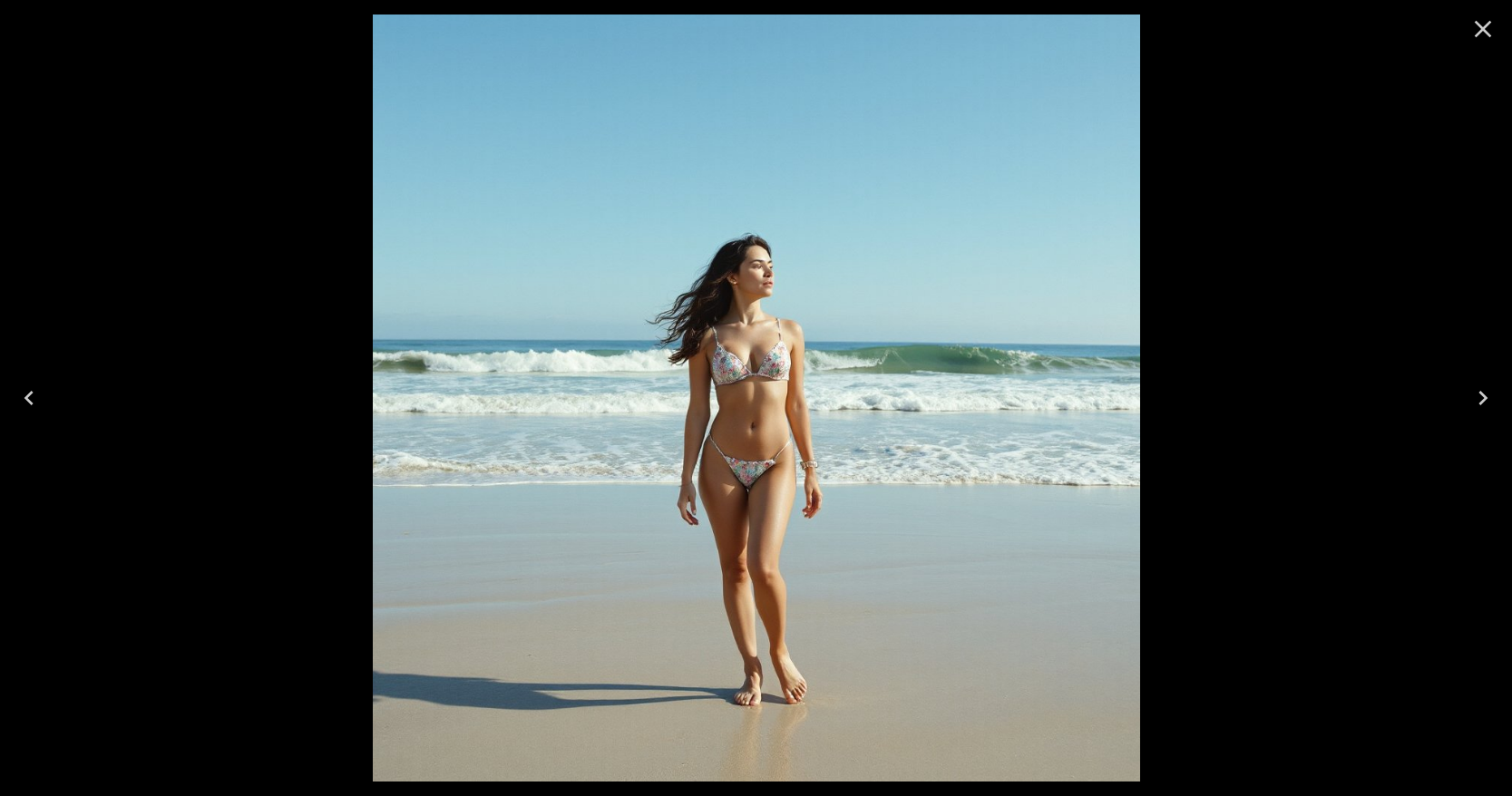
click at [1493, 25] on icon "Close" at bounding box center [1482, 29] width 29 height 29
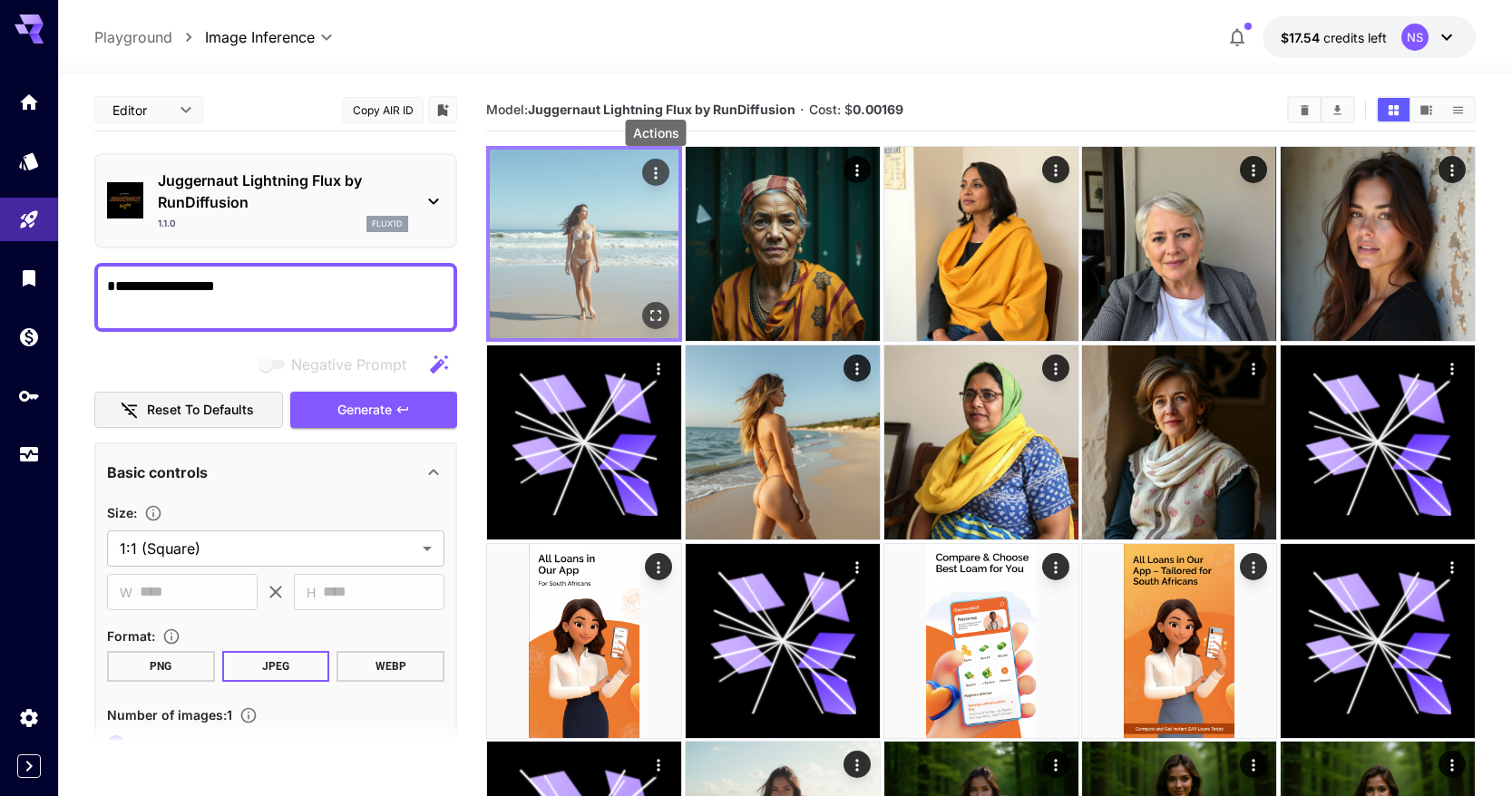
click at [661, 168] on icon "Actions" at bounding box center [656, 173] width 19 height 19
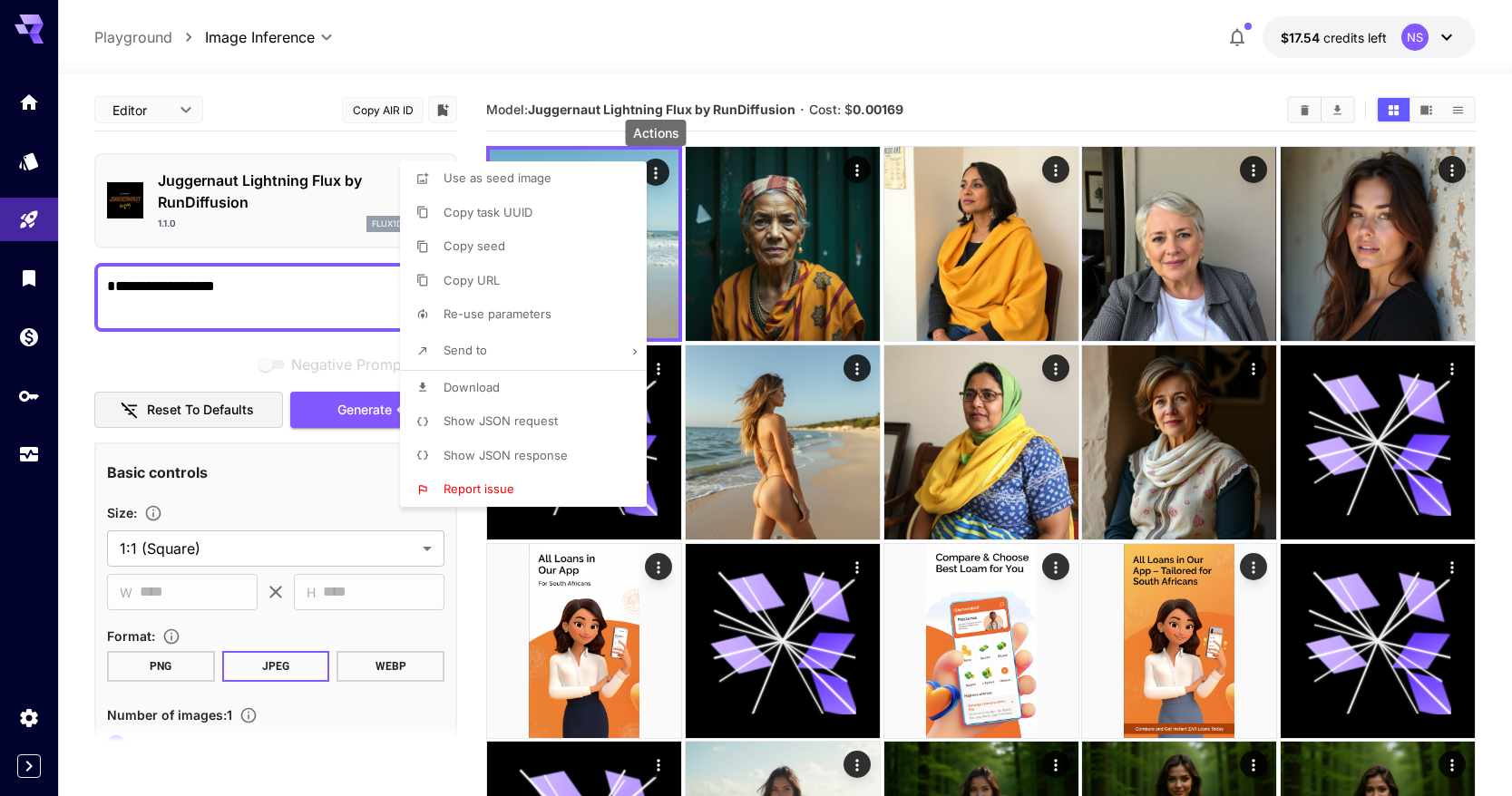
click at [737, 127] on div at bounding box center [756, 398] width 1512 height 796
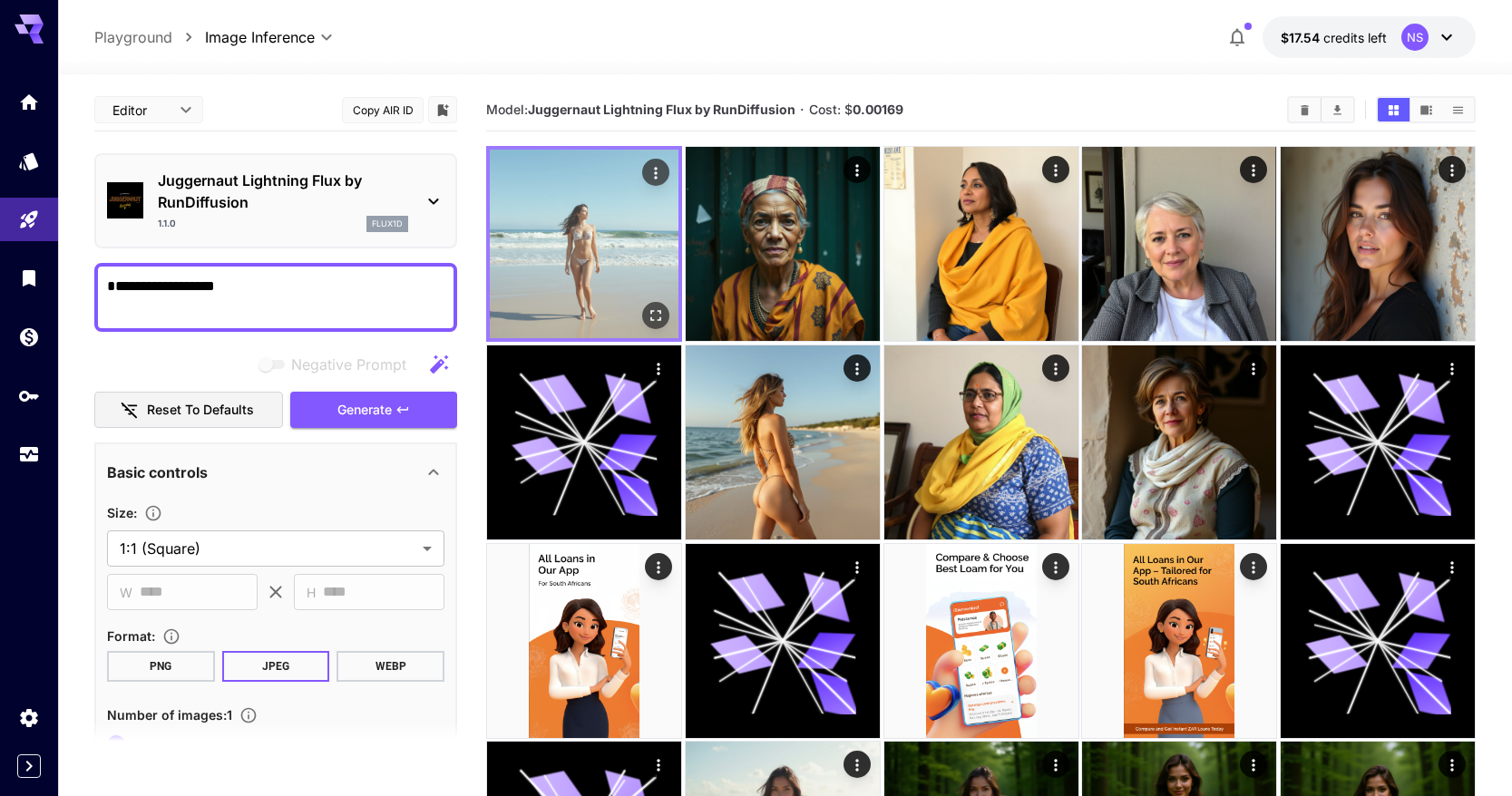
click at [635, 197] on img at bounding box center [584, 244] width 189 height 189
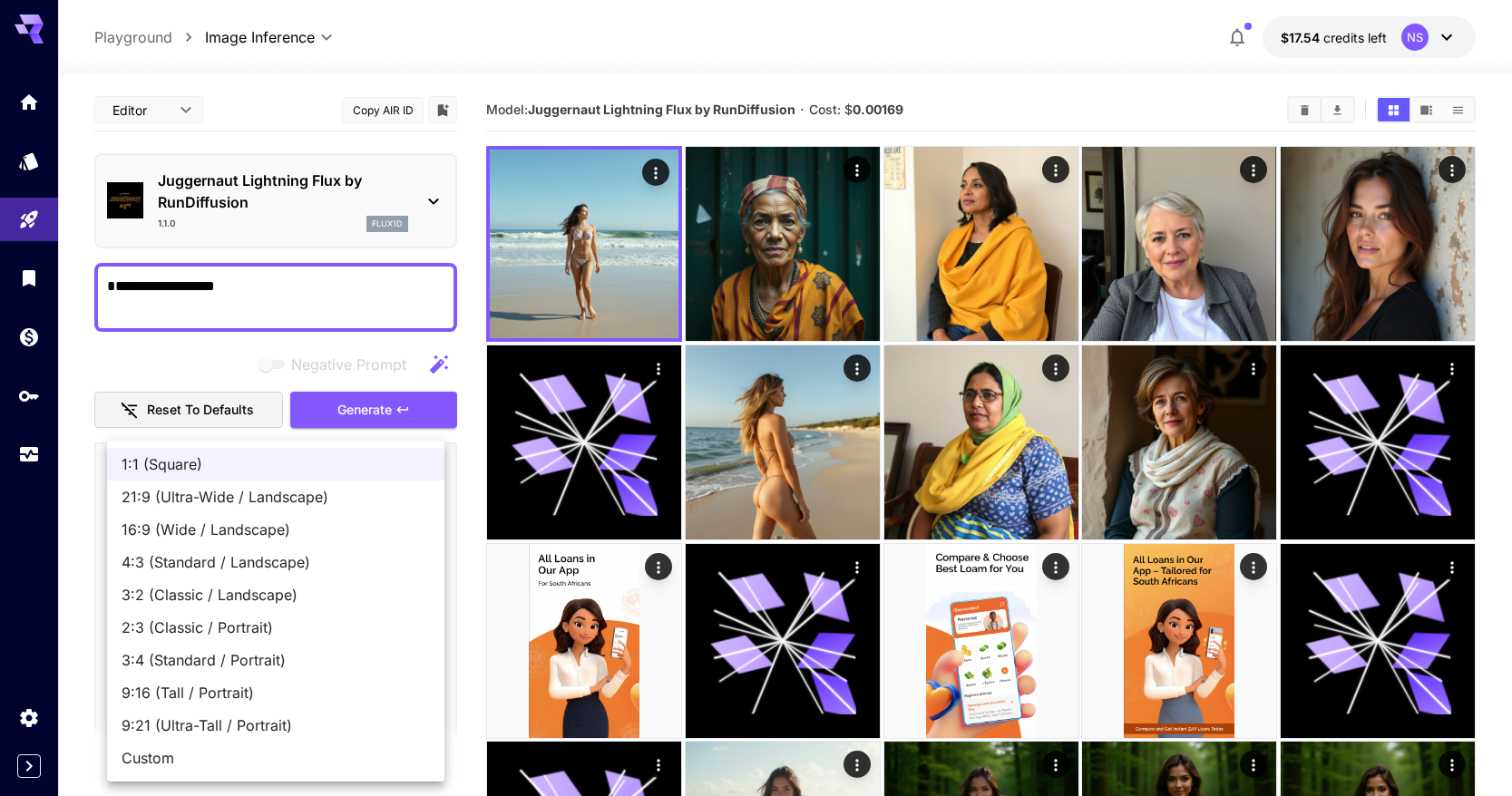
click at [622, 286] on div at bounding box center [756, 398] width 1512 height 796
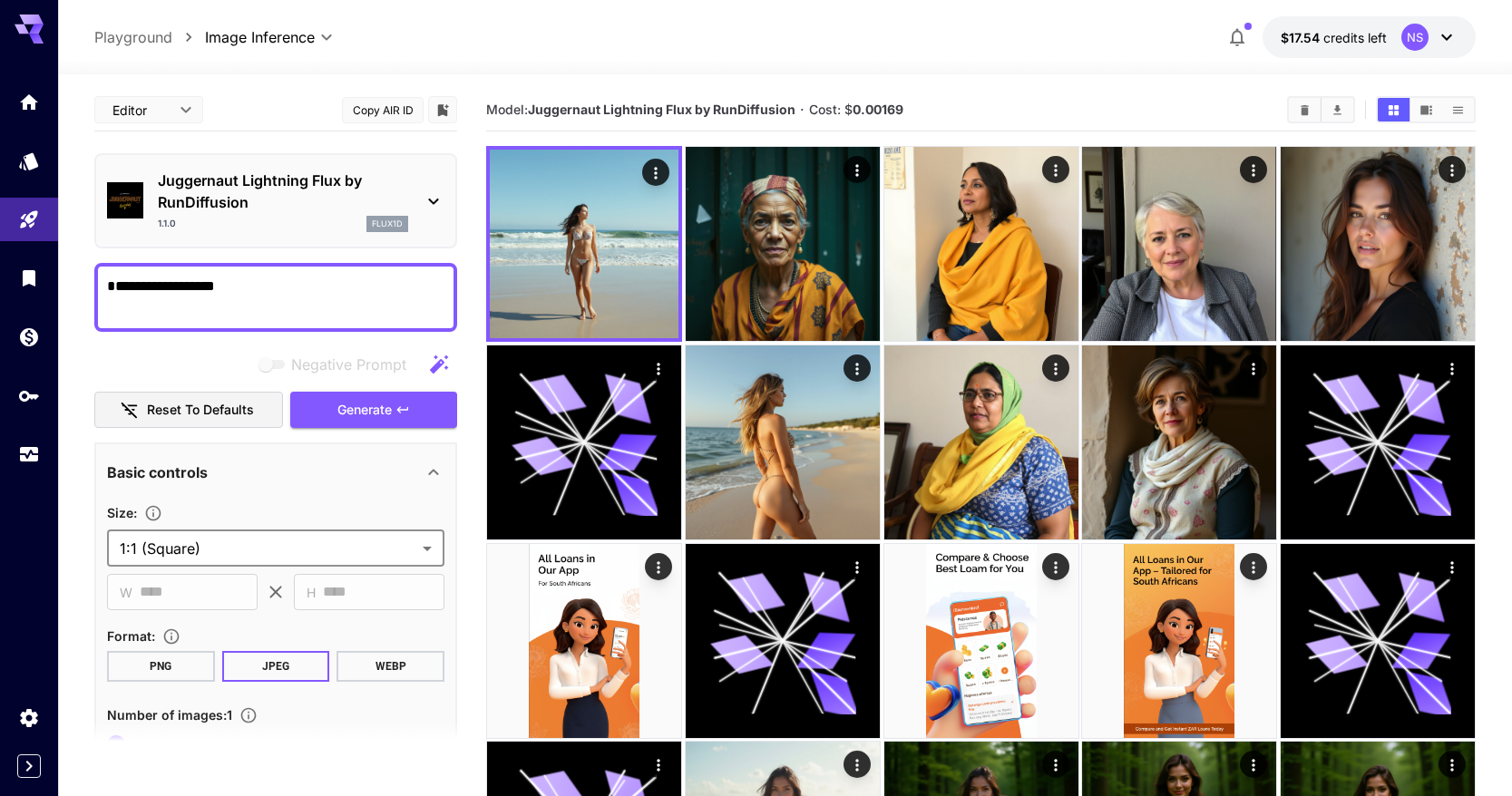
click at [404, 109] on button "Copy AIR ID" at bounding box center [382, 110] width 81 height 26
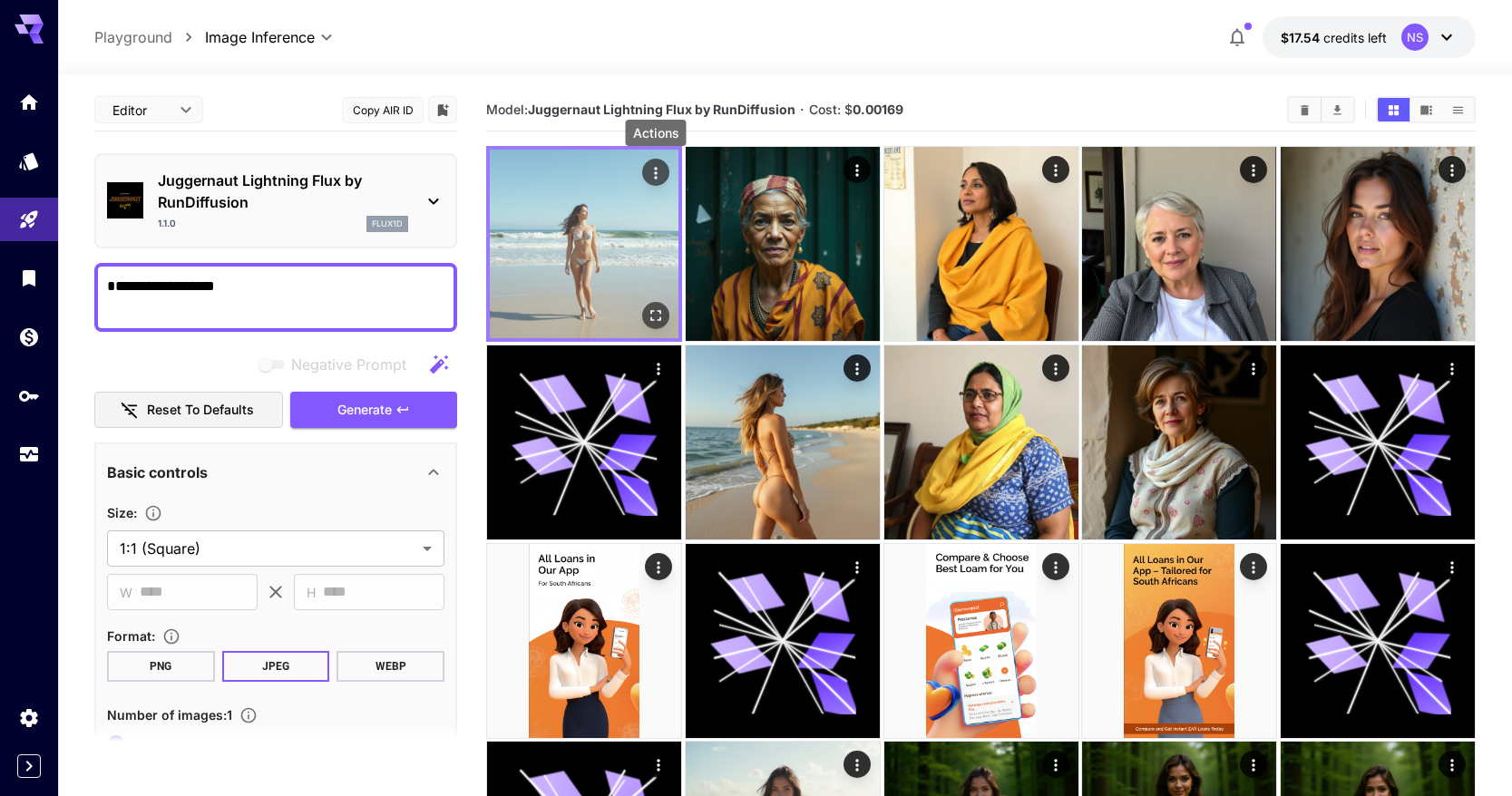
click at [655, 179] on icon "Actions" at bounding box center [655, 172] width 3 height 12
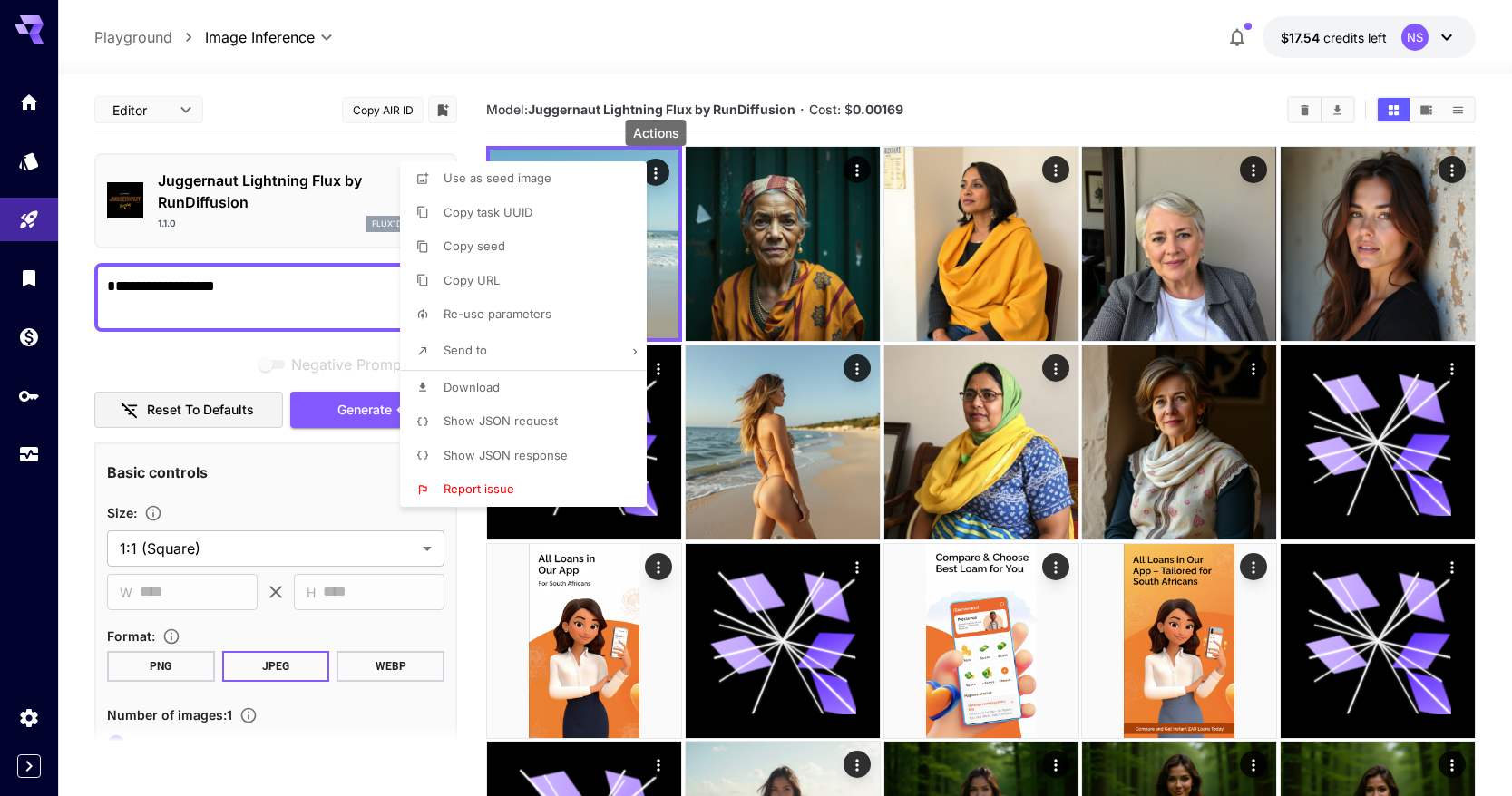
click at [565, 420] on li "Show JSON request" at bounding box center [529, 421] width 257 height 34
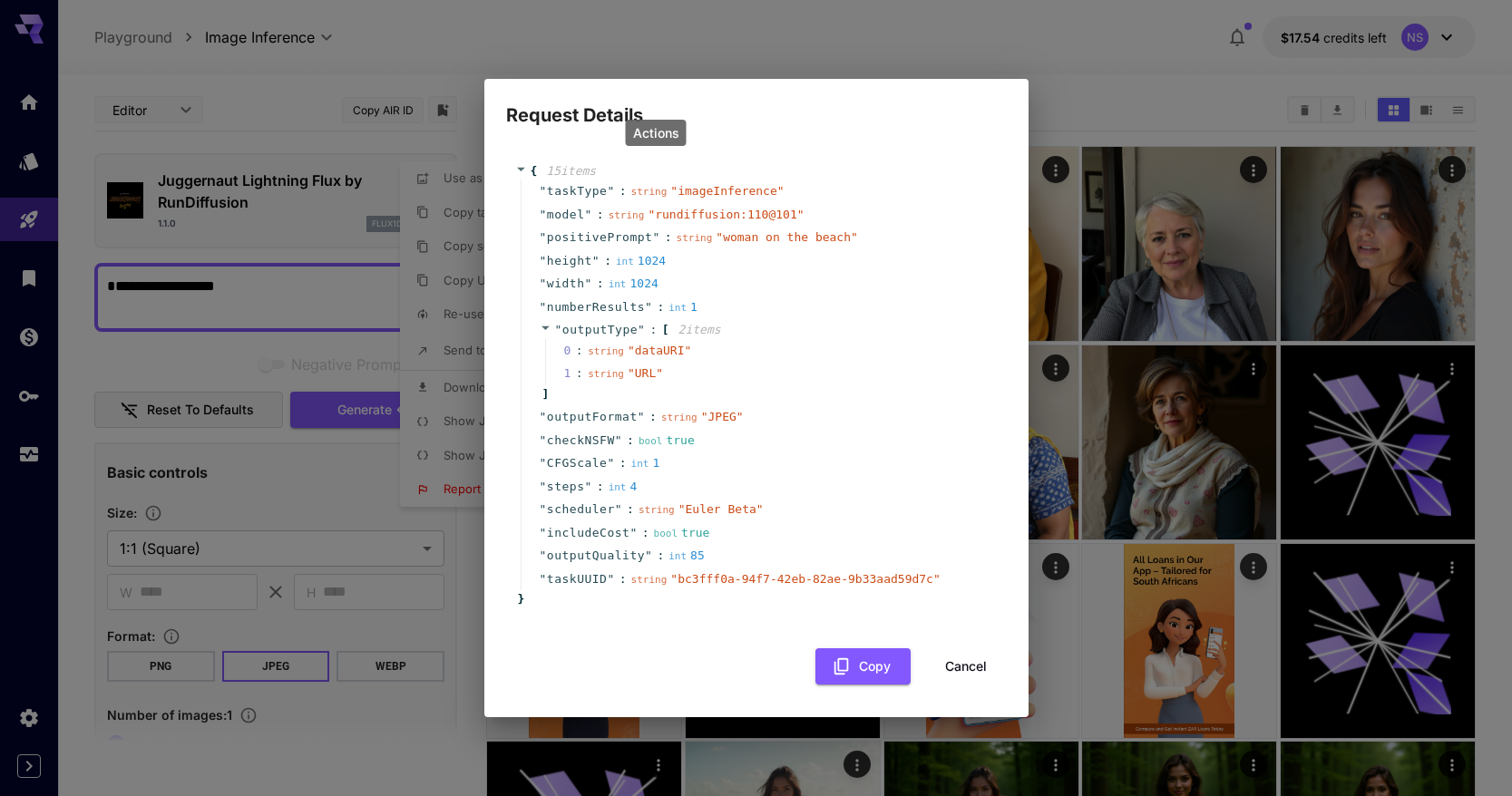
click at [427, 467] on div "Request Details { 15 item s " taskType " : string " imageInference " " model " …" at bounding box center [756, 398] width 1512 height 796
click at [972, 675] on button "Cancel" at bounding box center [966, 666] width 81 height 37
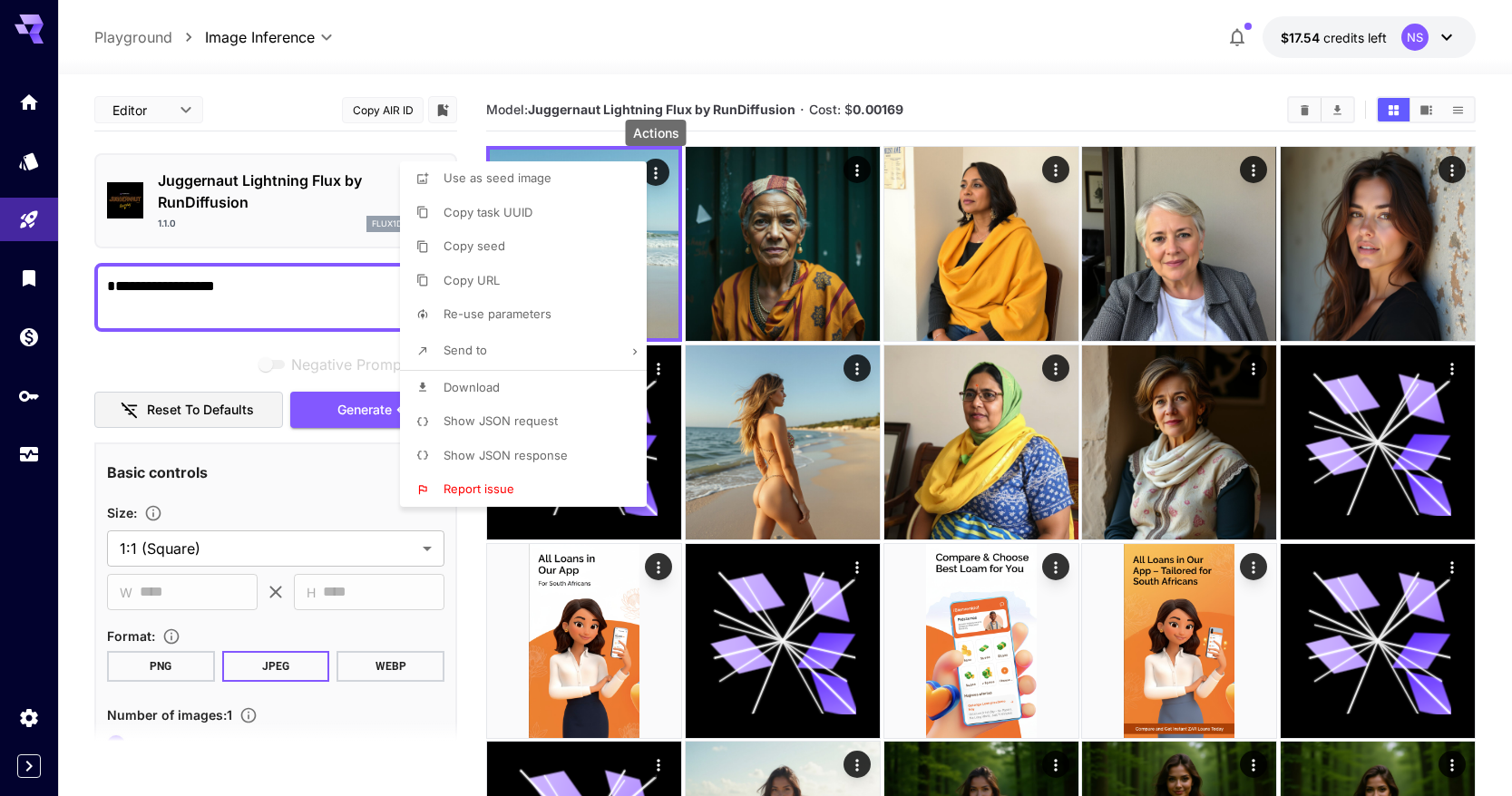
click at [626, 243] on li "Copy seed" at bounding box center [529, 246] width 257 height 34
click at [850, 168] on div at bounding box center [756, 398] width 1512 height 796
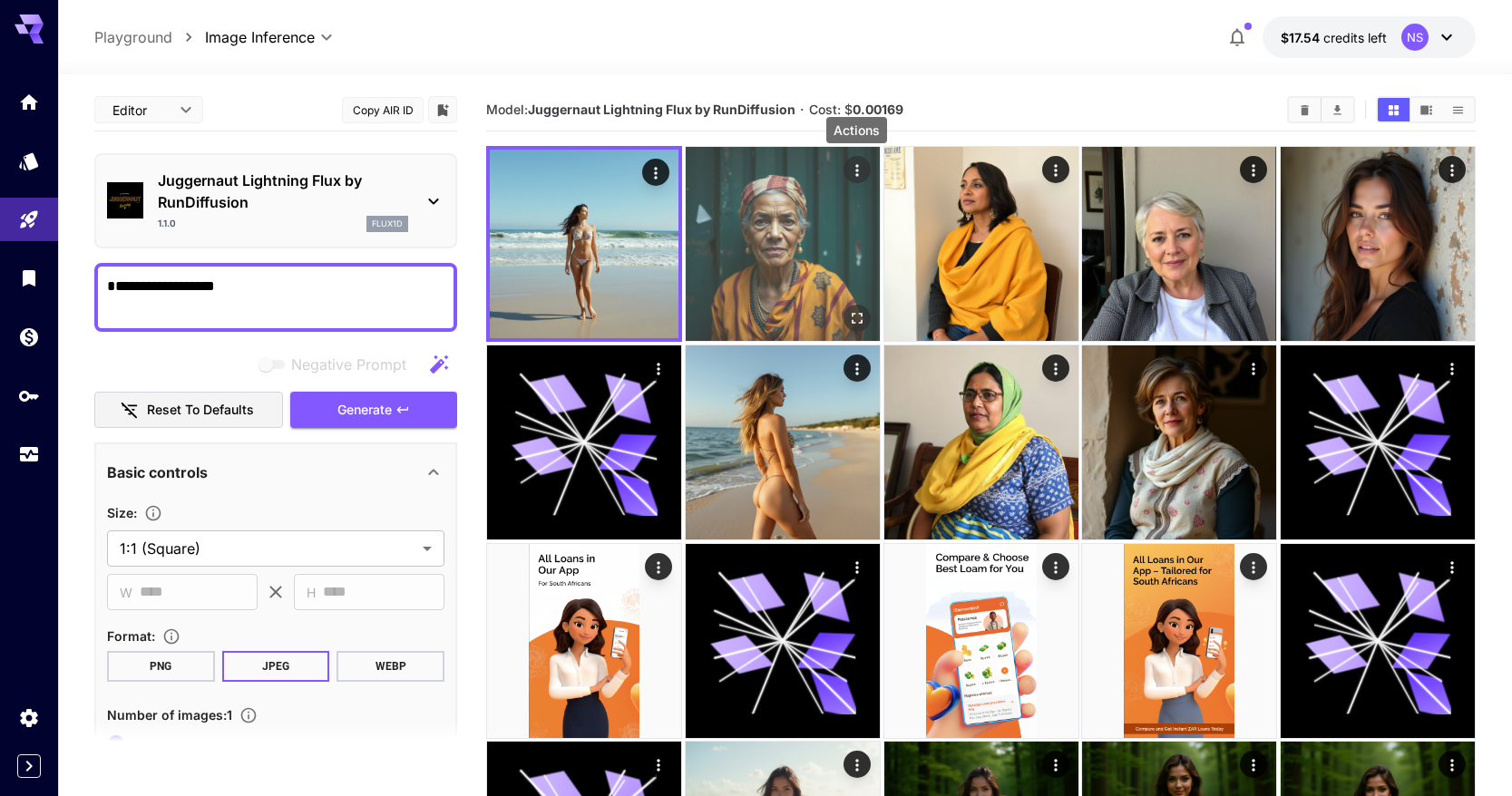
click at [851, 168] on icon "Actions" at bounding box center [857, 170] width 19 height 19
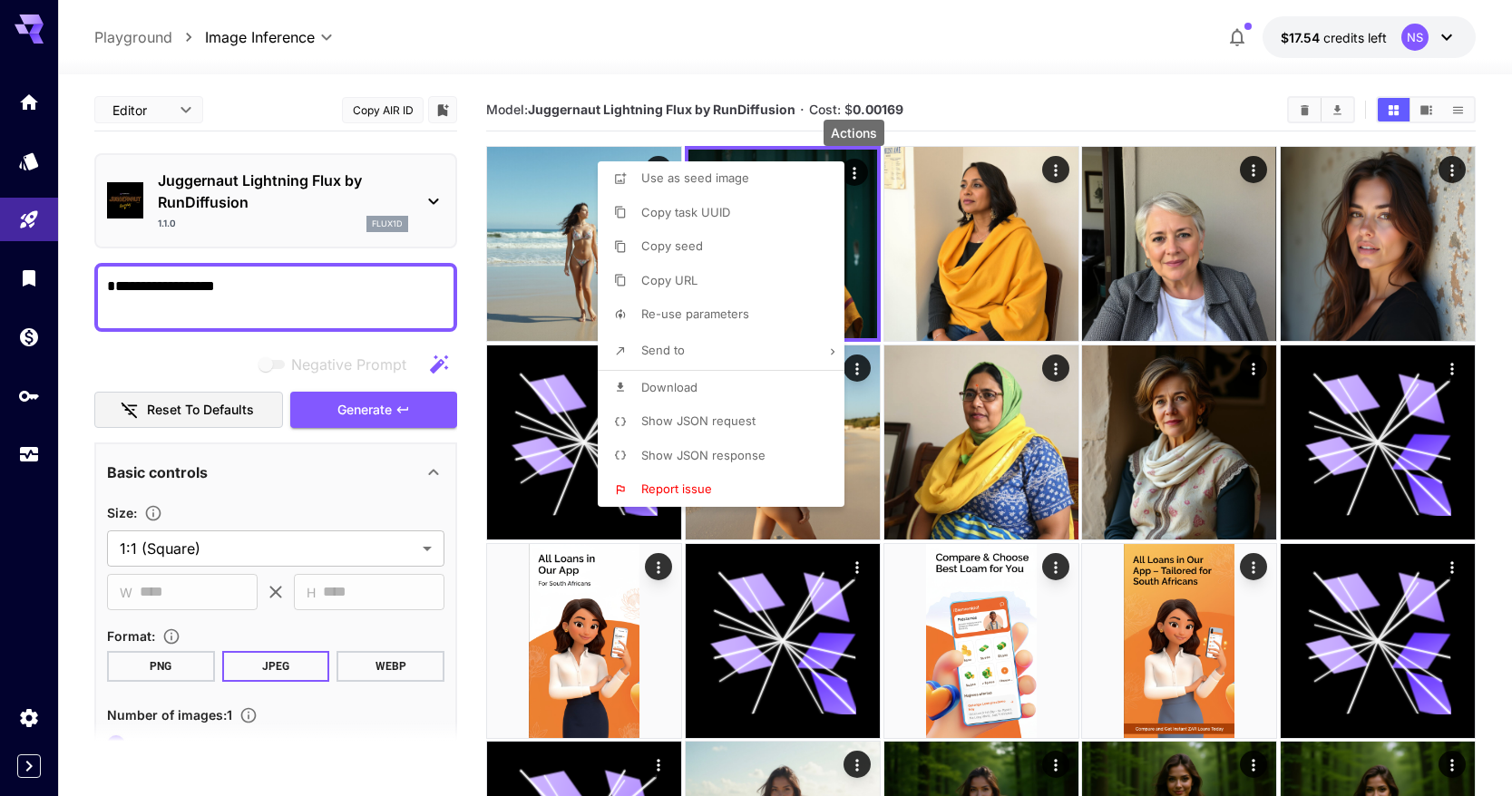
click at [763, 246] on li "Copy seed" at bounding box center [727, 246] width 257 height 34
click at [1218, 71] on div at bounding box center [756, 398] width 1512 height 796
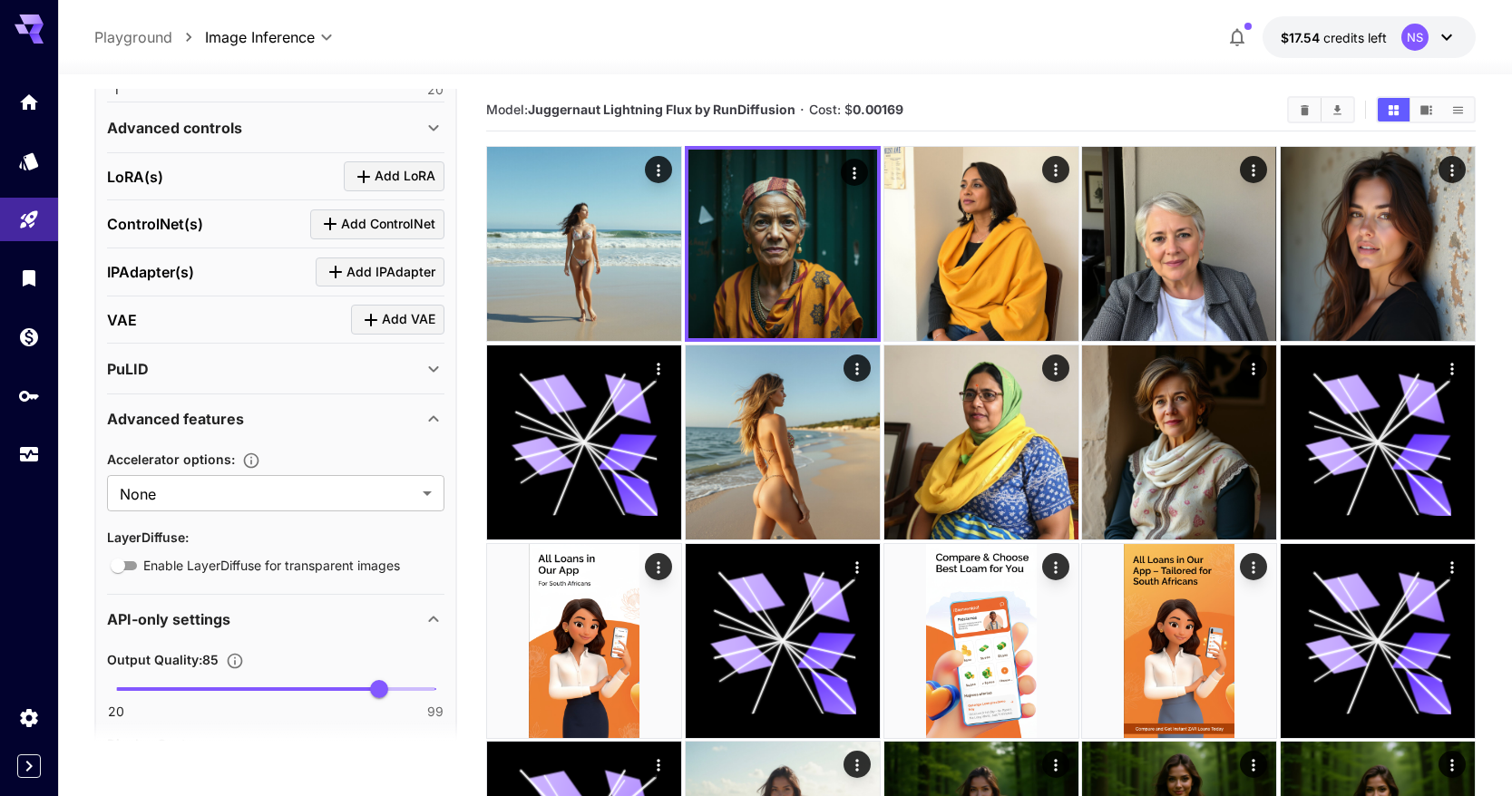
scroll to position [678, 0]
click at [359, 566] on span "Enable LayerDiffuse for transparent images" at bounding box center [271, 564] width 256 height 19
click at [359, 566] on span "Enable LayerDiffuse for transparent images" at bounding box center [271, 563] width 256 height 19
click at [359, 470] on section "Accelerator options : None **** ​" at bounding box center [276, 478] width 337 height 64
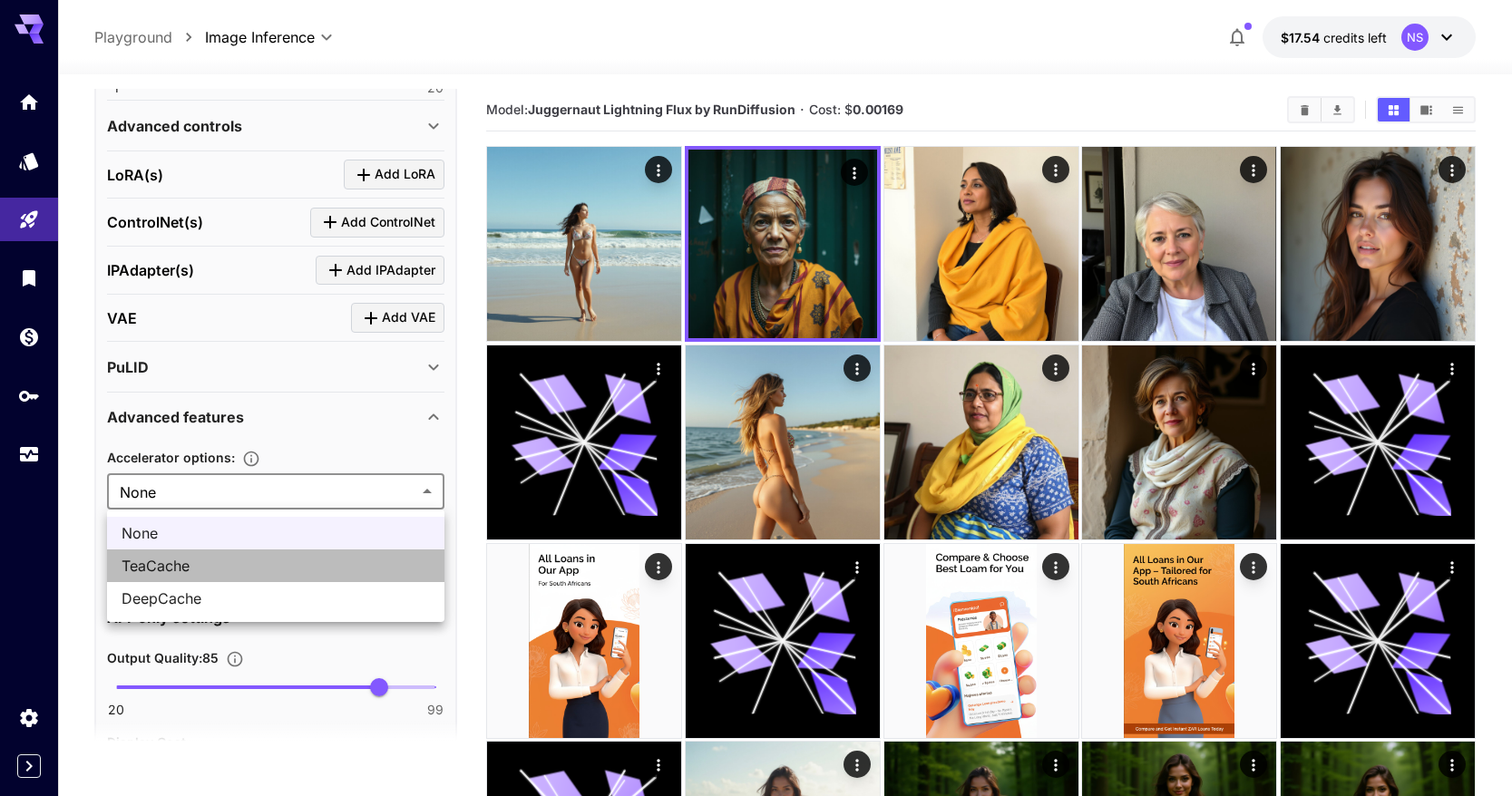
click at [327, 558] on span "TeaCache" at bounding box center [275, 566] width 308 height 22
type input "********"
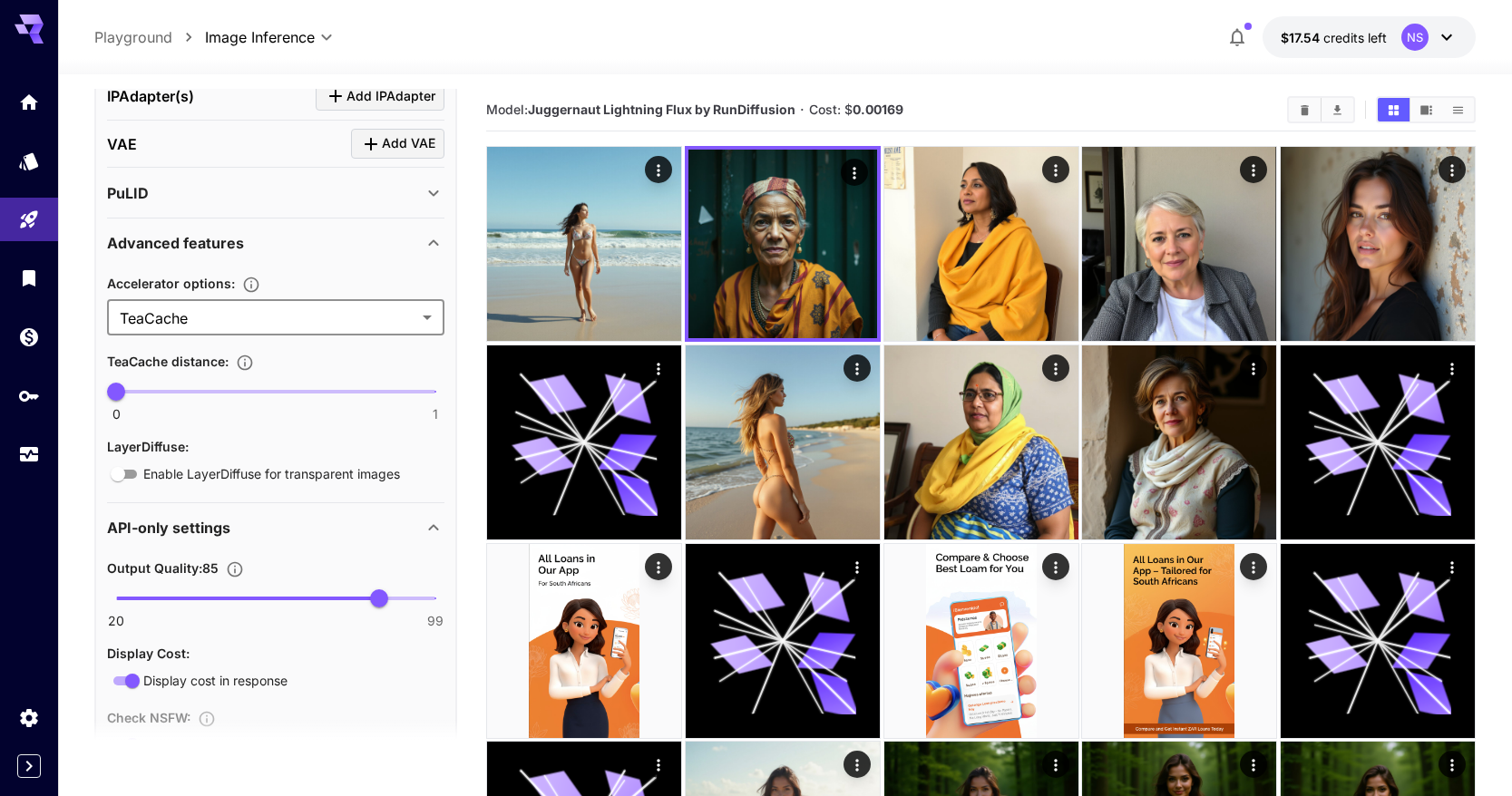
scroll to position [877, 0]
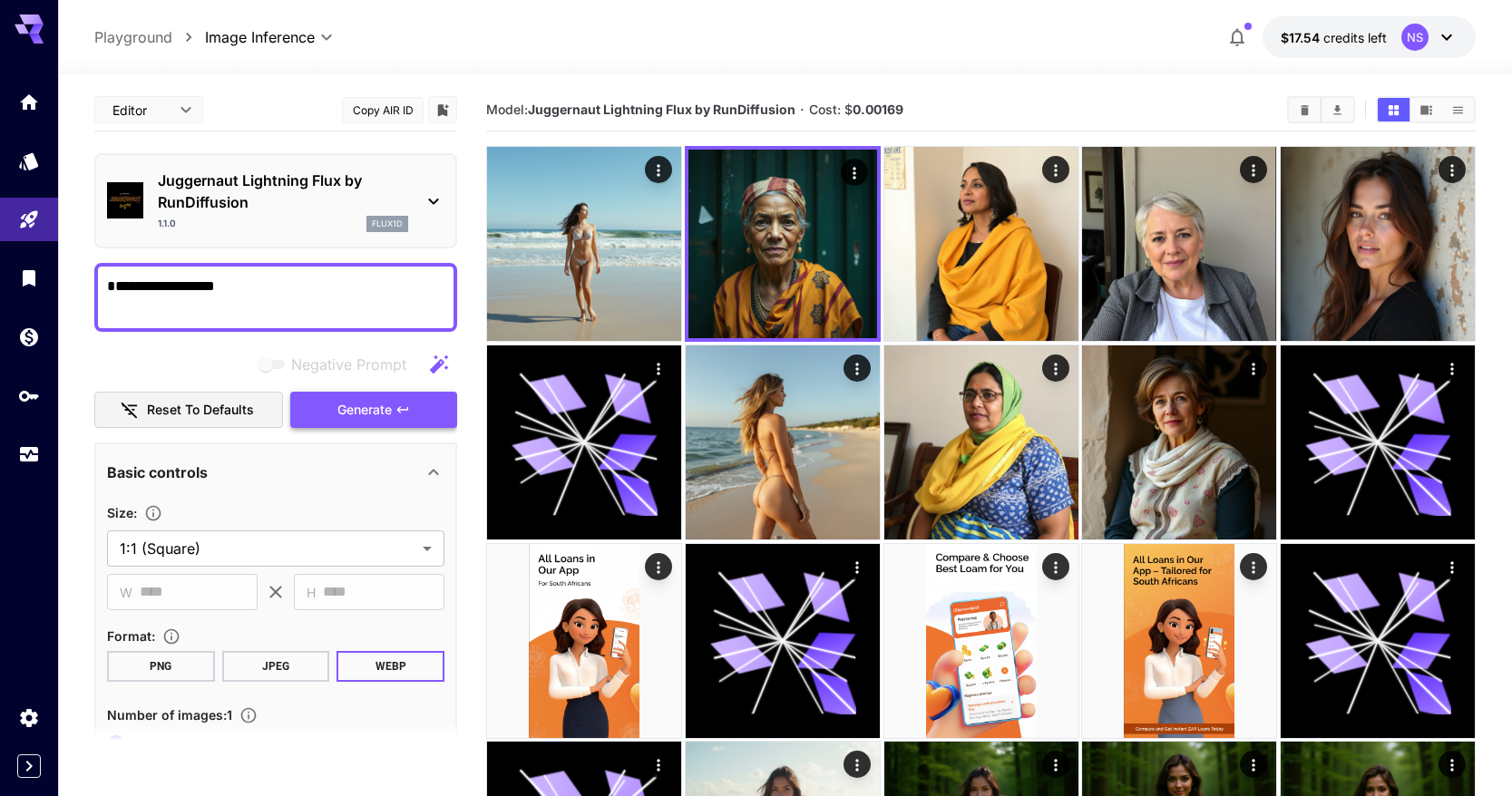
click at [348, 410] on span "Generate" at bounding box center [364, 410] width 55 height 22
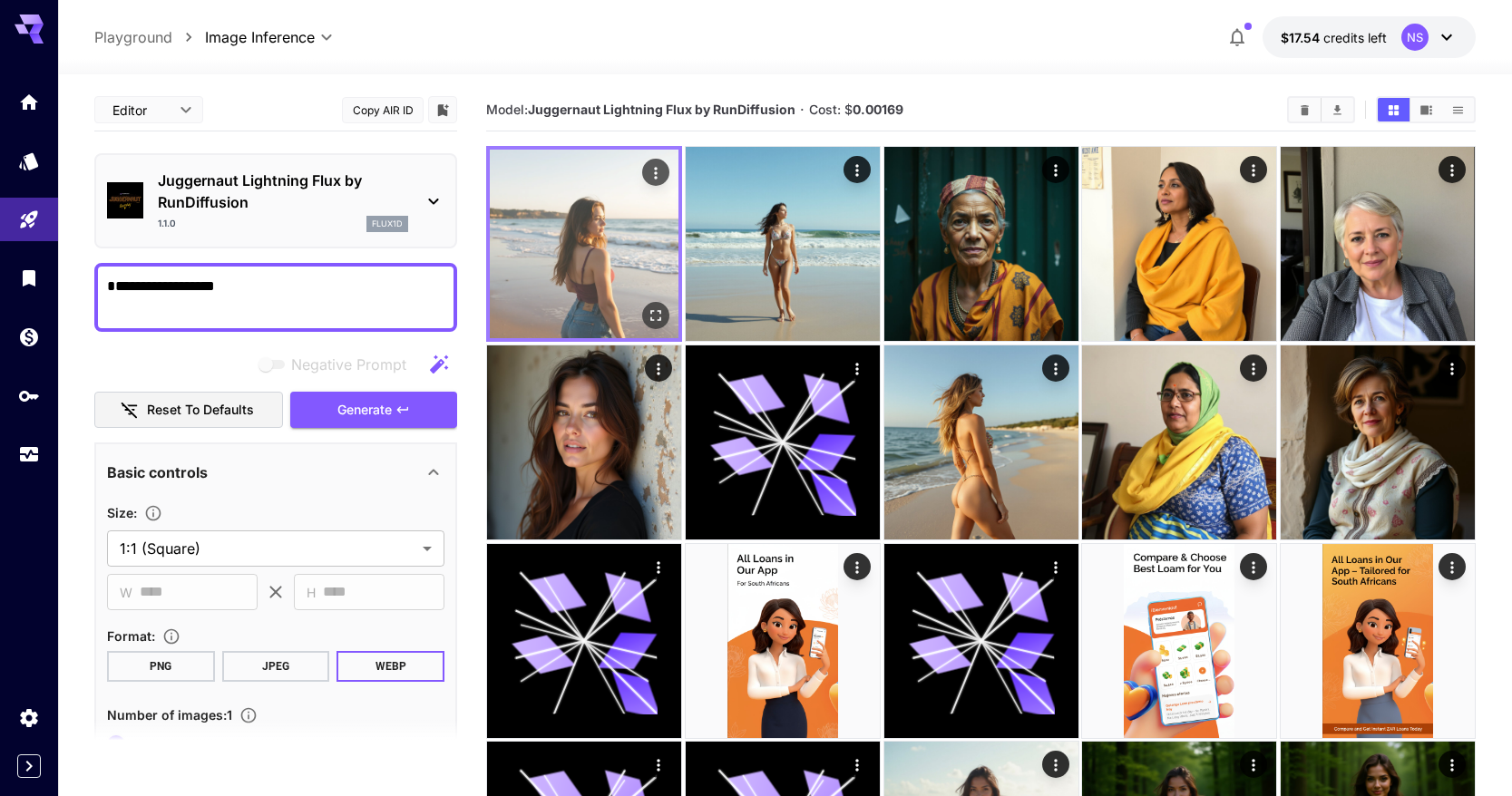
click at [559, 295] on img at bounding box center [584, 244] width 189 height 189
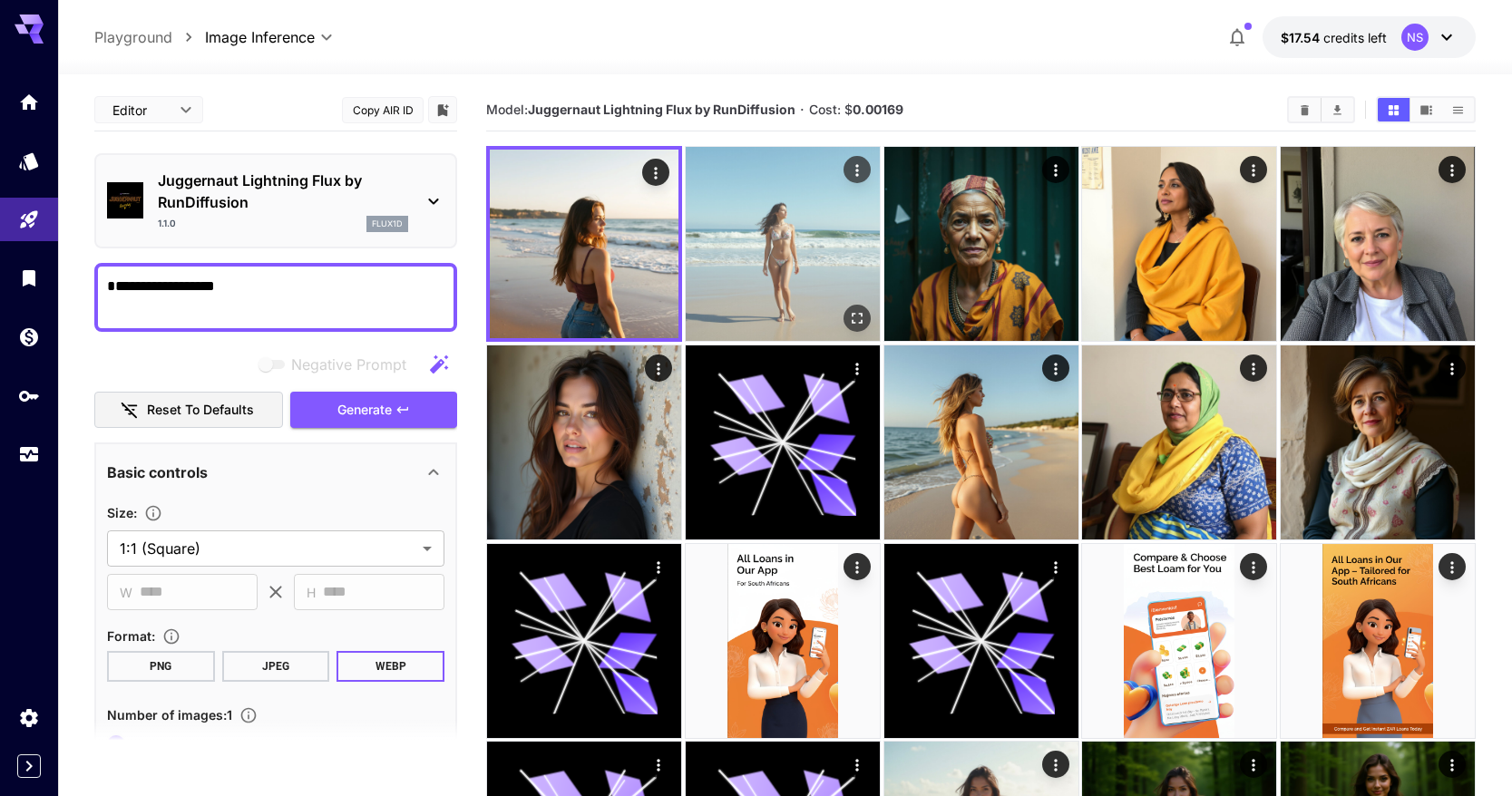
click at [762, 280] on img at bounding box center [783, 244] width 194 height 194
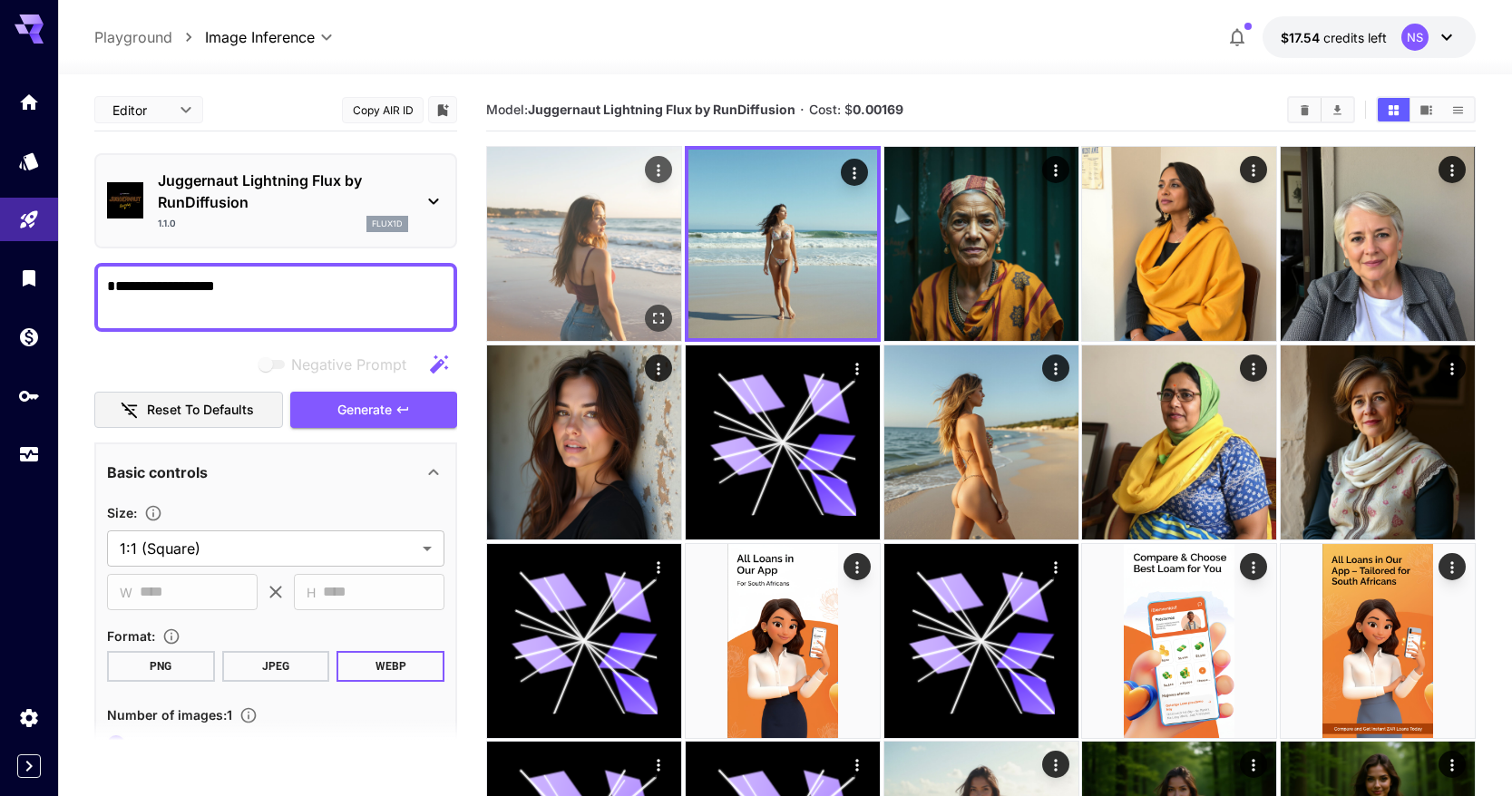
click at [607, 280] on img at bounding box center [584, 244] width 194 height 194
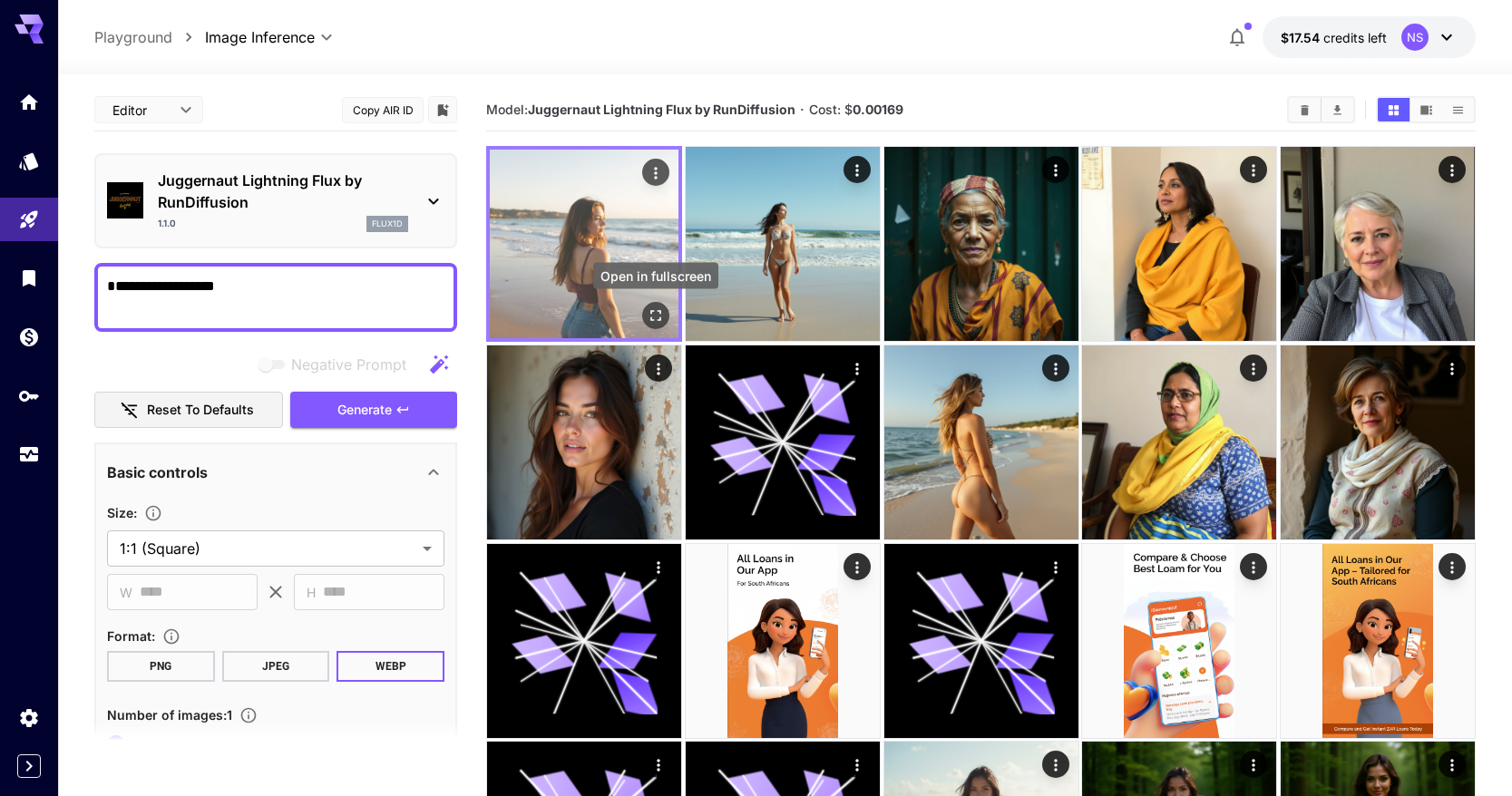
click at [657, 310] on icon "Open in fullscreen" at bounding box center [656, 316] width 11 height 11
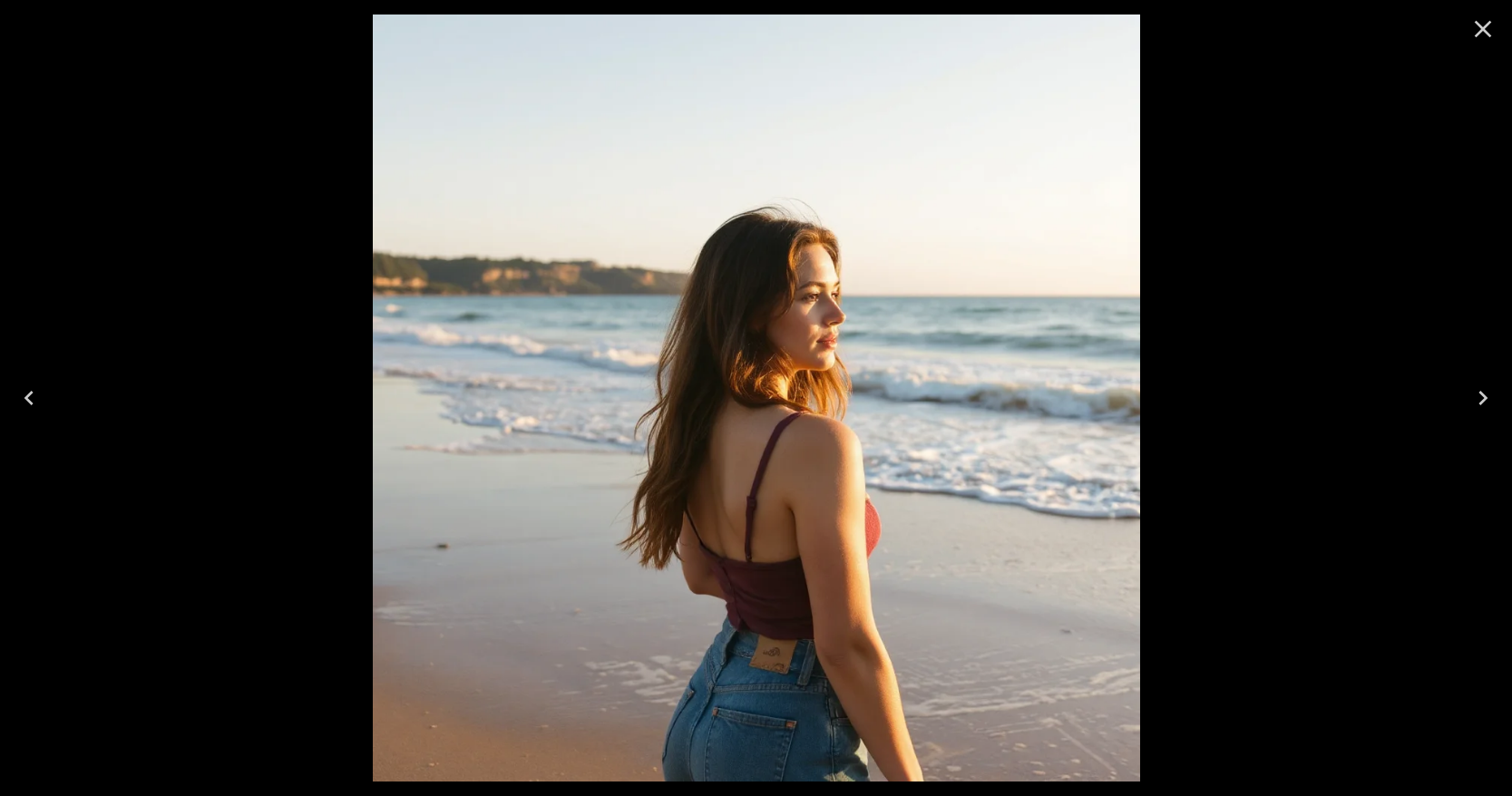
click at [1260, 325] on div at bounding box center [756, 398] width 1512 height 796
click at [1484, 25] on icon "Close" at bounding box center [1483, 30] width 18 height 18
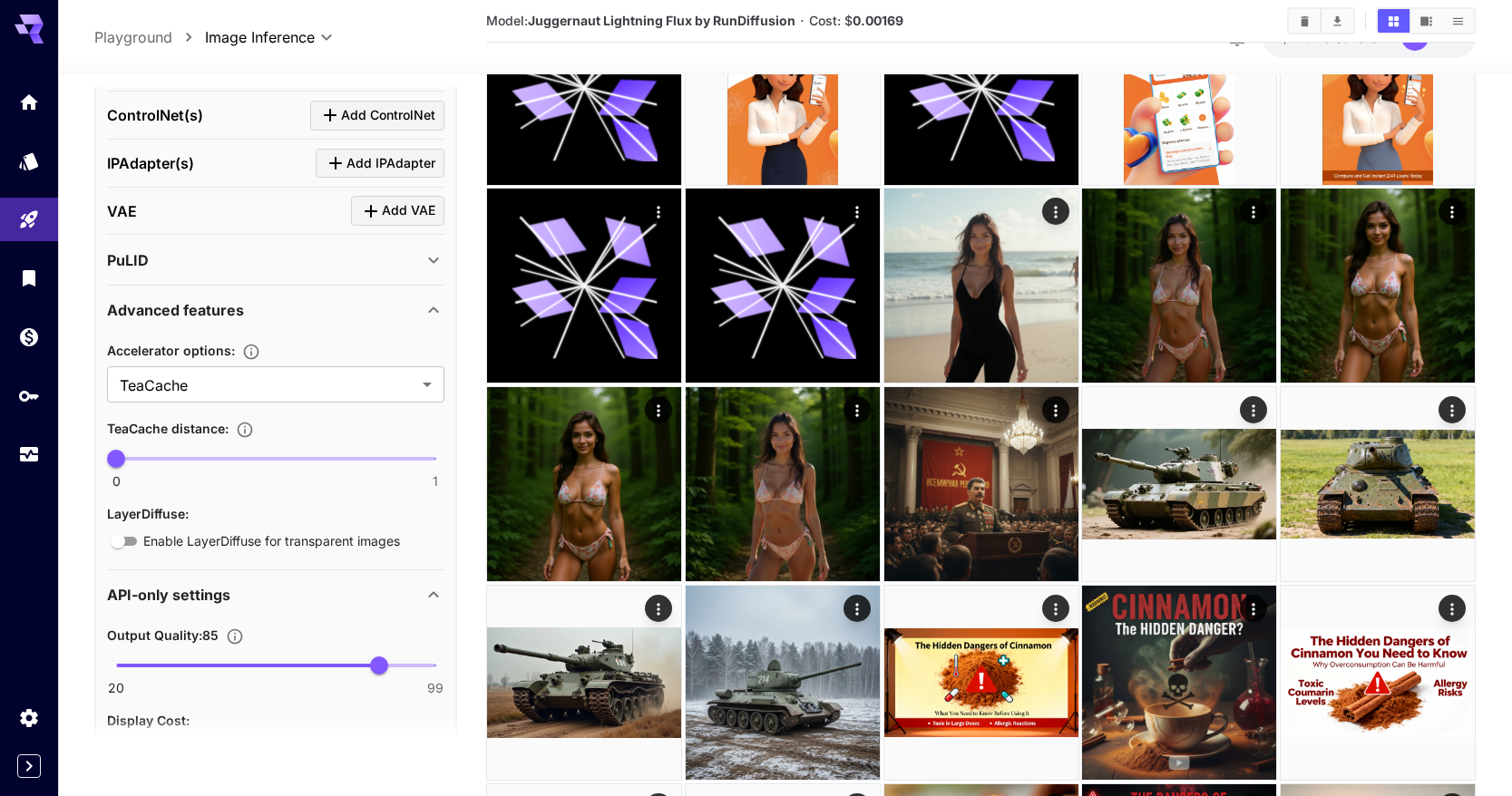
scroll to position [774, 0]
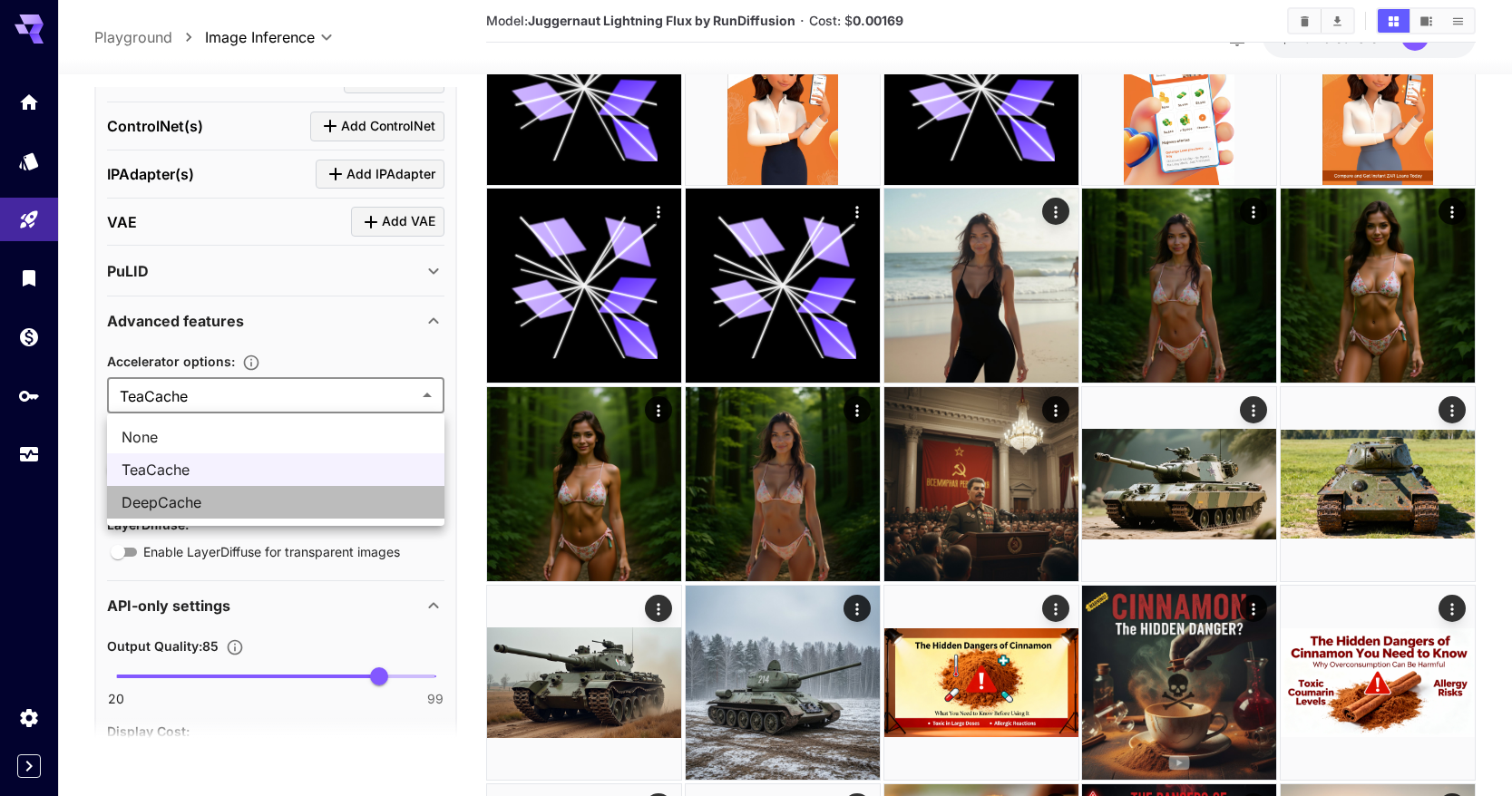
click at [319, 498] on span "DeepCache" at bounding box center [275, 503] width 308 height 22
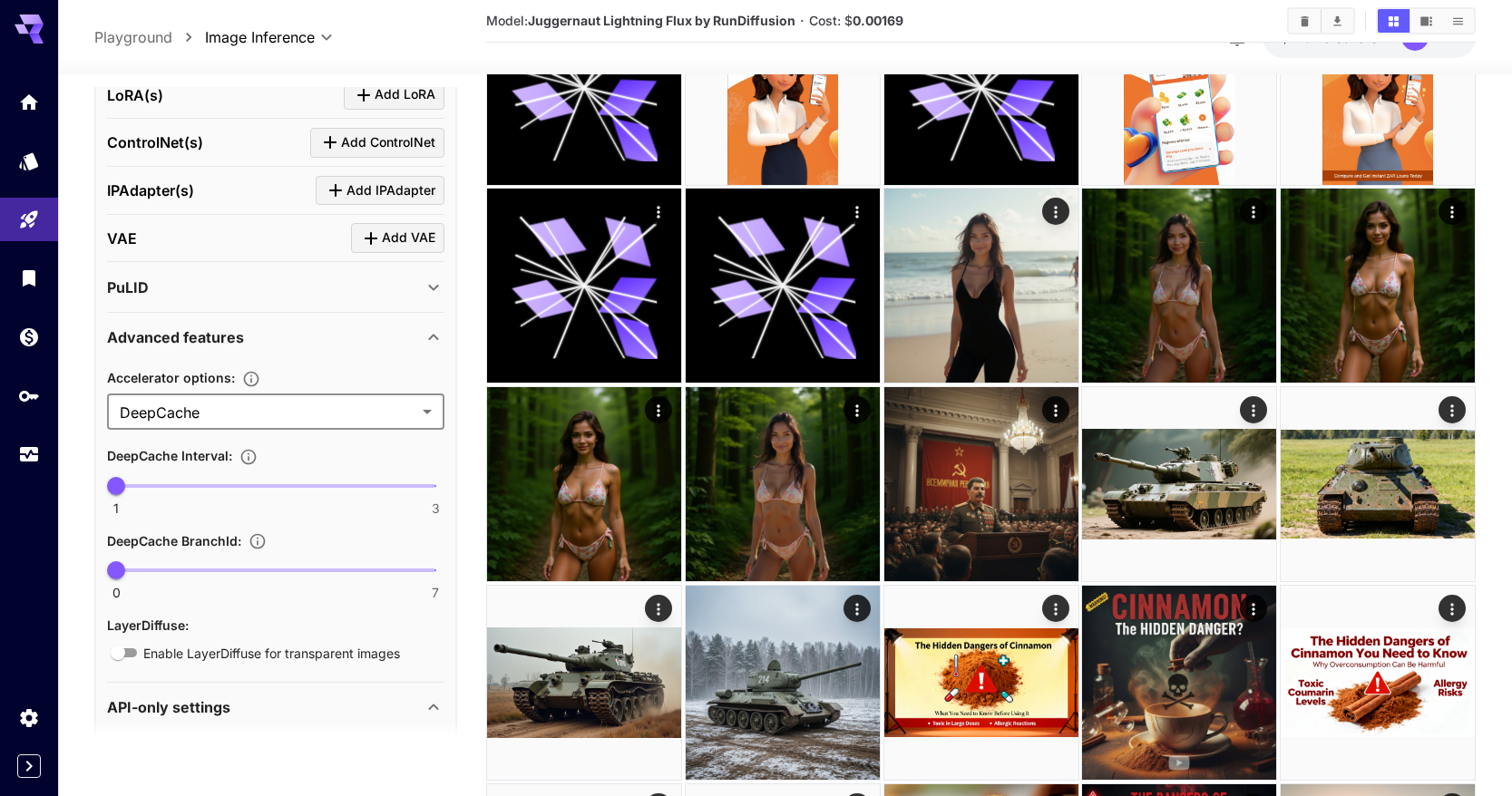
scroll to position [759, 0]
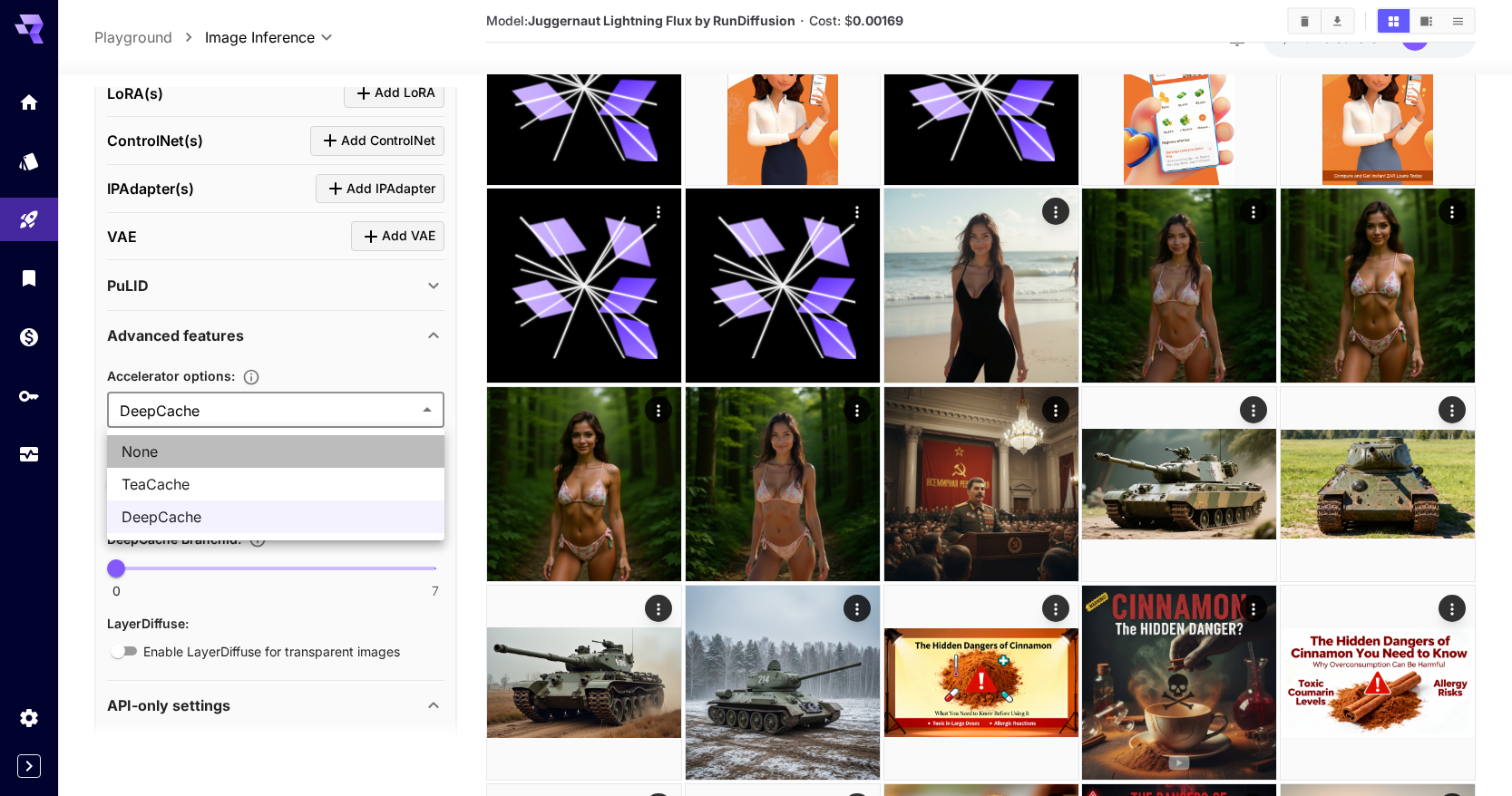
click at [271, 443] on span "None" at bounding box center [275, 452] width 308 height 22
type input "****"
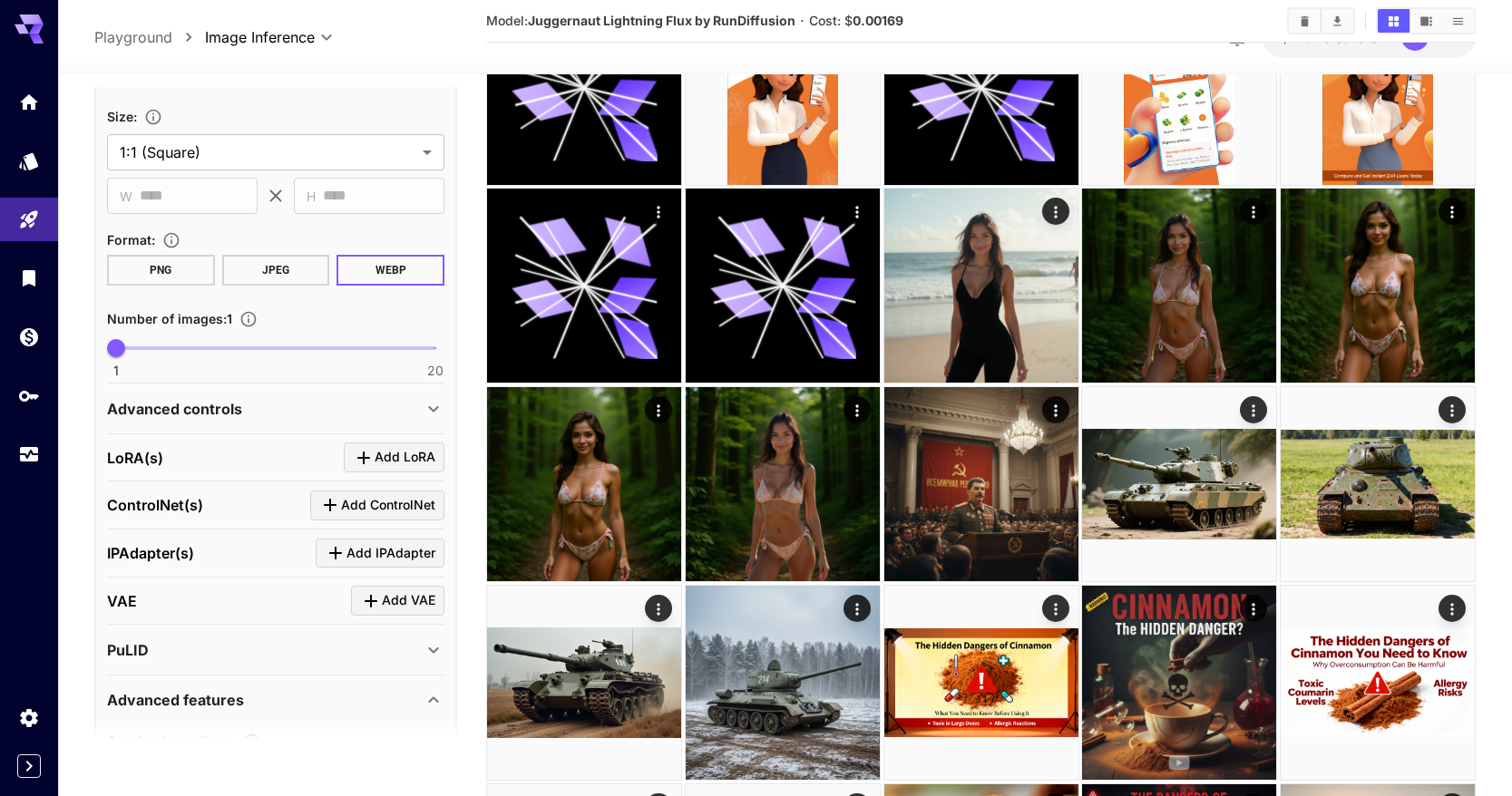
scroll to position [282, 0]
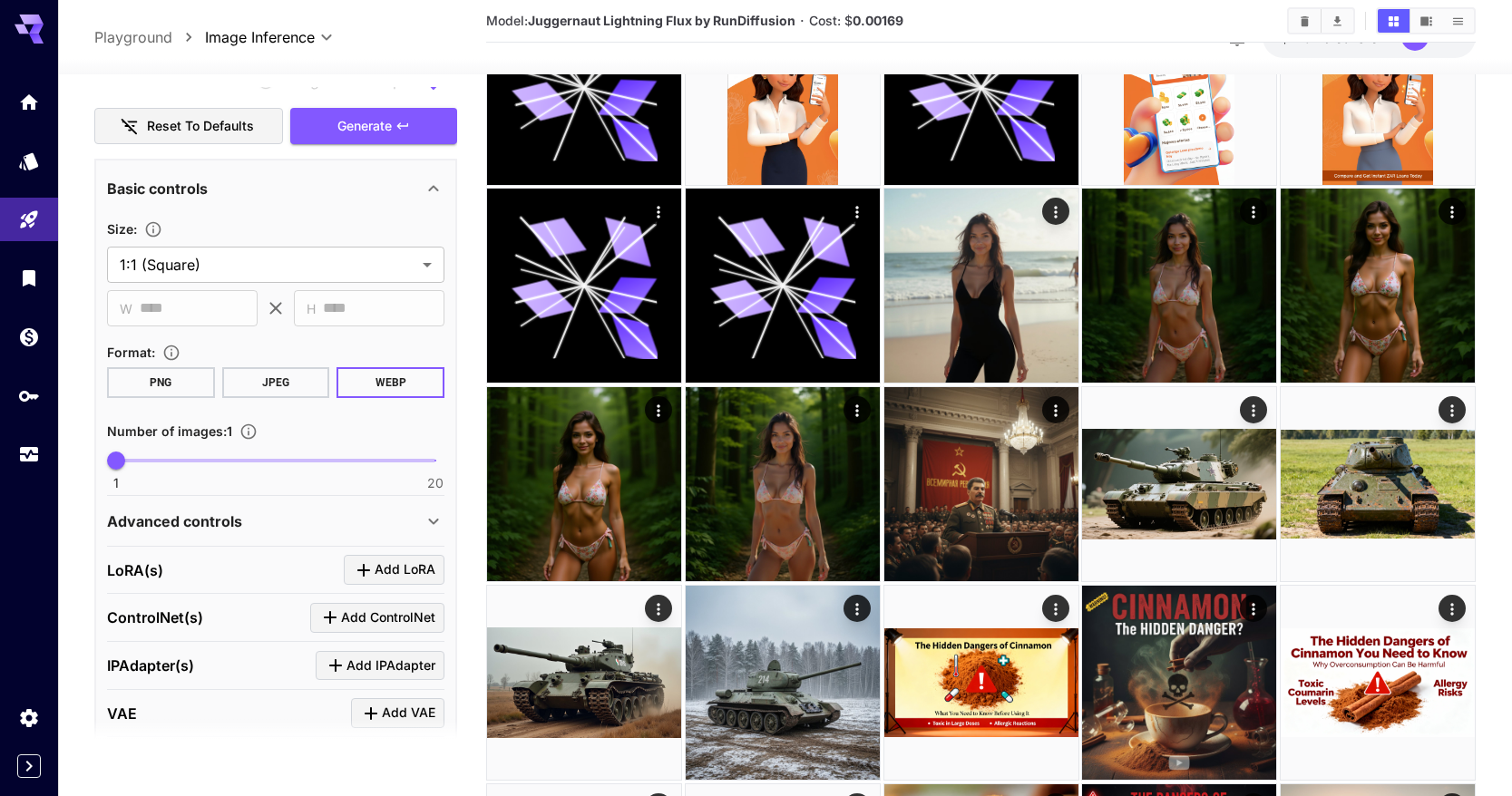
click at [297, 373] on button "JPEG" at bounding box center [276, 382] width 108 height 31
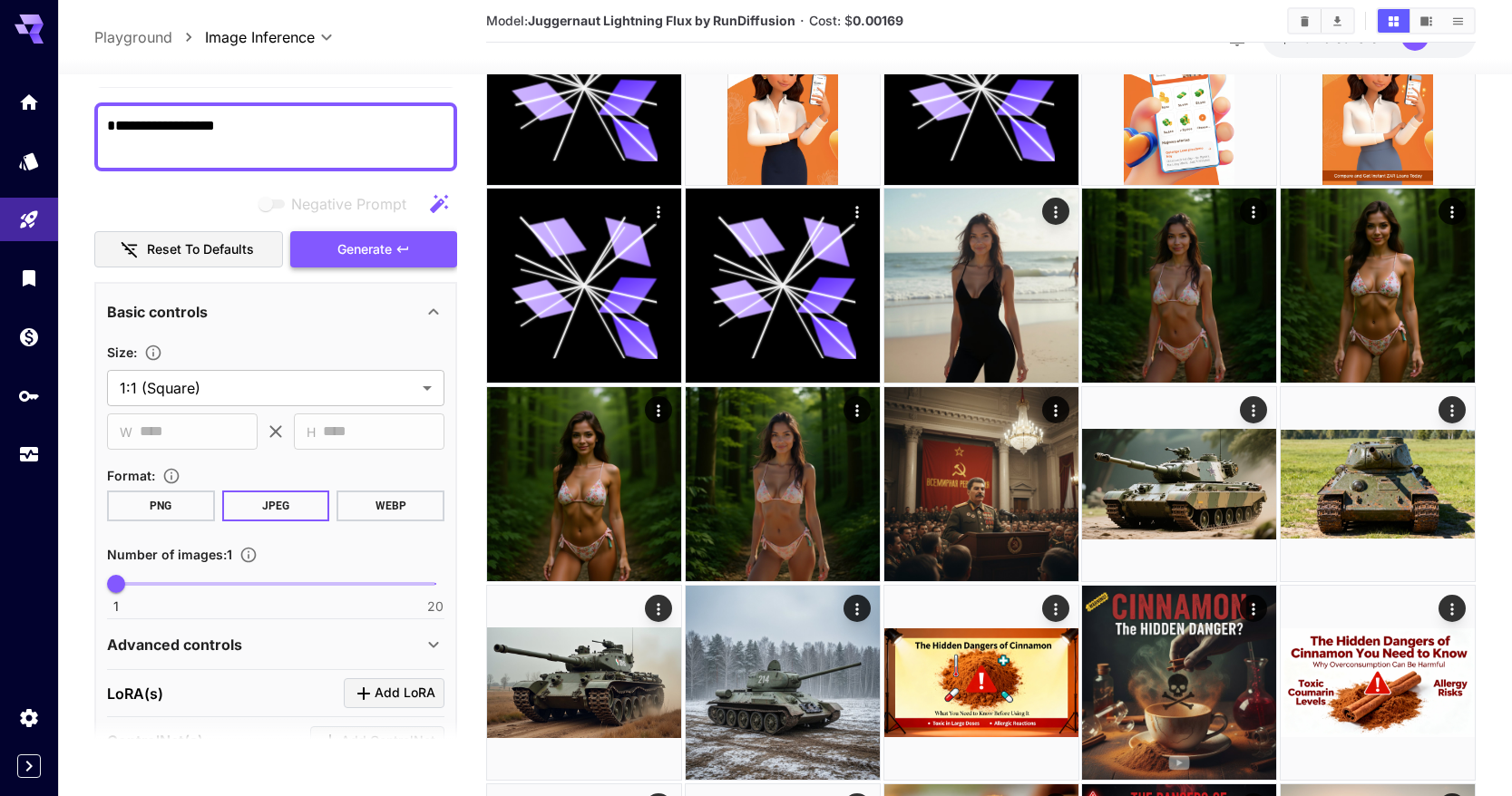
click at [370, 254] on span "Generate" at bounding box center [364, 250] width 55 height 22
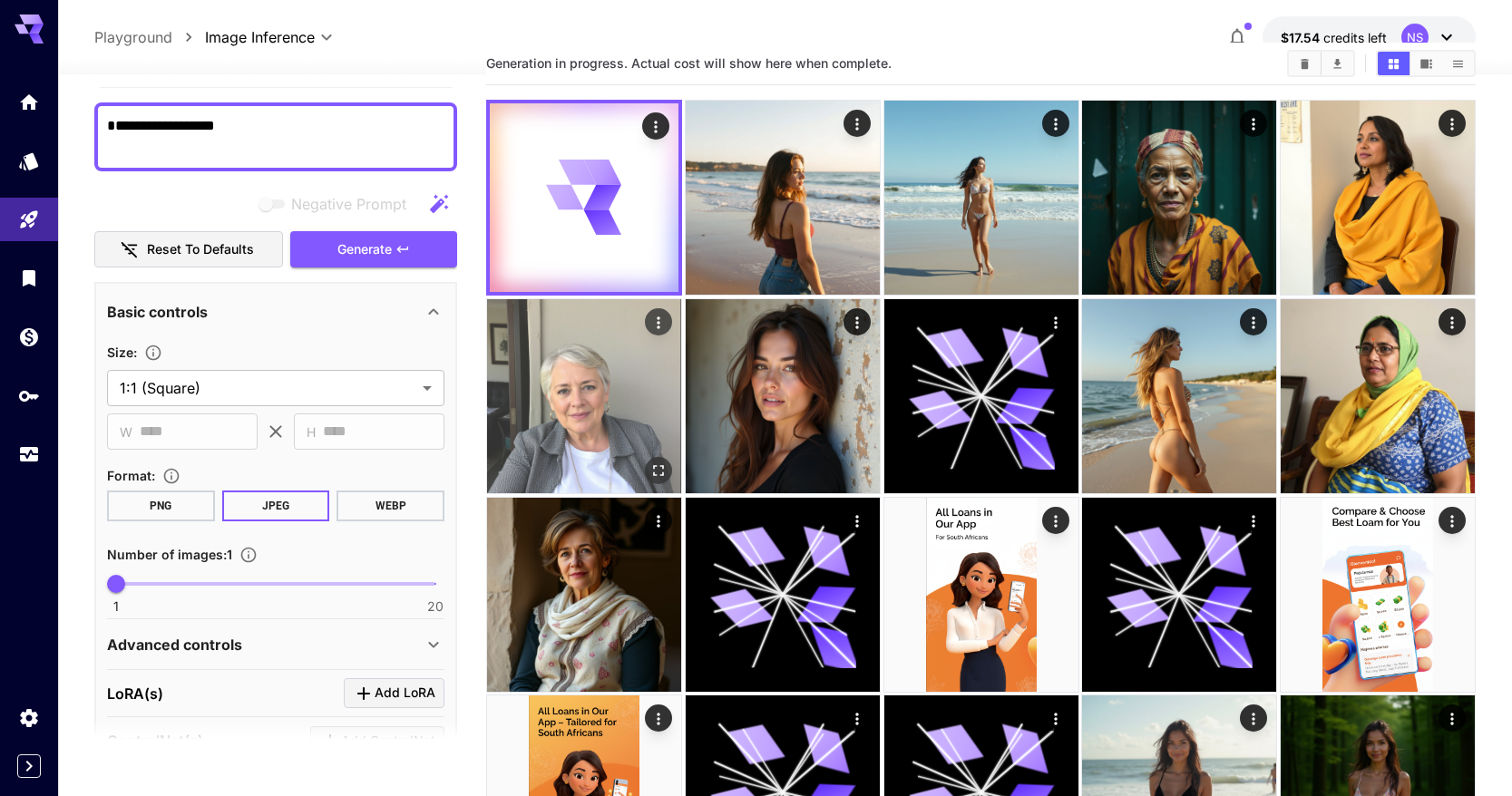
scroll to position [0, 0]
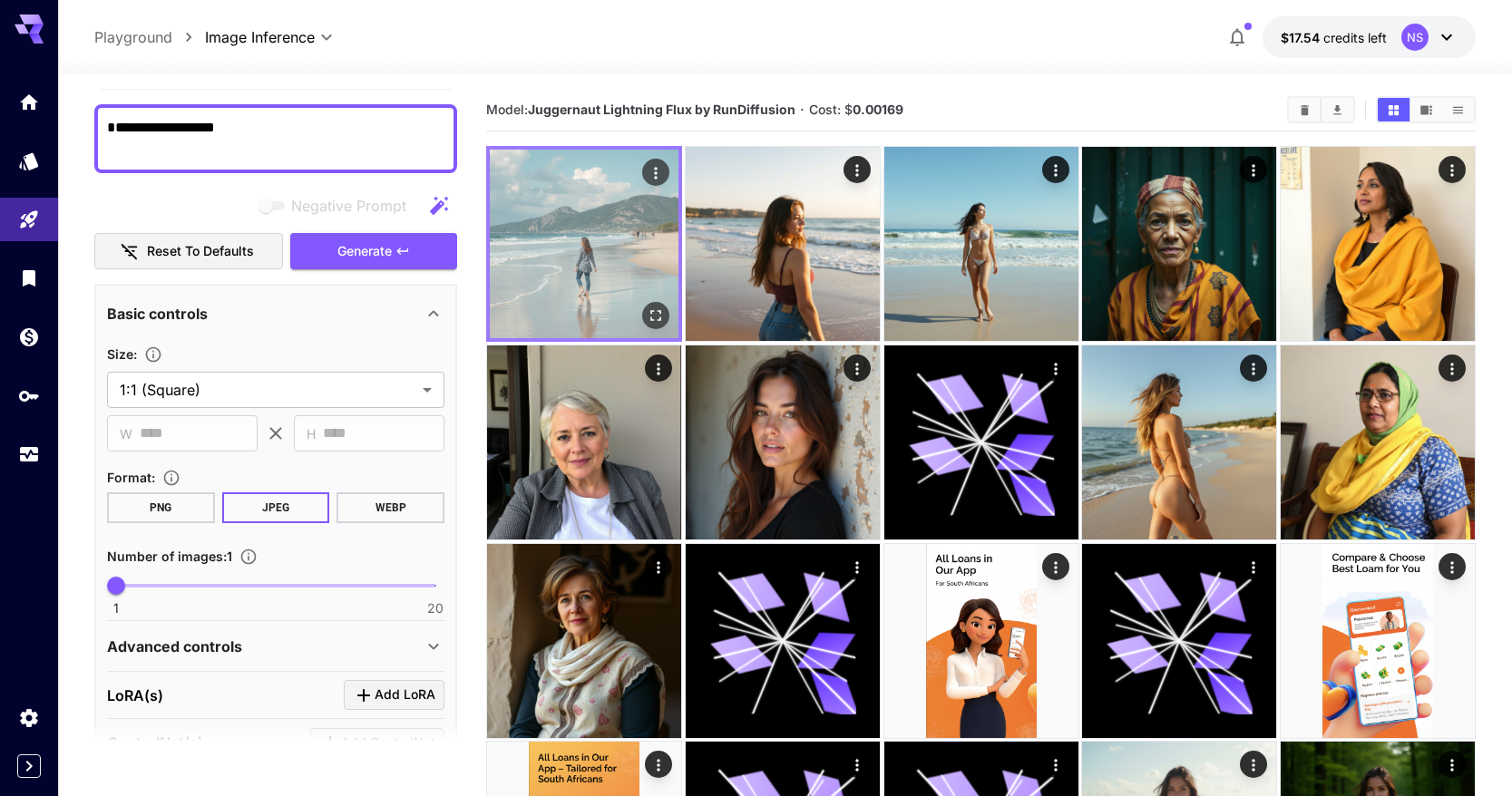
click at [648, 306] on icon "Open in fullscreen" at bounding box center [656, 316] width 19 height 19
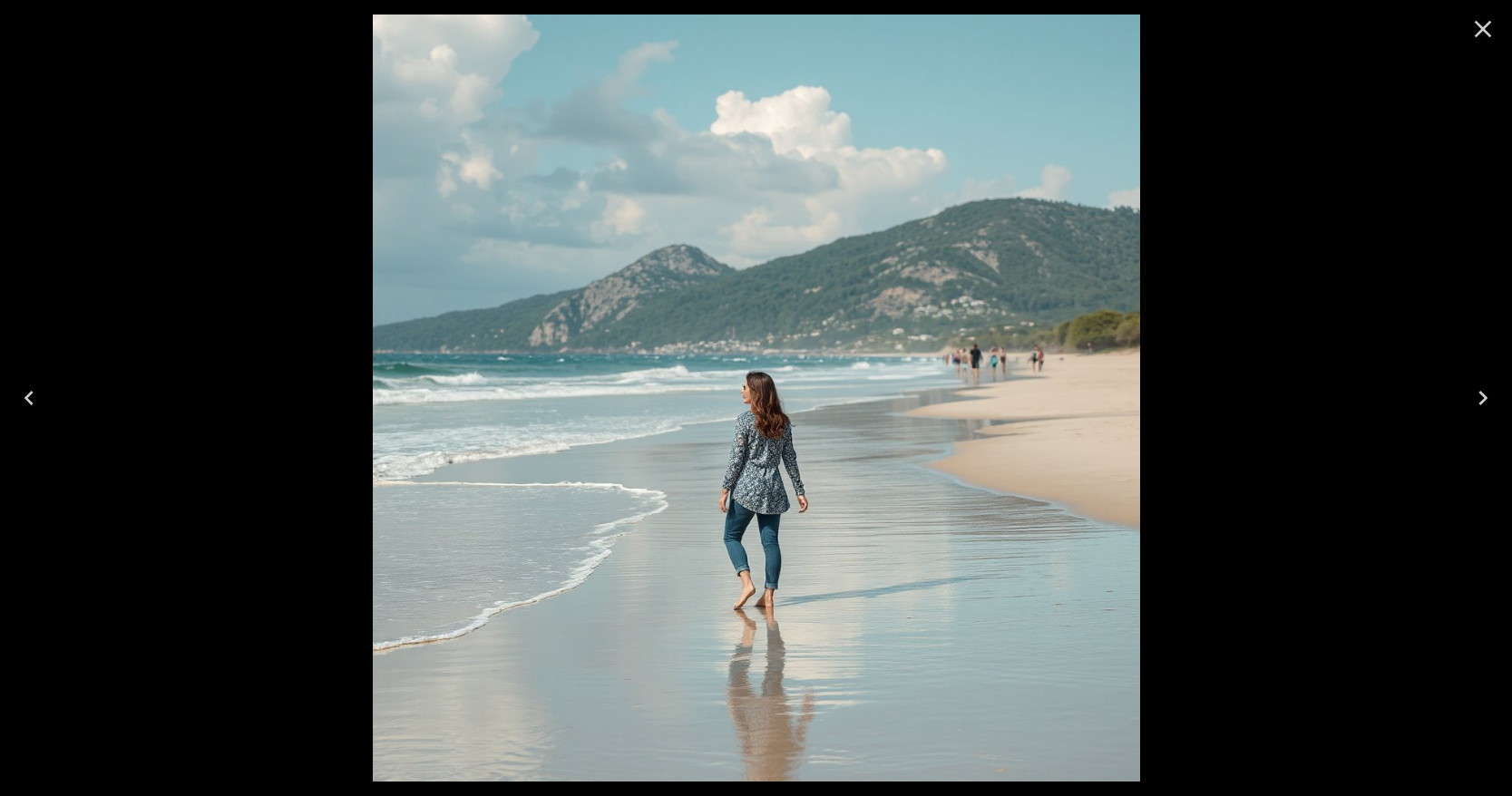
click at [1476, 32] on icon "Close" at bounding box center [1482, 29] width 29 height 29
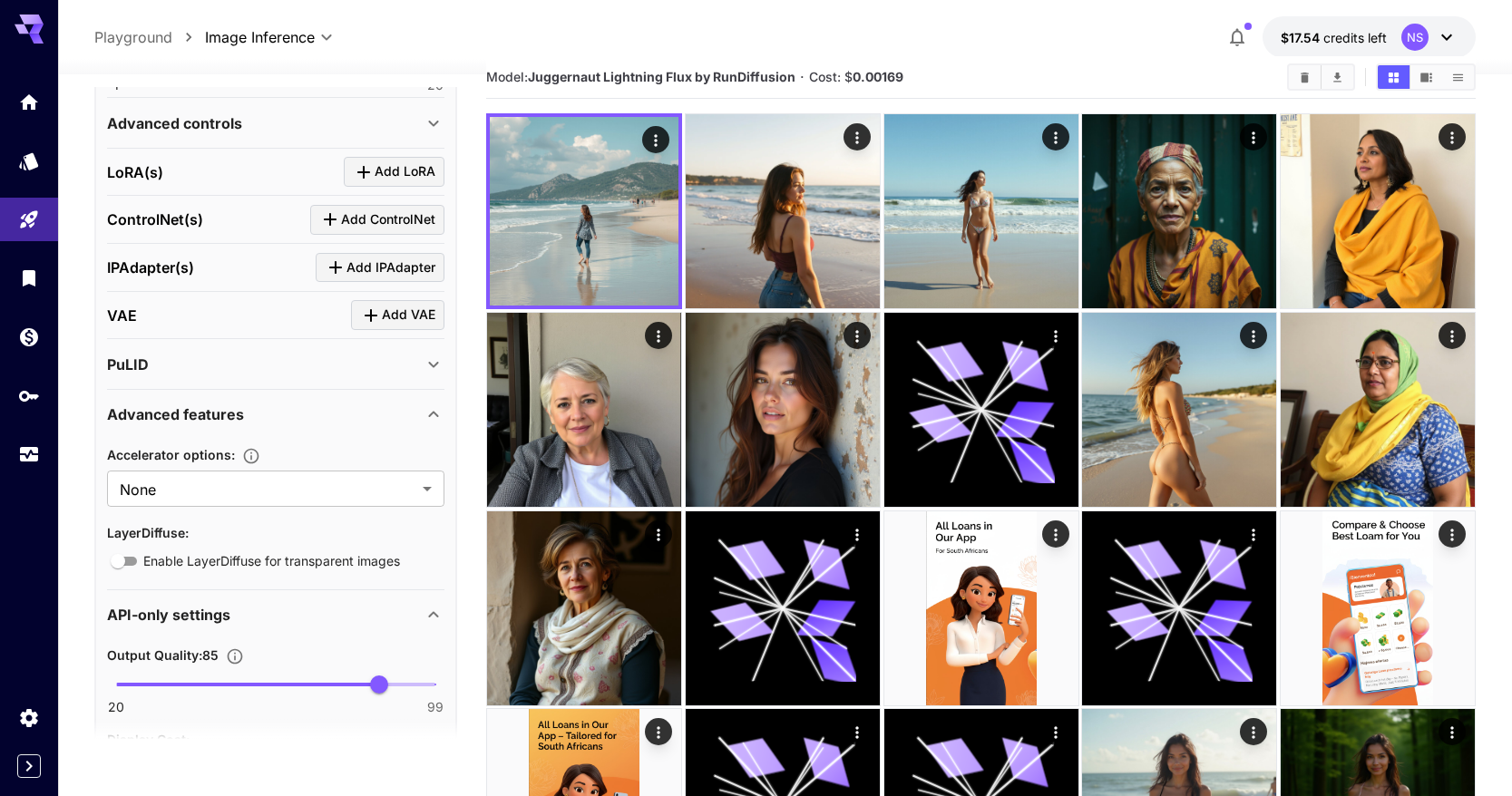
scroll to position [674, 0]
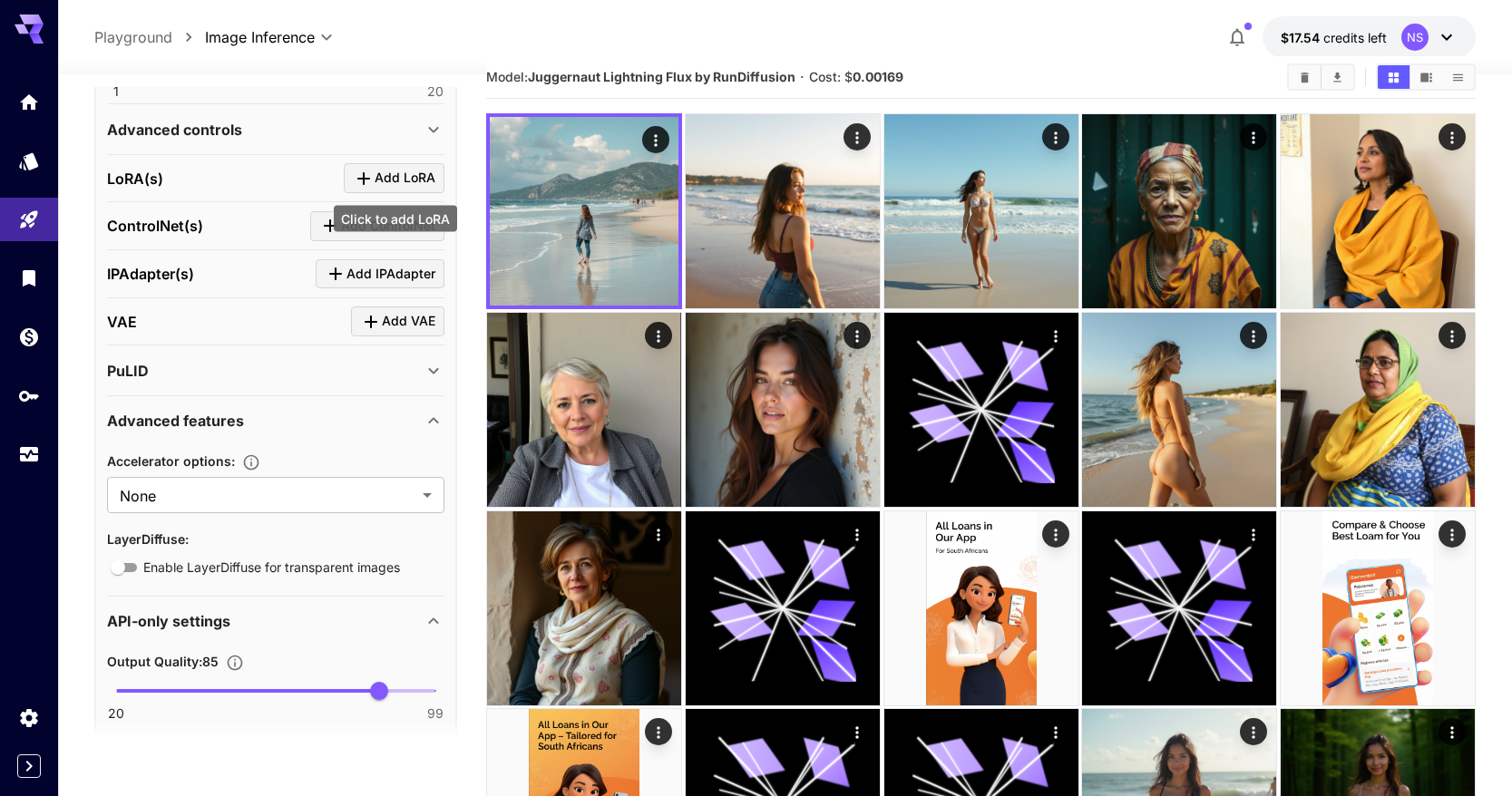
click at [382, 170] on span "Add LoRA" at bounding box center [406, 178] width 61 height 22
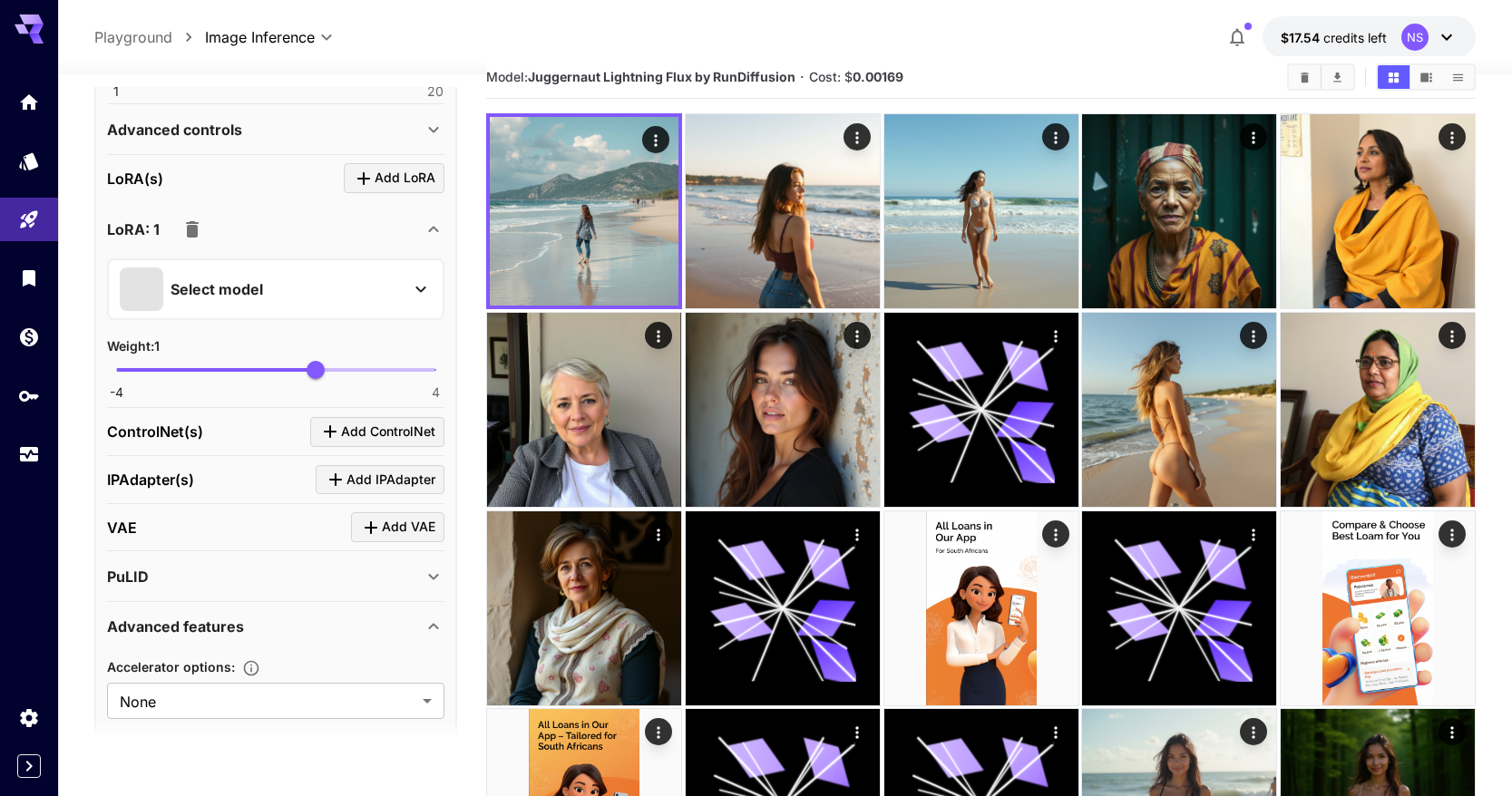
click at [307, 305] on div "Select model" at bounding box center [261, 289] width 283 height 44
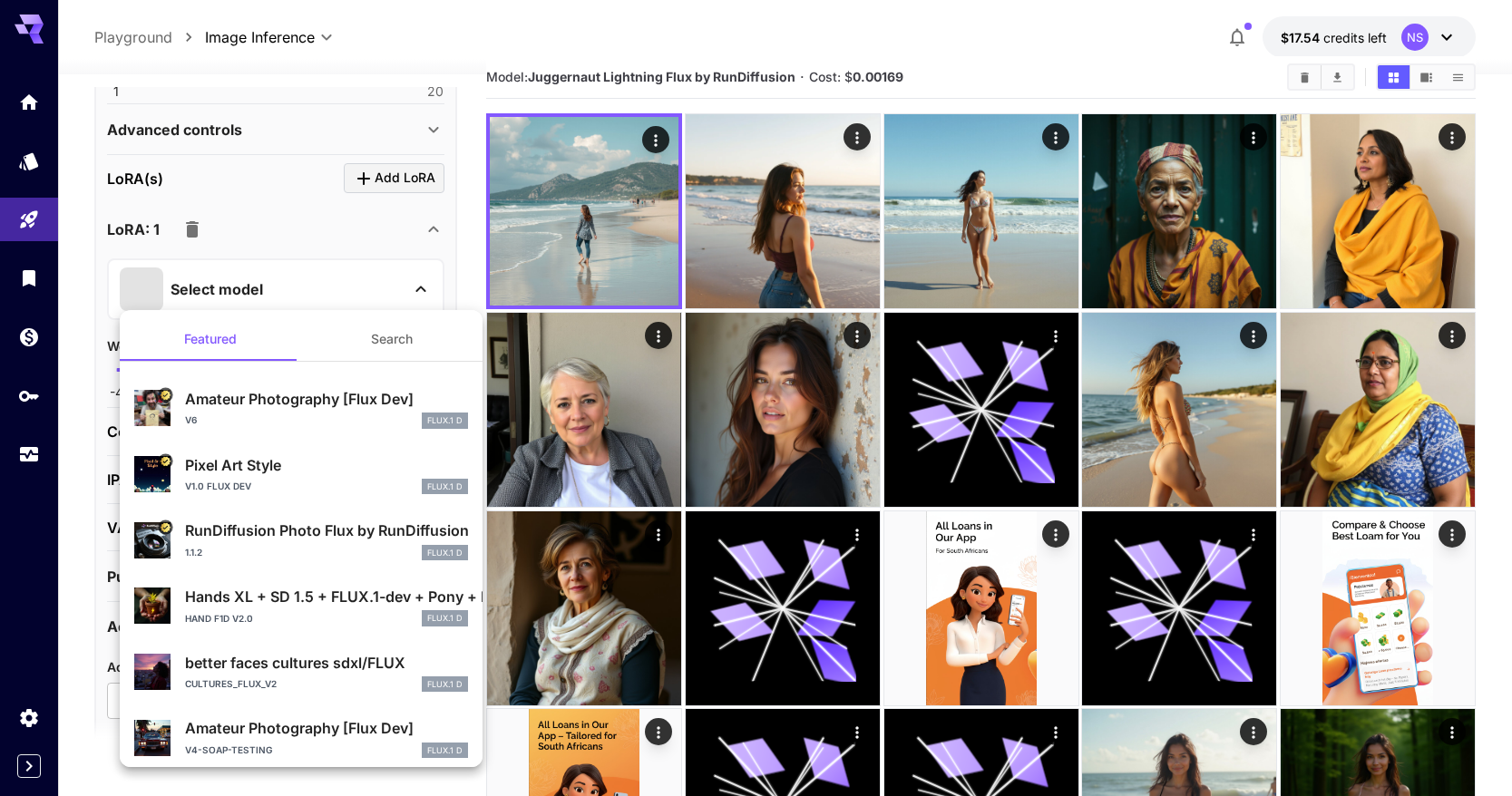
click at [364, 333] on button "Search" at bounding box center [392, 339] width 181 height 44
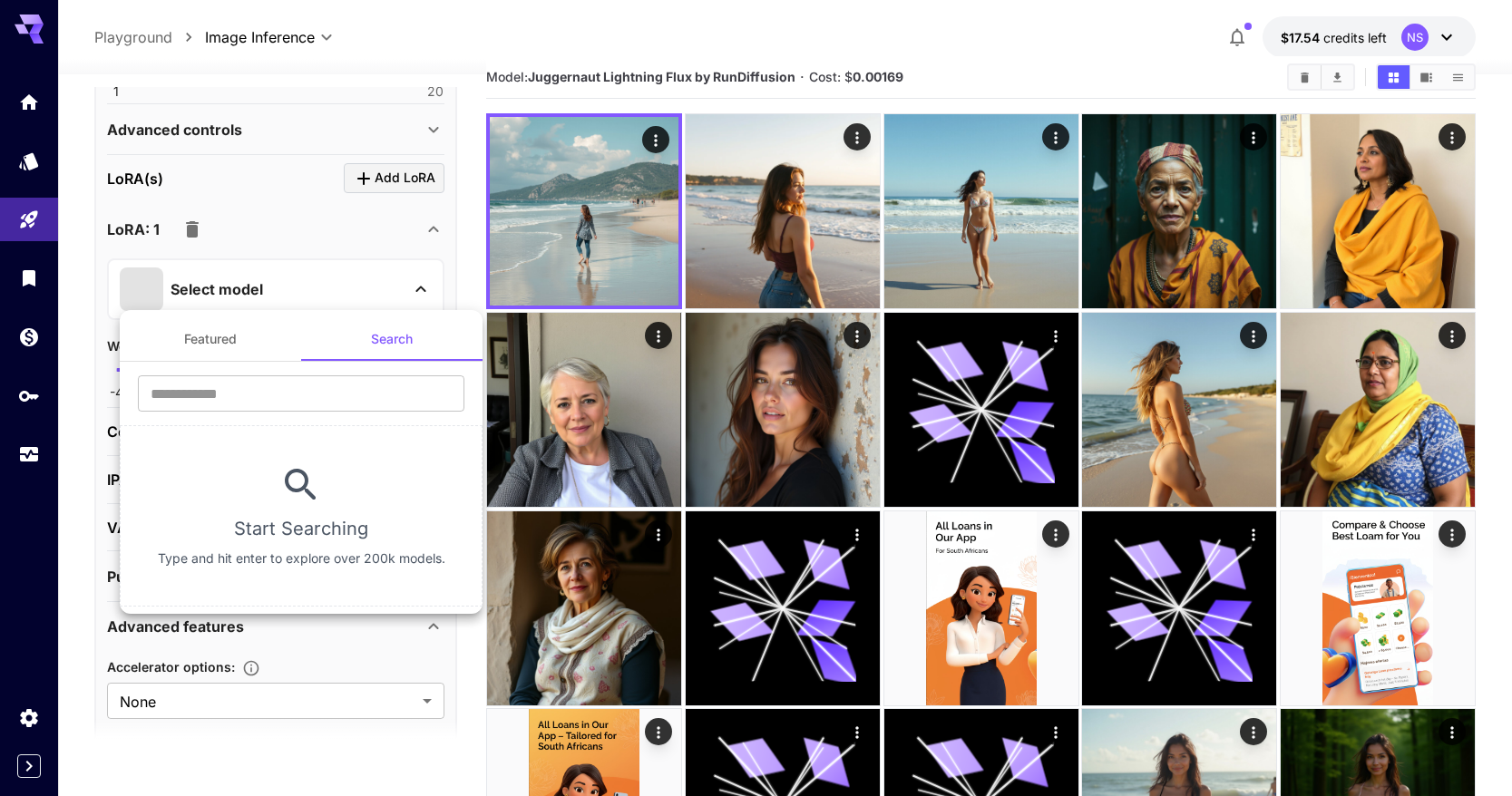
click at [256, 336] on button "Featured" at bounding box center [210, 339] width 181 height 44
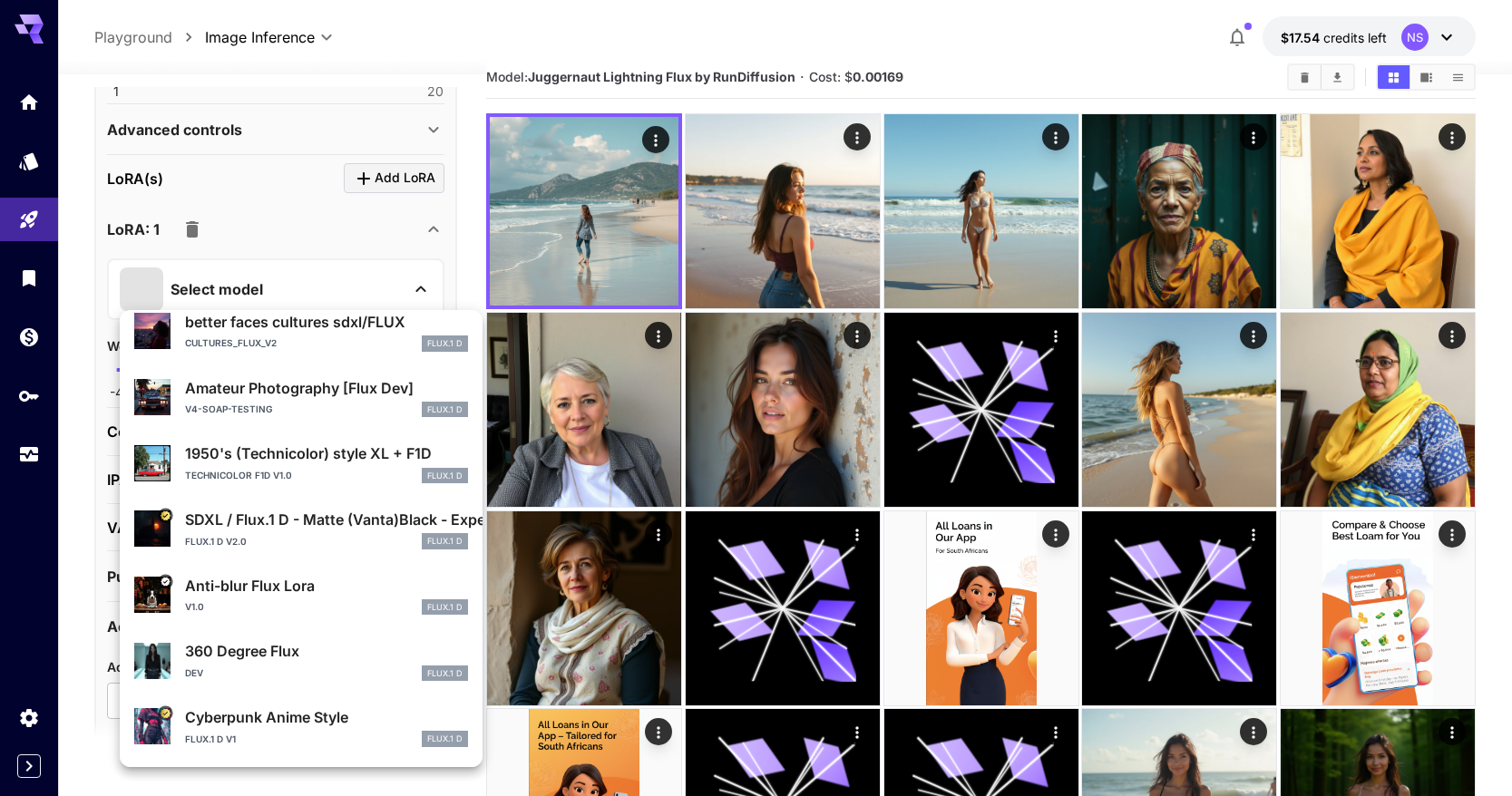
scroll to position [0, 0]
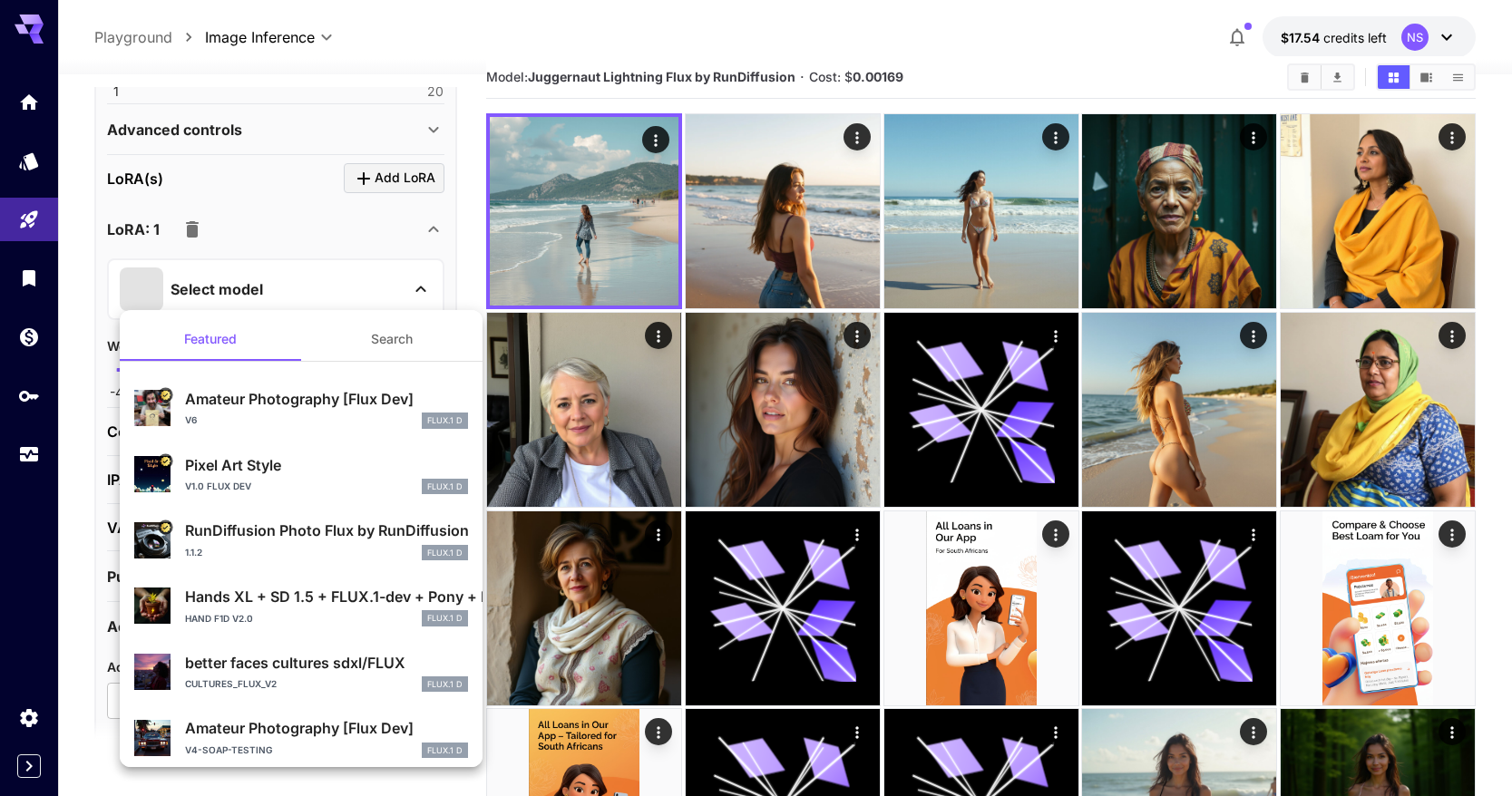
click at [353, 264] on div at bounding box center [756, 398] width 1512 height 796
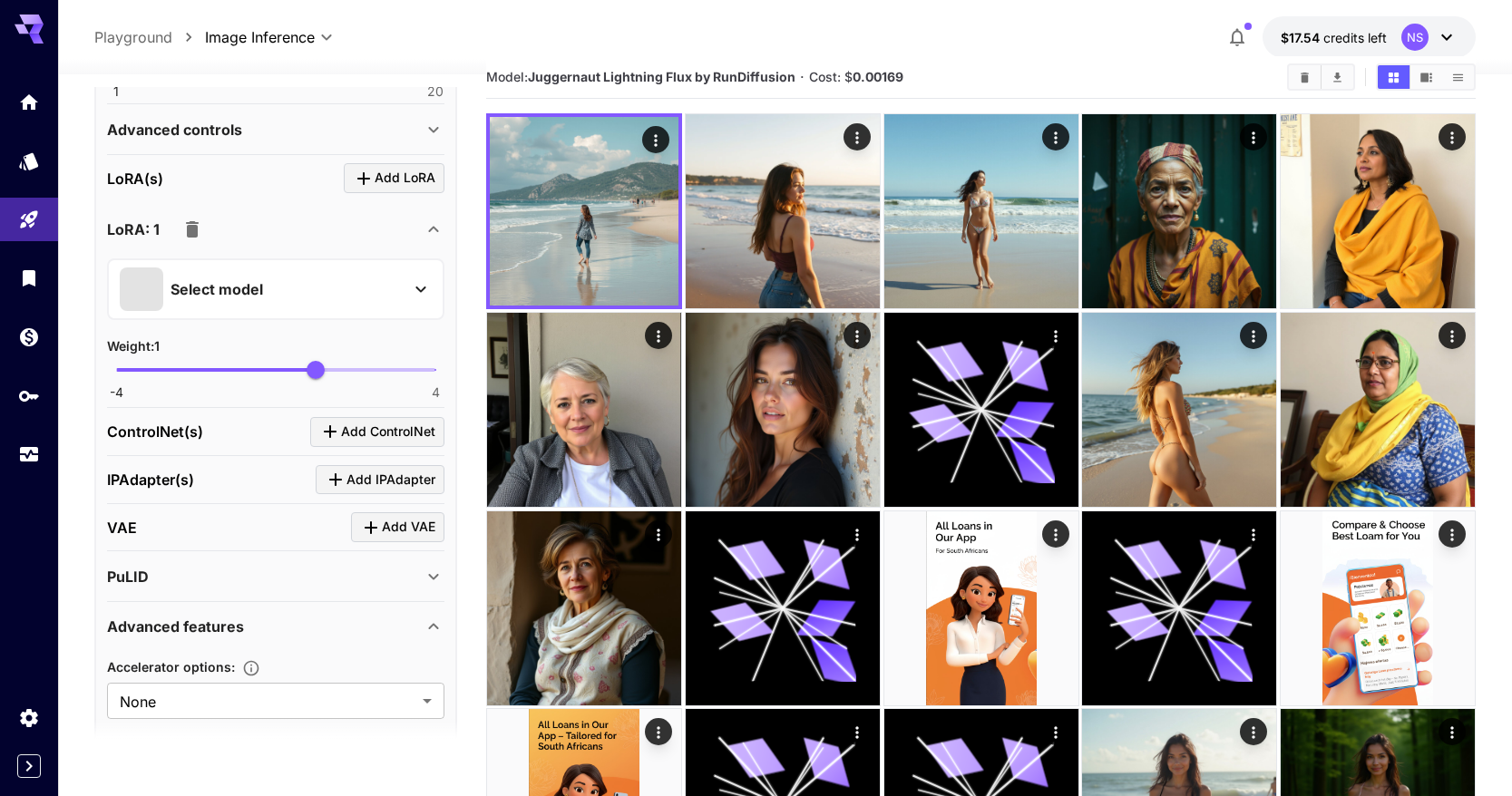
click at [204, 226] on button "button" at bounding box center [192, 229] width 36 height 36
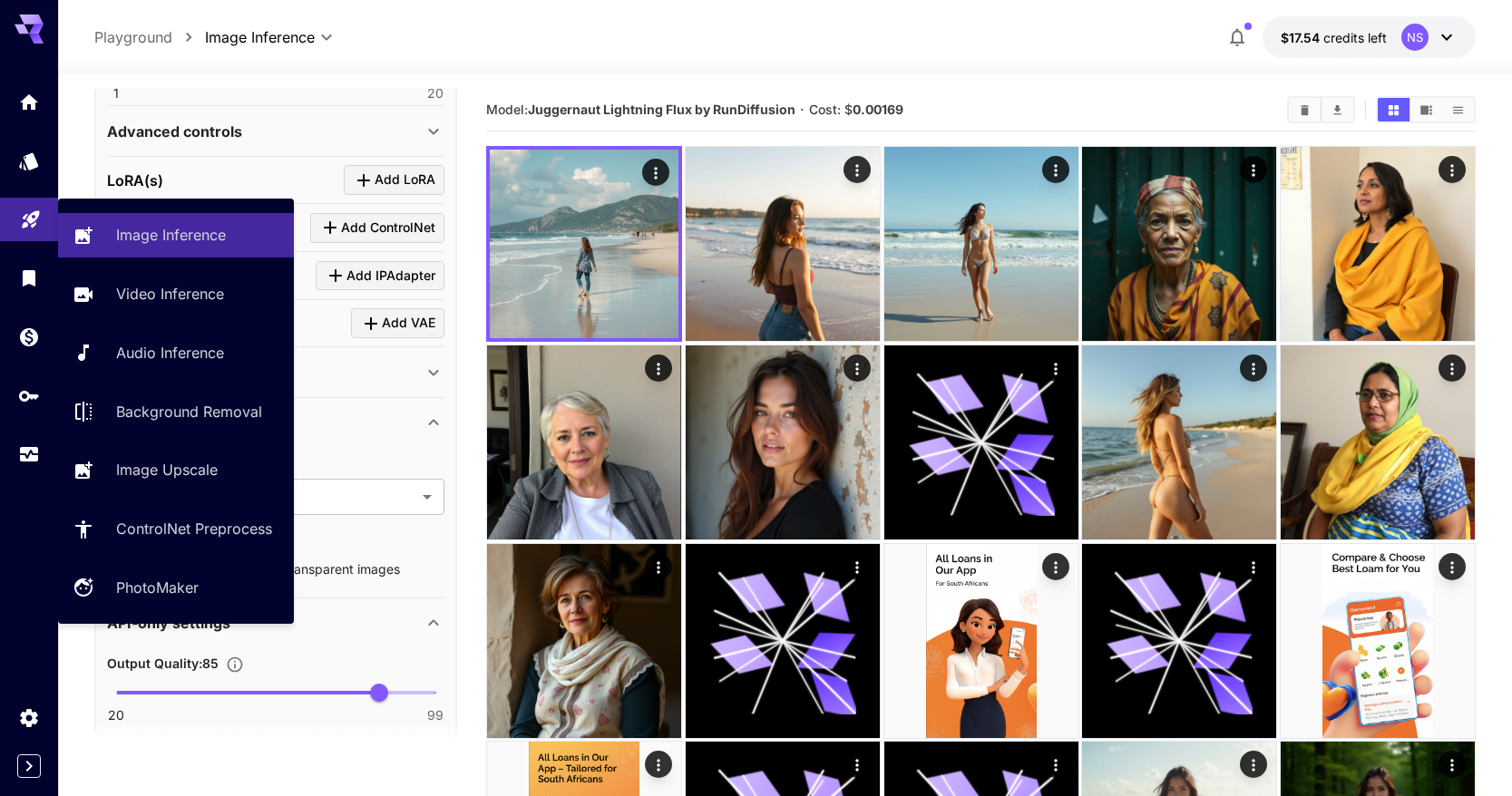
click at [37, 218] on icon "Playground" at bounding box center [31, 214] width 22 height 22
click at [170, 240] on p "Image Inference" at bounding box center [174, 235] width 110 height 22
